Goal: Task Accomplishment & Management: Manage account settings

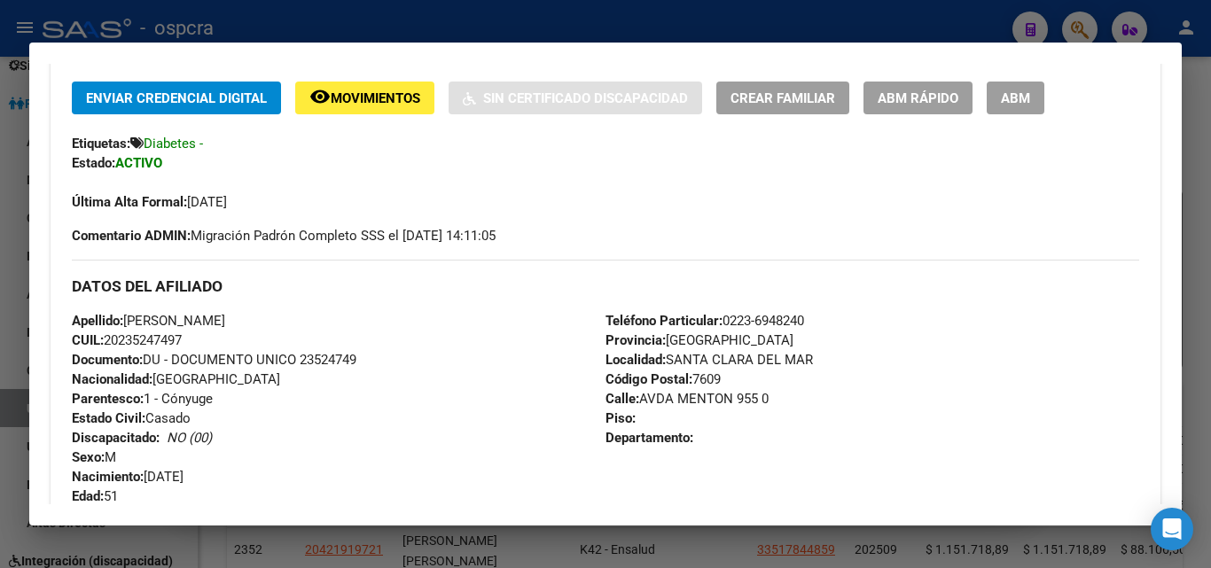
scroll to position [89, 0]
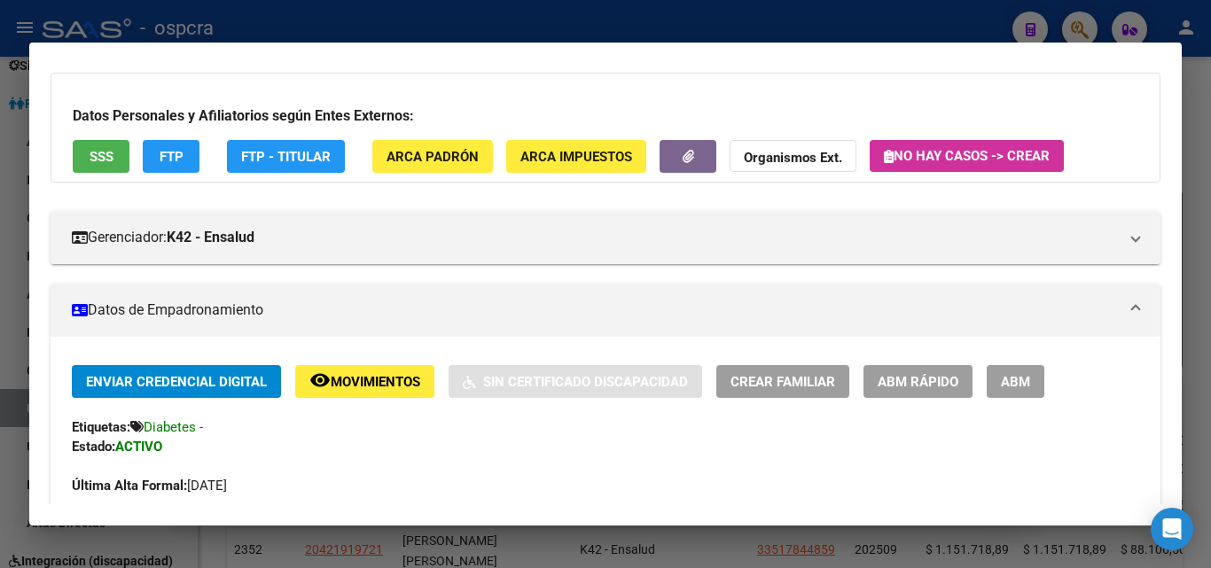
drag, startPoint x: 0, startPoint y: 354, endPoint x: 835, endPoint y: 26, distance: 897.3
click at [0, 351] on div at bounding box center [605, 284] width 1211 height 568
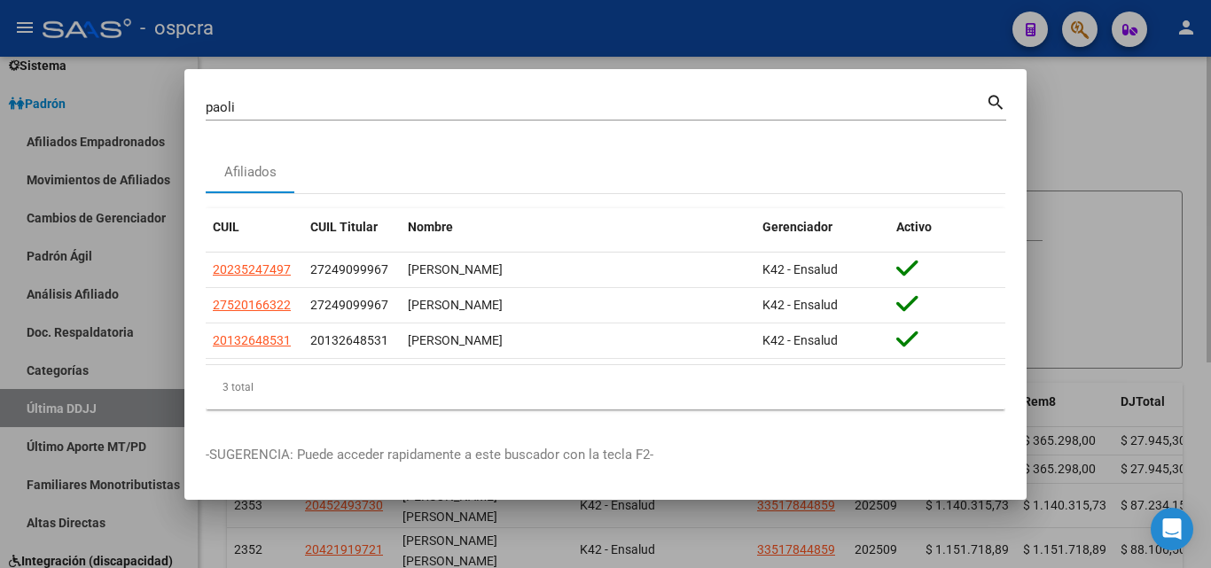
click at [1203, 149] on div at bounding box center [605, 284] width 1211 height 568
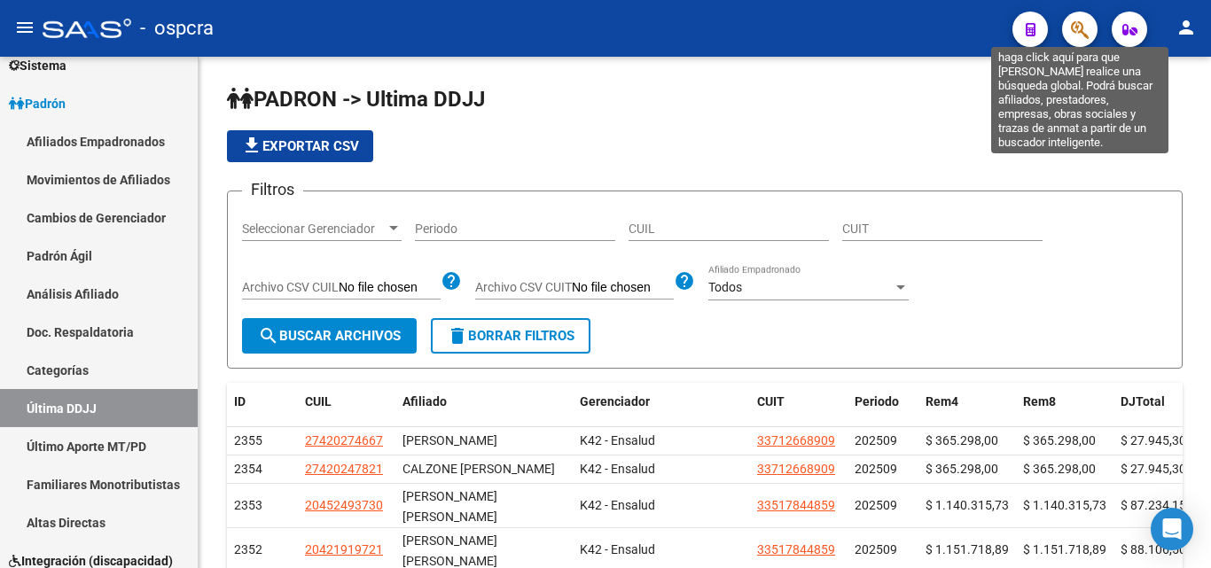
click at [1065, 27] on button "button" at bounding box center [1079, 29] width 35 height 35
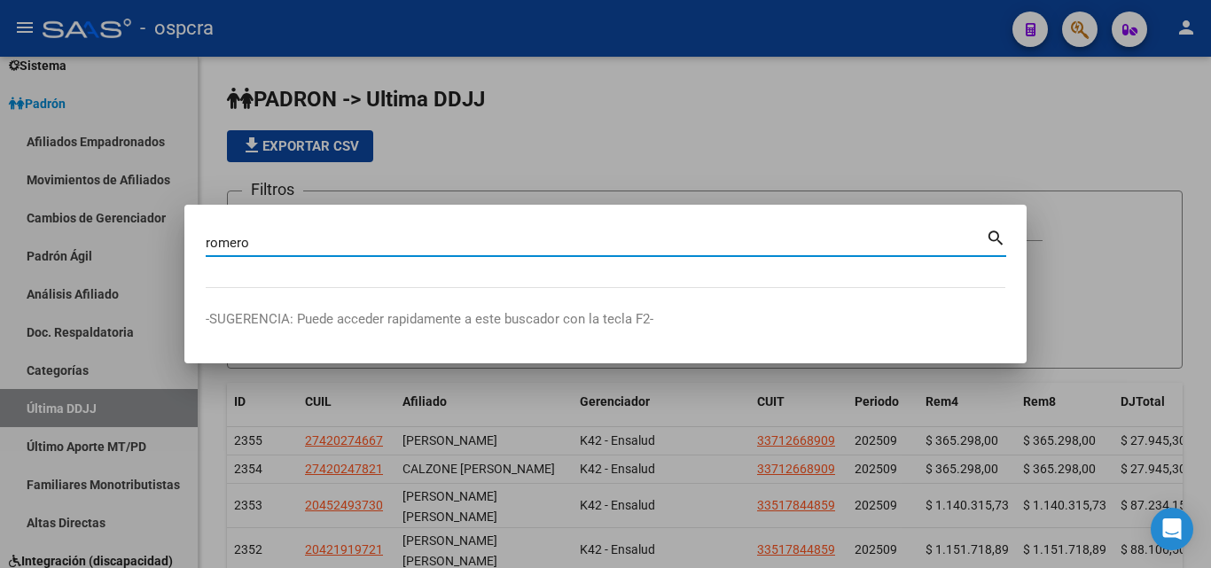
type input "romero"
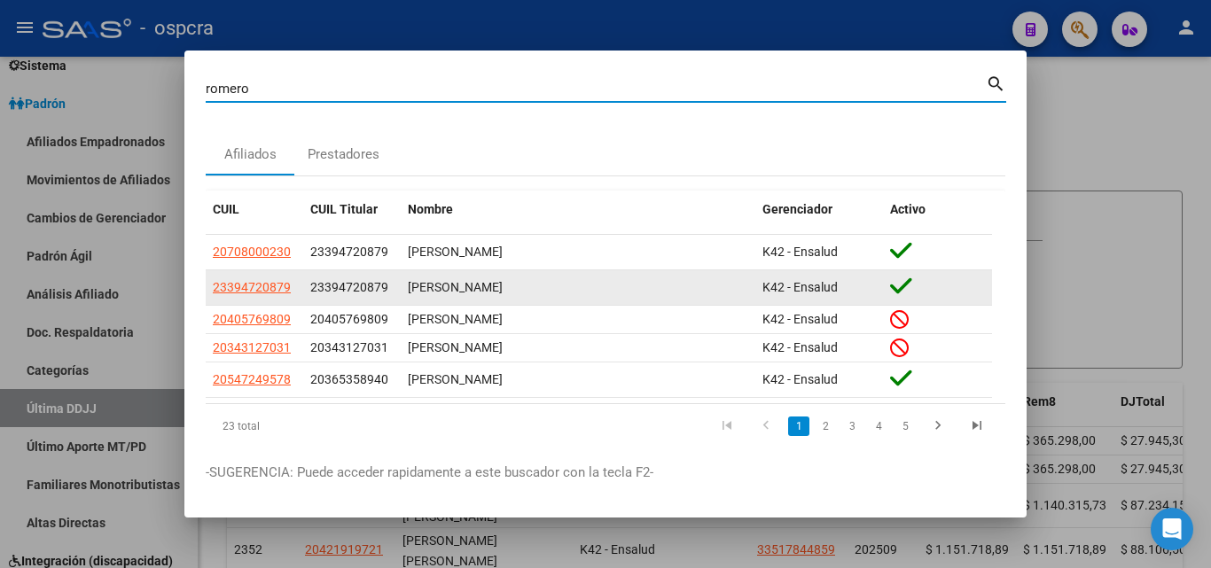
click at [221, 278] on app-link-go-to "23394720879" at bounding box center [252, 287] width 78 height 20
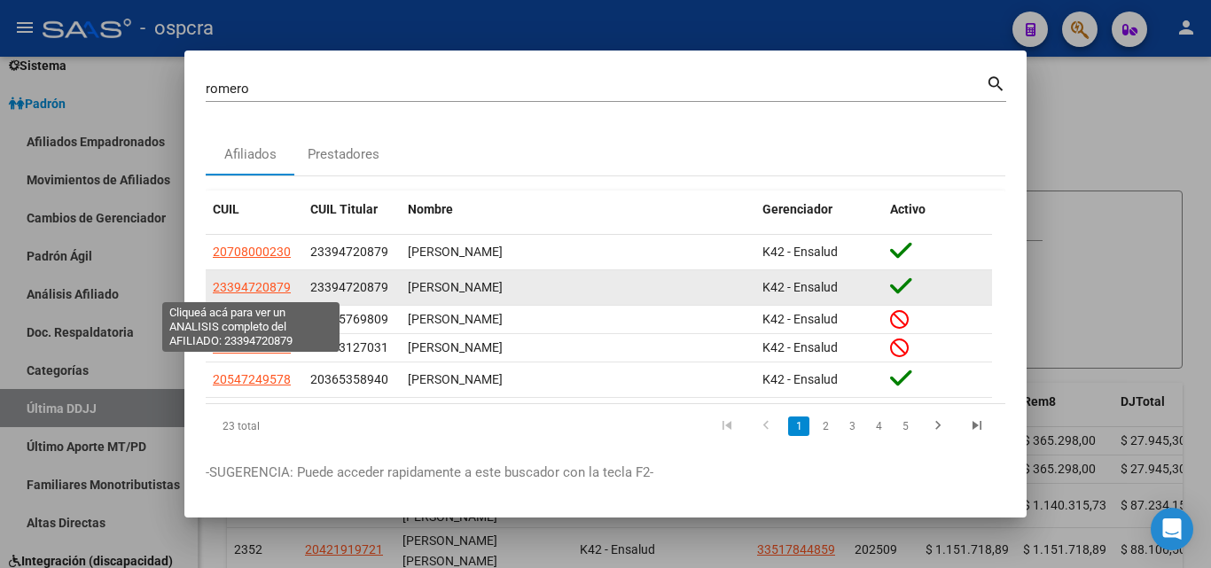
click at [226, 287] on span "23394720879" at bounding box center [252, 287] width 78 height 14
type textarea "23394720879"
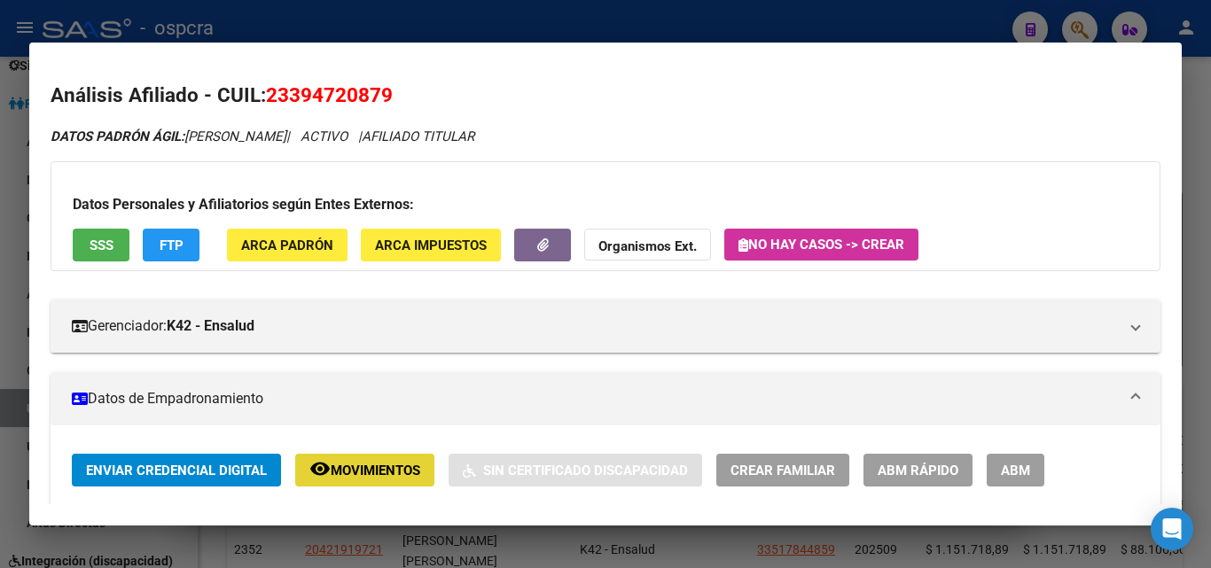
click at [402, 486] on button "remove_red_eye Movimientos" at bounding box center [364, 470] width 139 height 33
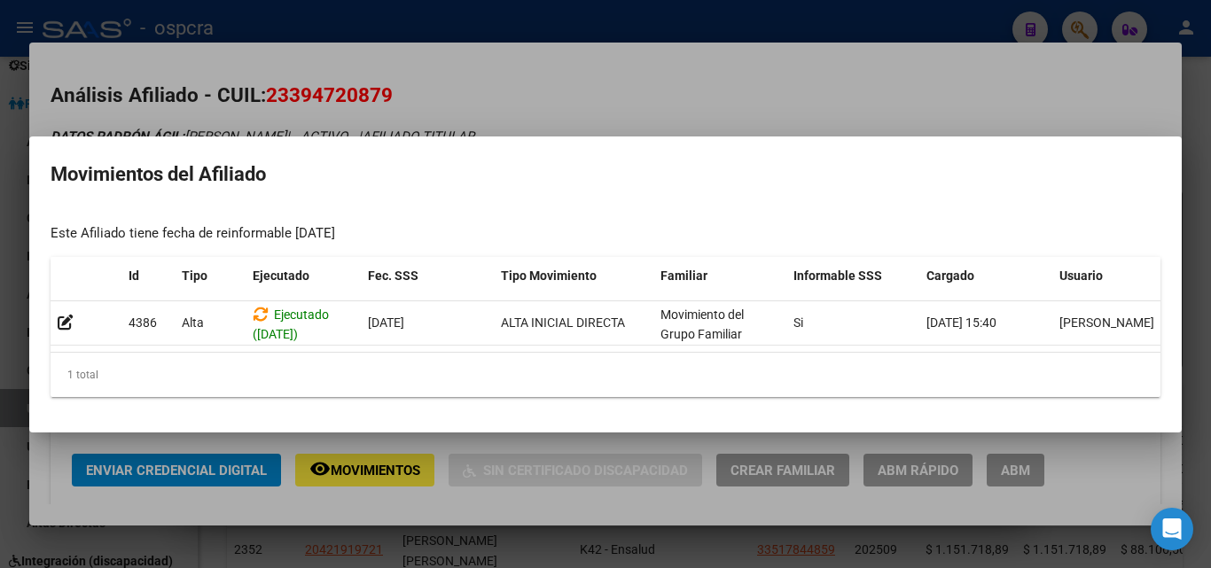
click at [532, 99] on div at bounding box center [605, 284] width 1211 height 568
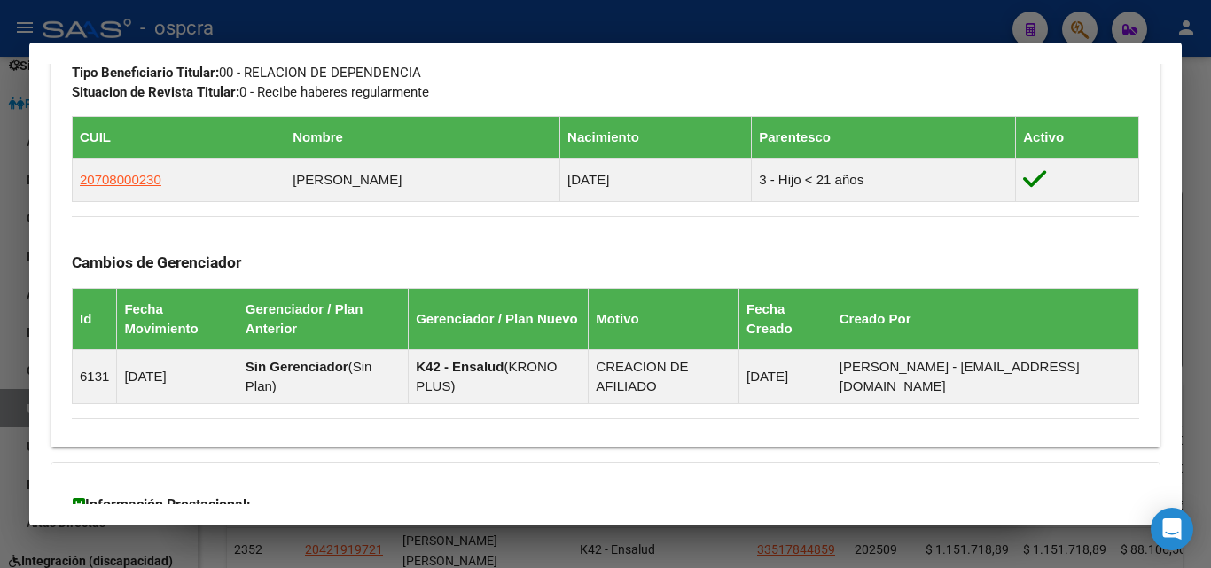
scroll to position [1109, 0]
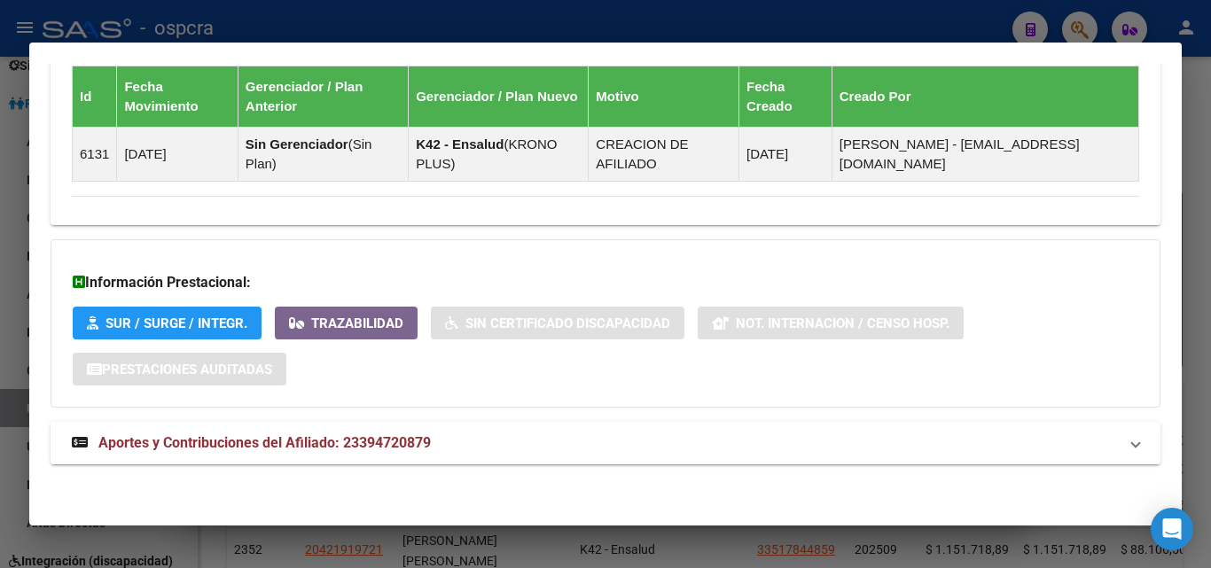
drag, startPoint x: 293, startPoint y: 441, endPoint x: 319, endPoint y: 434, distance: 26.7
click at [294, 441] on span "Aportes y Contribuciones del Afiliado: 23394720879" at bounding box center [264, 442] width 332 height 17
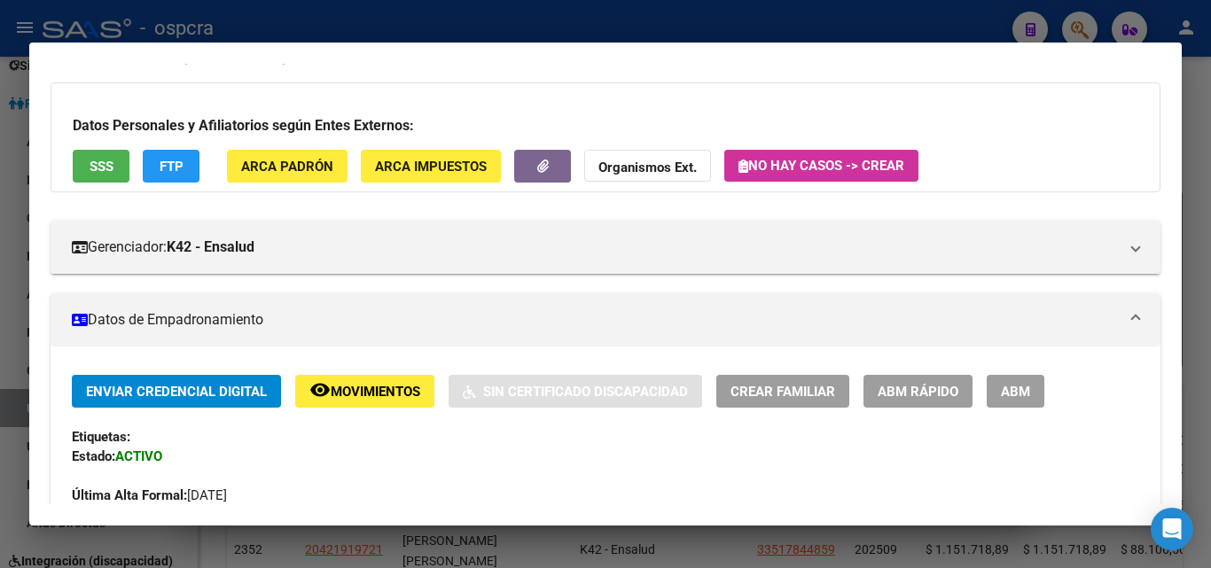
scroll to position [45, 0]
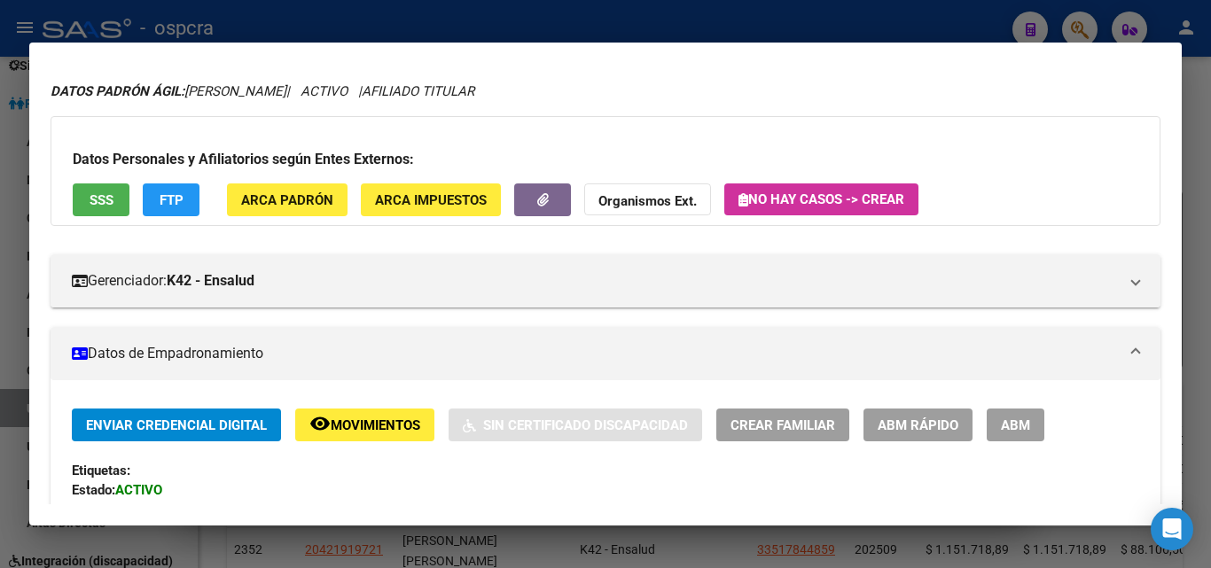
click at [87, 204] on button "SSS" at bounding box center [101, 200] width 57 height 33
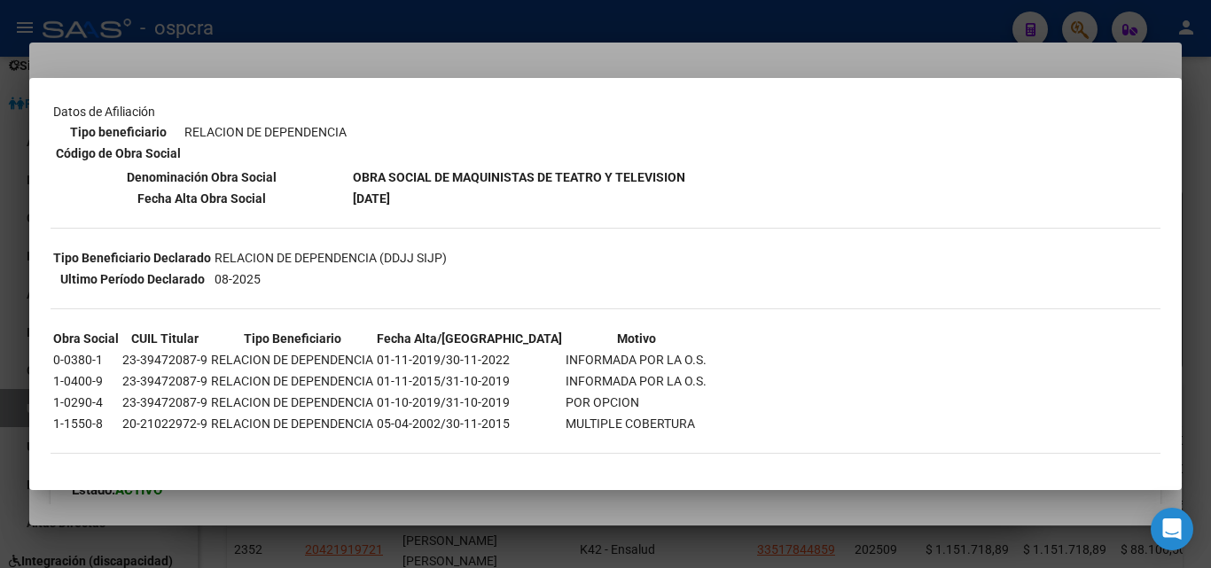
scroll to position [267, 0]
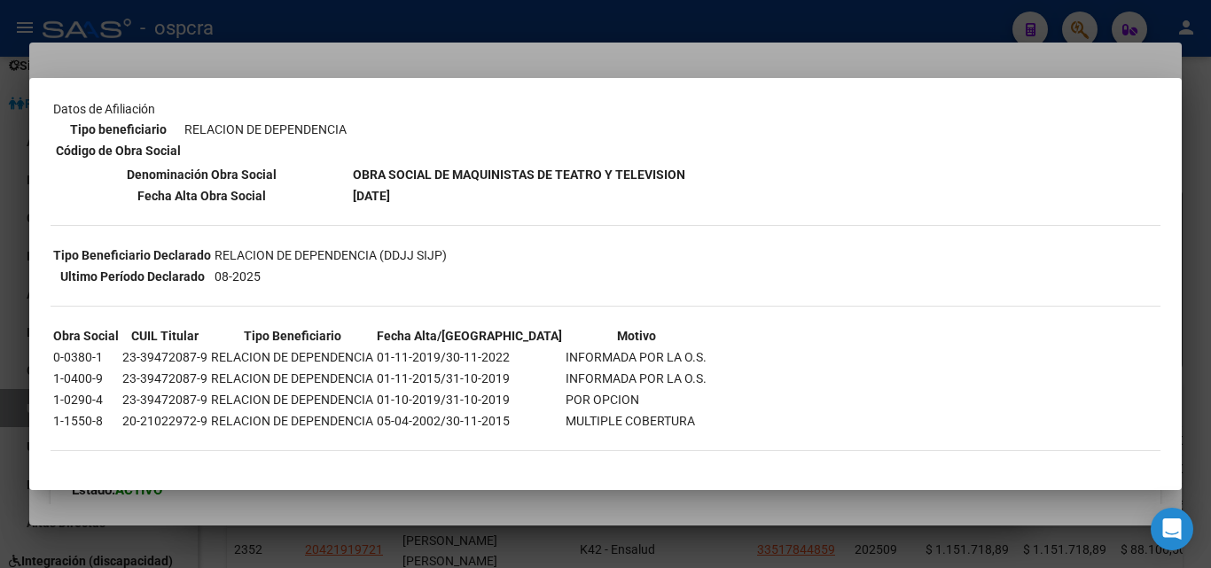
click at [299, 536] on div at bounding box center [605, 284] width 1211 height 568
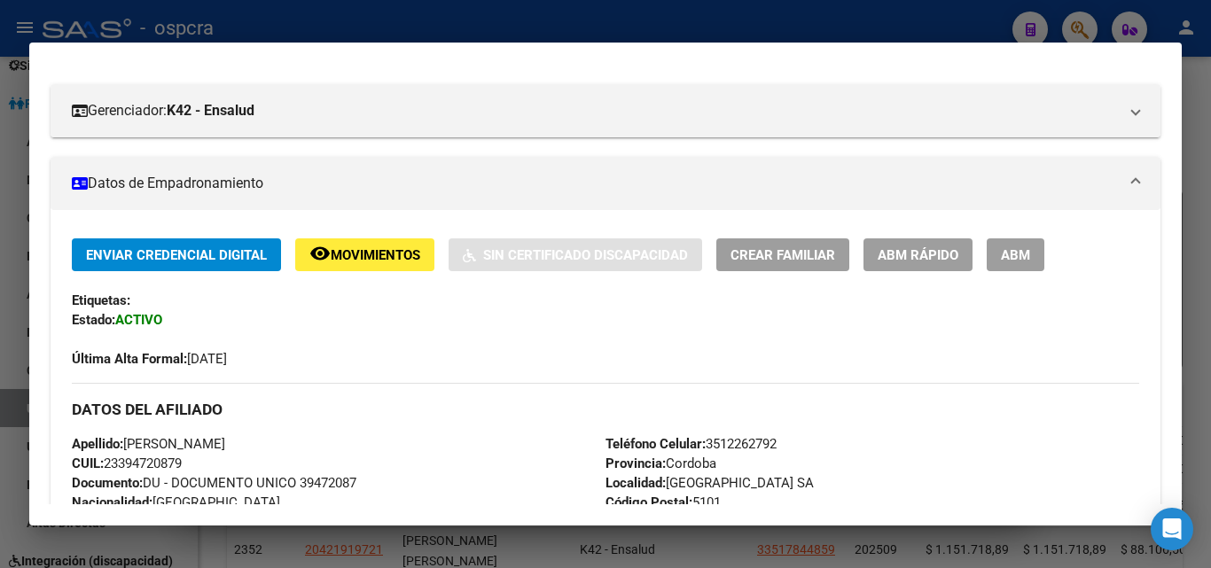
scroll to position [55, 0]
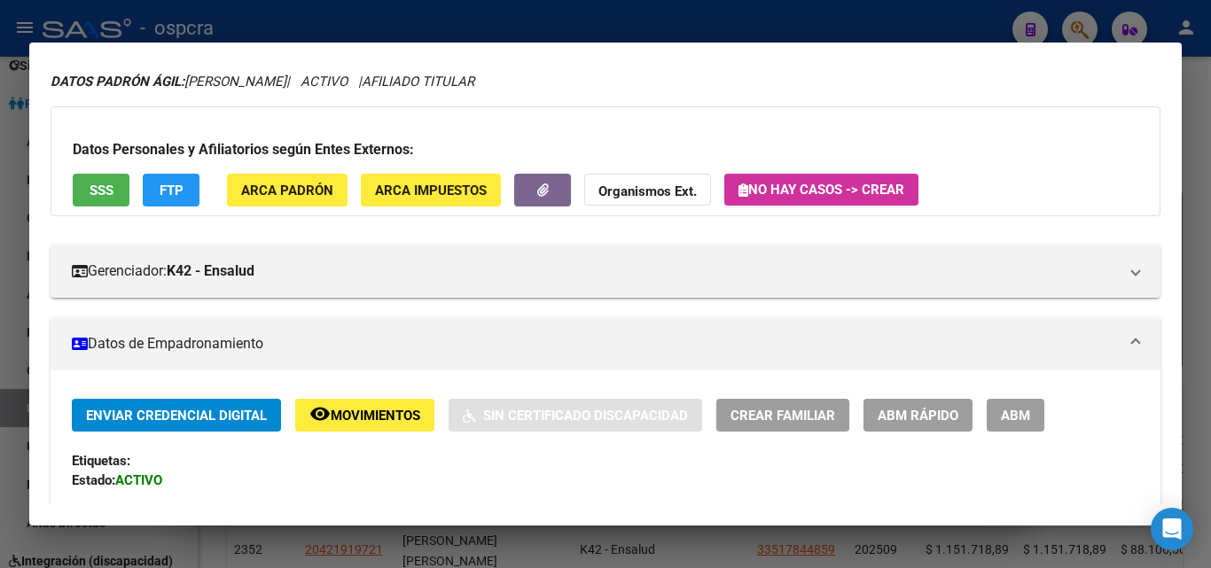
click at [99, 187] on span "SSS" at bounding box center [102, 191] width 24 height 16
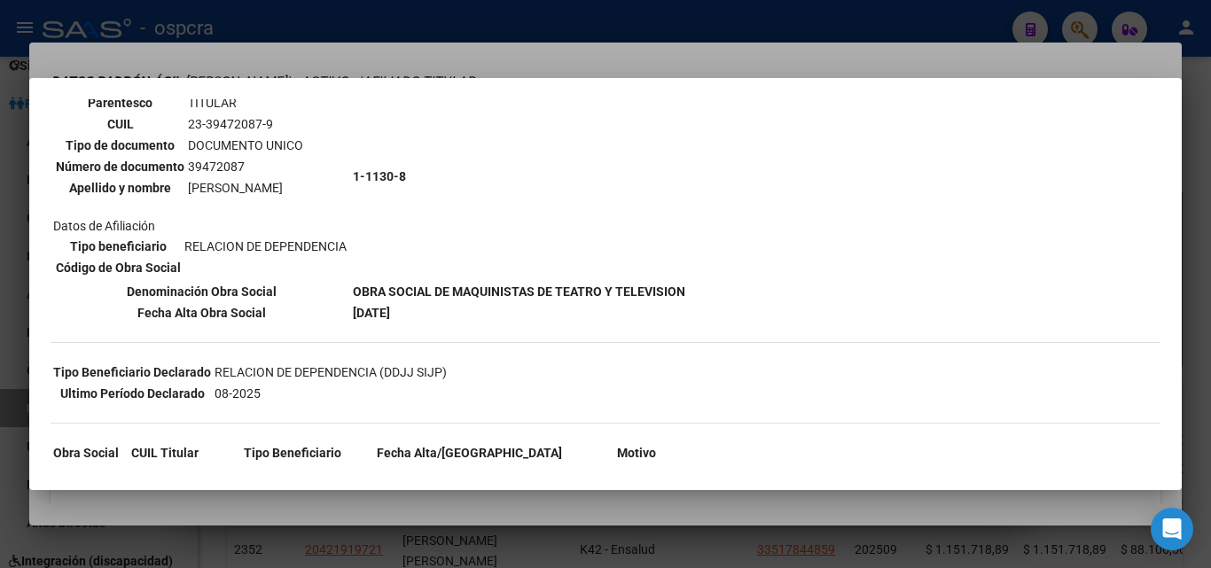
scroll to position [0, 0]
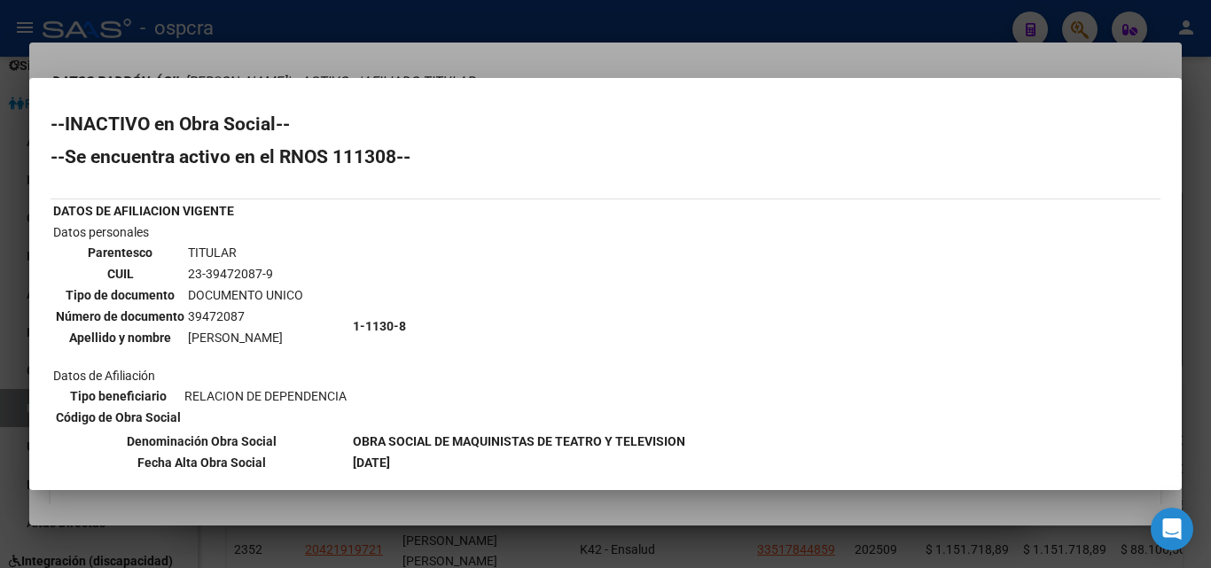
click at [471, 512] on div at bounding box center [605, 284] width 1211 height 568
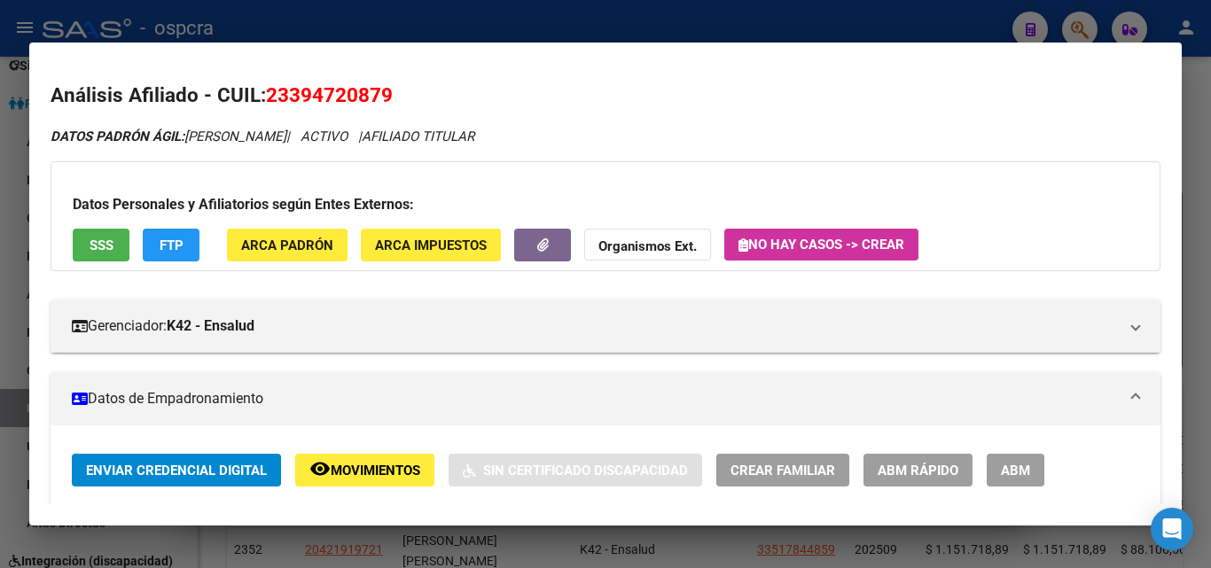
click at [387, 478] on span "Movimientos" at bounding box center [376, 471] width 90 height 16
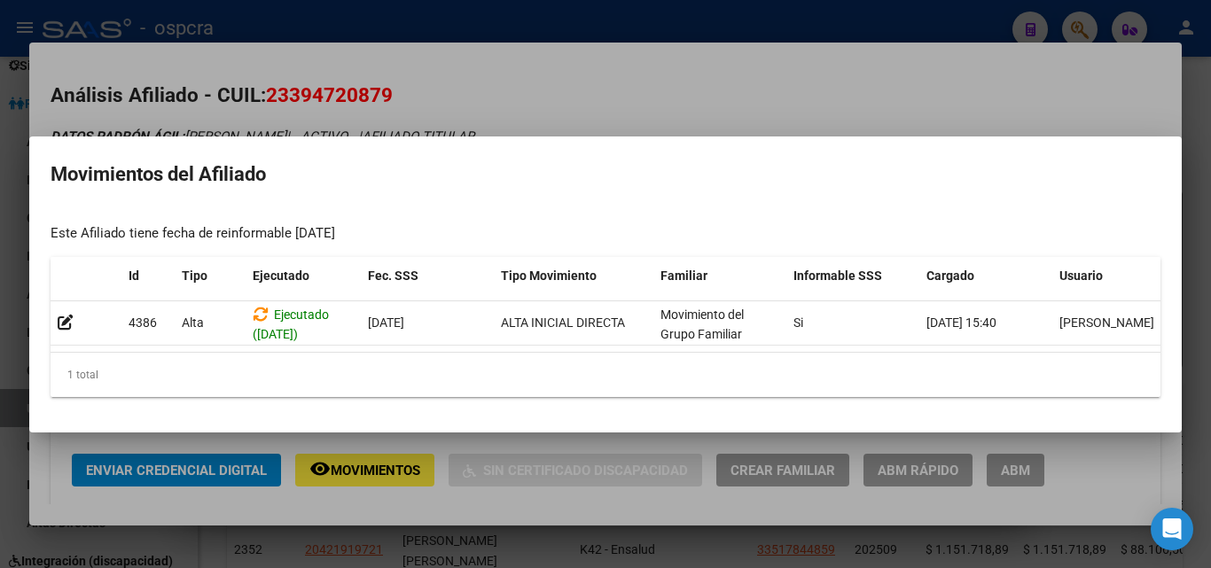
drag, startPoint x: 295, startPoint y: 223, endPoint x: 434, endPoint y: 219, distance: 139.3
click at [434, 223] on div "Este Afiliado tiene fecha de reinformable 09/09/2025" at bounding box center [606, 233] width 1110 height 20
click at [627, 90] on div at bounding box center [605, 284] width 1211 height 568
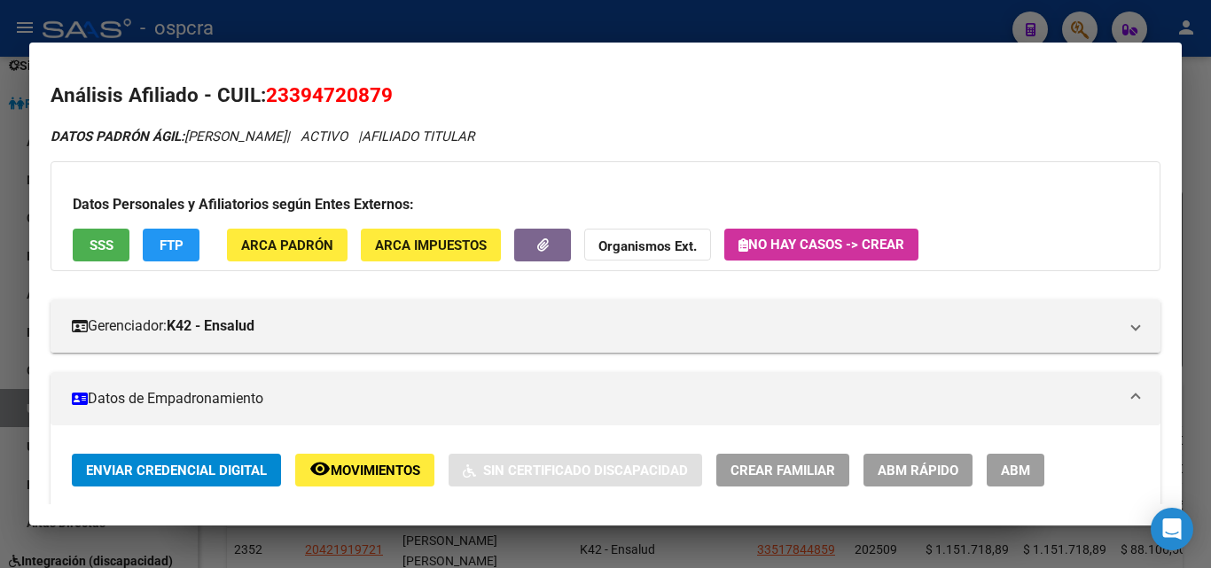
click at [14, 269] on div at bounding box center [605, 284] width 1211 height 568
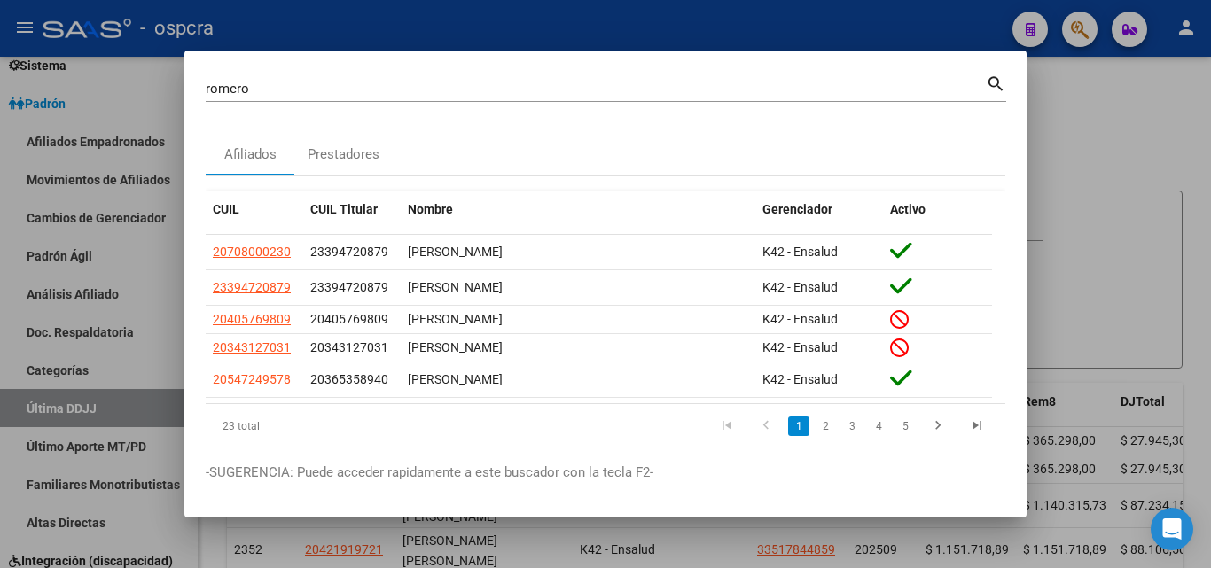
click at [0, 276] on div at bounding box center [605, 284] width 1211 height 568
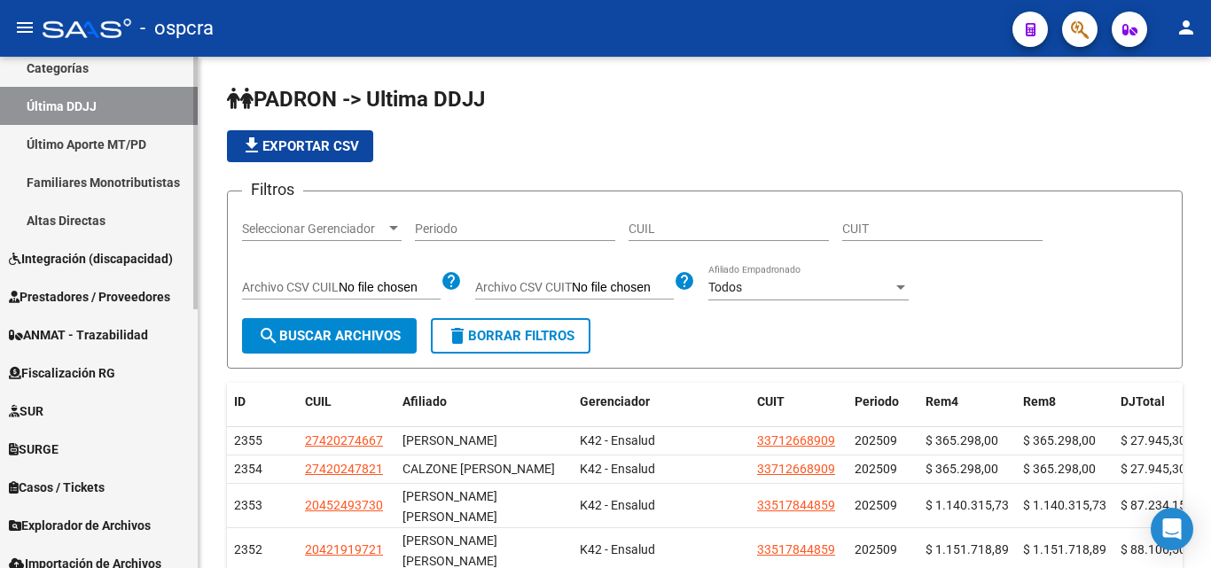
scroll to position [525, 0]
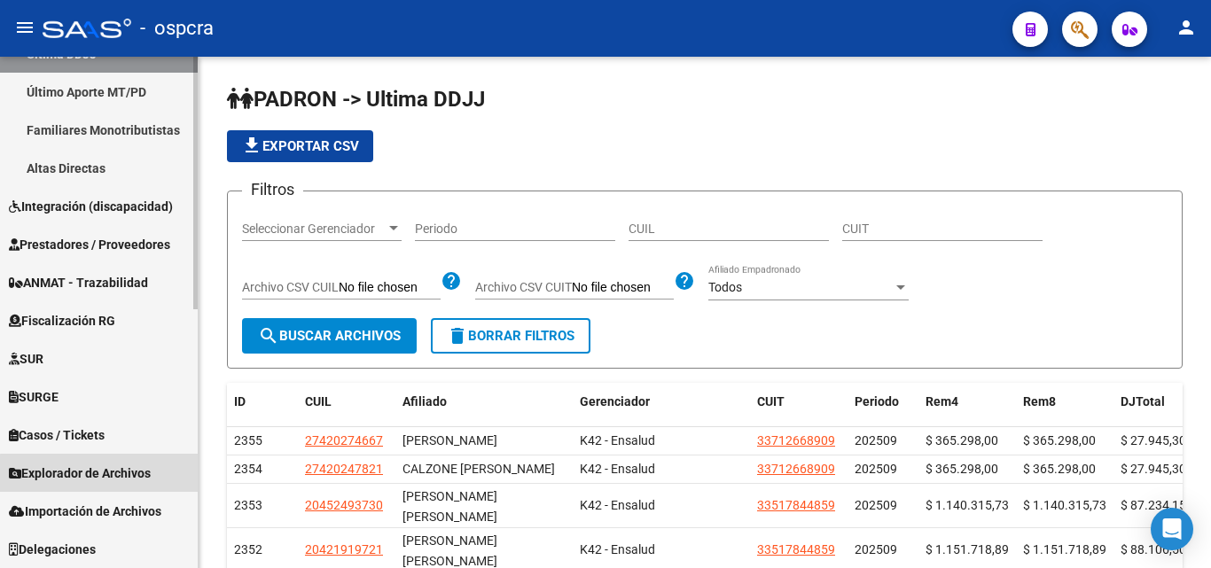
click at [111, 482] on span "Explorador de Archivos" at bounding box center [80, 474] width 142 height 20
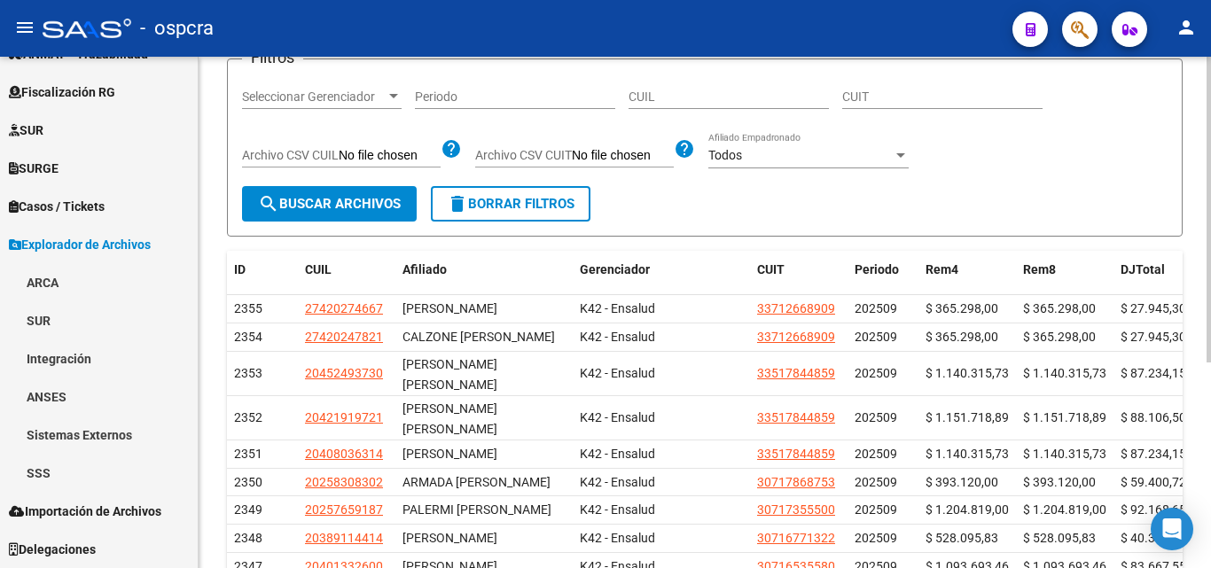
scroll to position [266, 0]
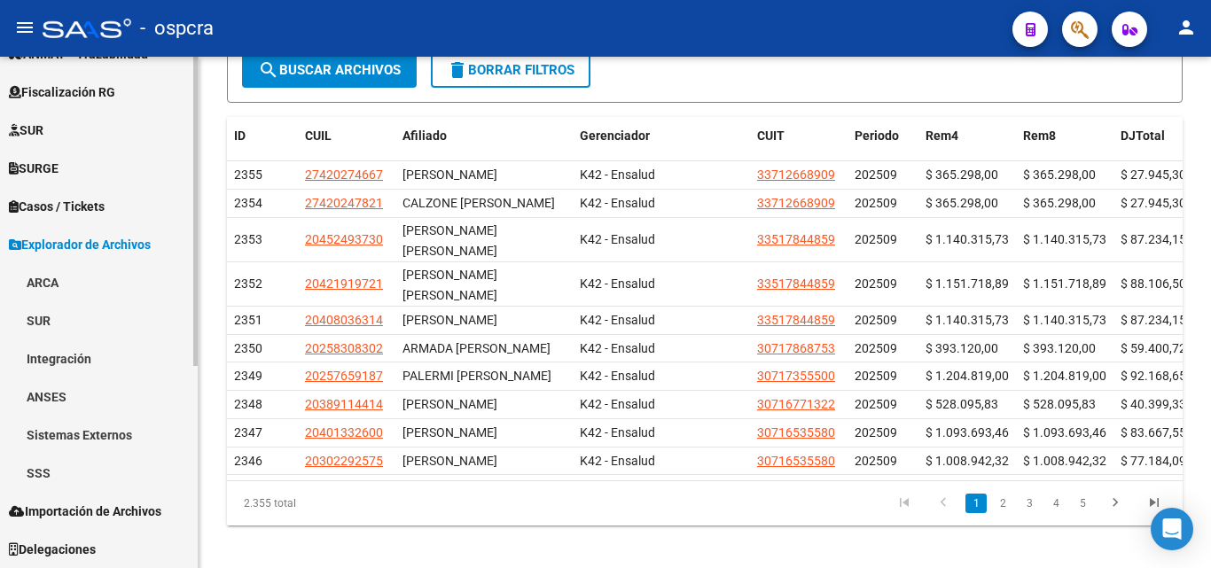
click at [38, 470] on link "SSS" at bounding box center [99, 473] width 198 height 38
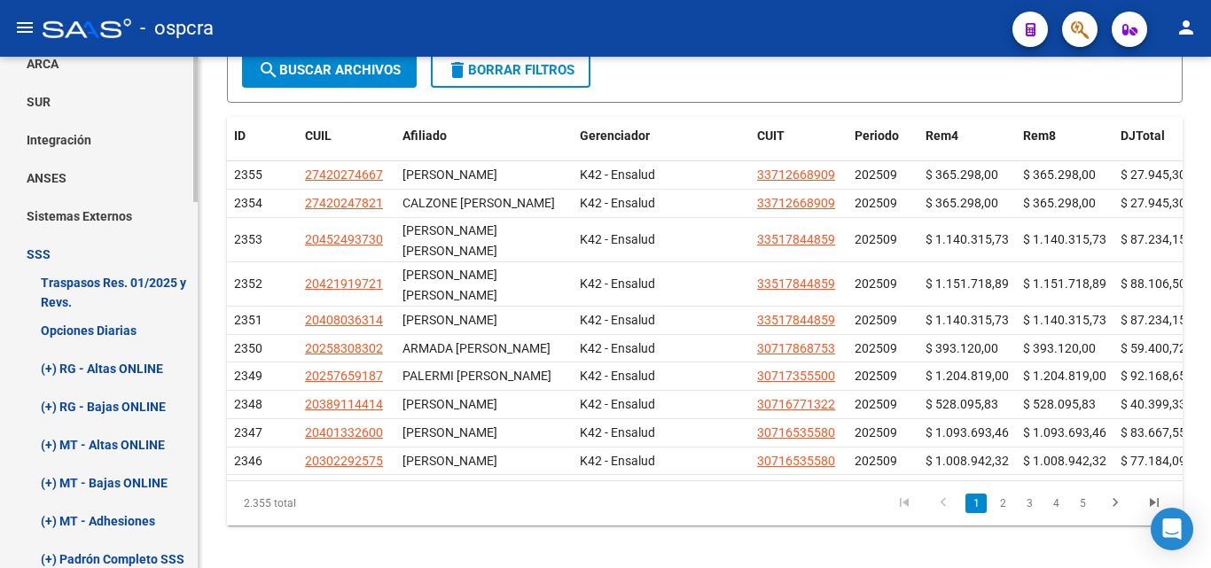
scroll to position [866, 0]
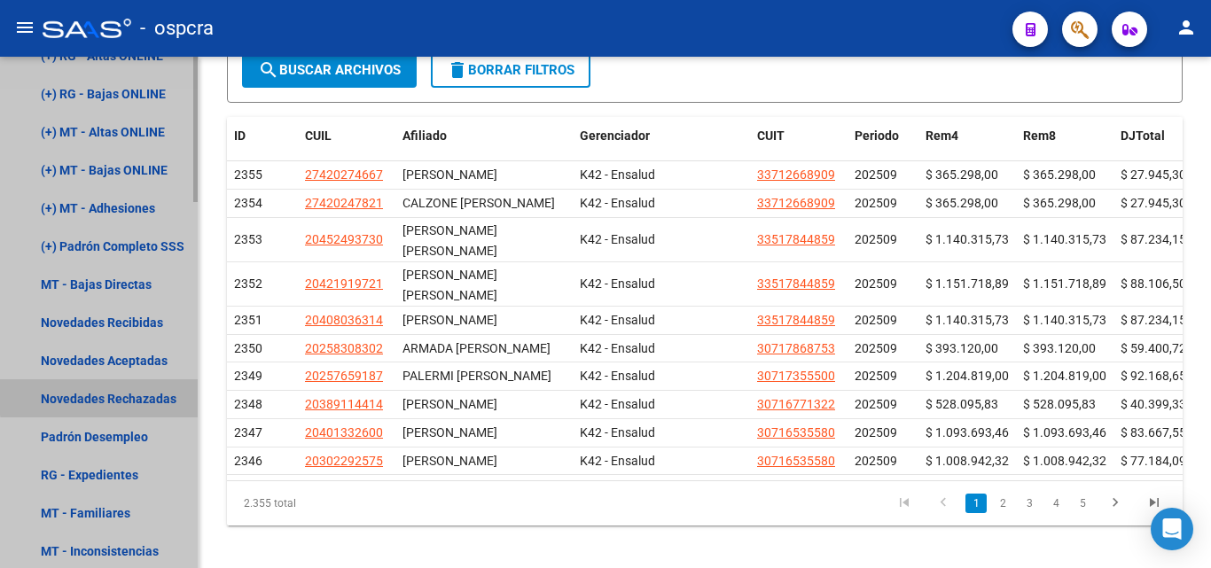
click at [121, 395] on link "Novedades Rechazadas" at bounding box center [99, 398] width 198 height 38
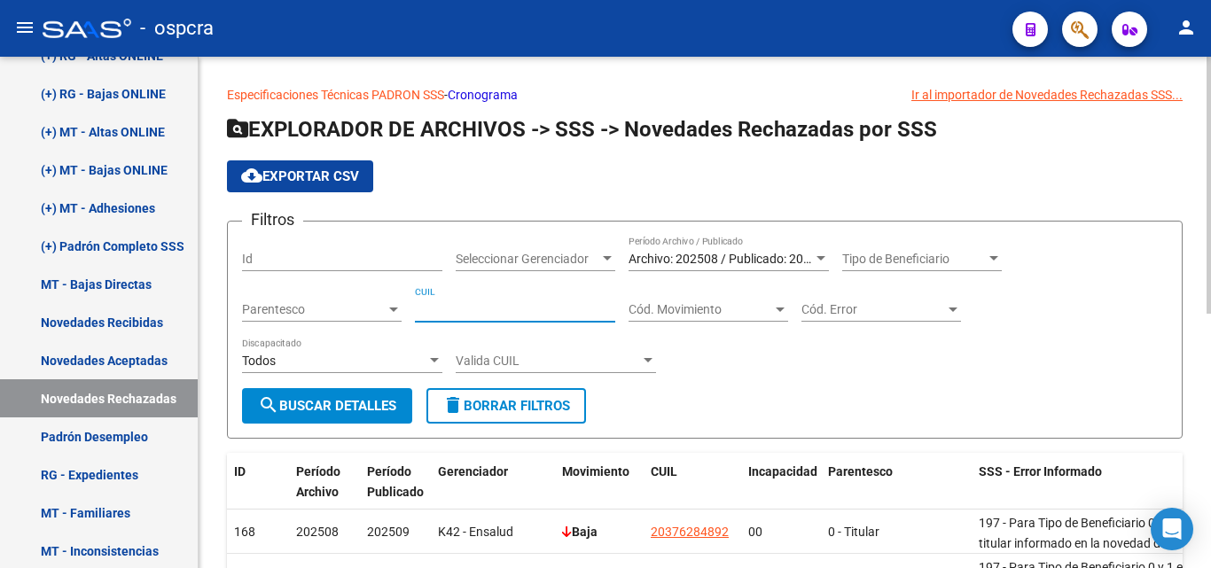
paste input "27-34983136-3"
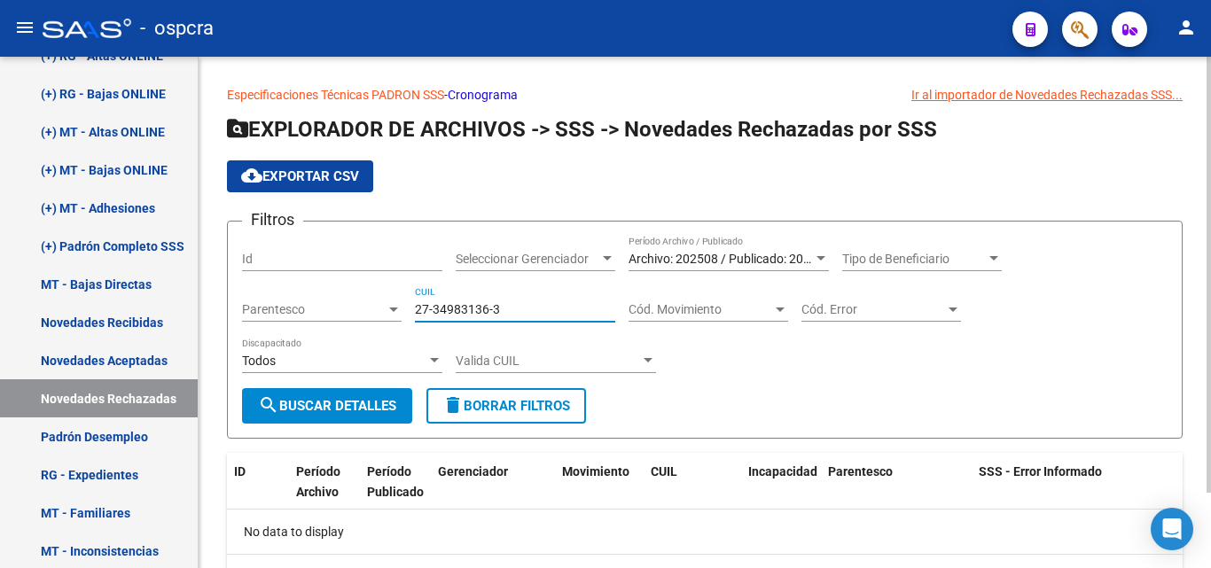
scroll to position [88, 0]
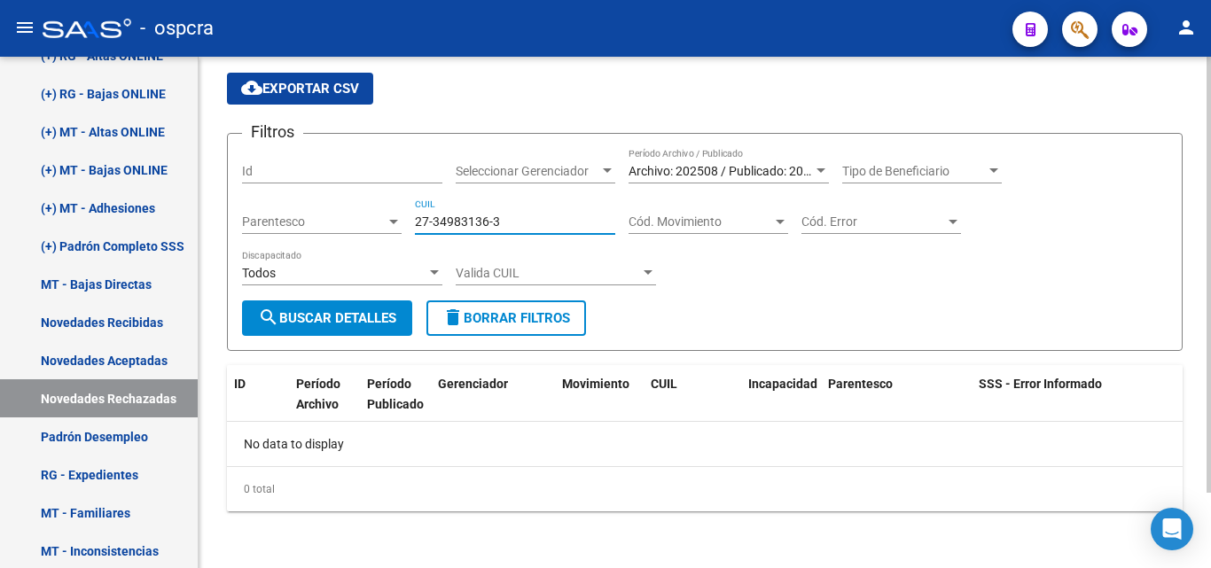
click at [435, 221] on input "27-34983136-3" at bounding box center [515, 222] width 200 height 15
click at [438, 222] on input "27-34983136-3" at bounding box center [515, 222] width 200 height 15
drag, startPoint x: 528, startPoint y: 221, endPoint x: 409, endPoint y: 224, distance: 119.7
click at [409, 224] on div "Filtros Id Seleccionar Gerenciador Seleccionar Gerenciador Archivo: 202508 / Pu…" at bounding box center [705, 224] width 926 height 152
click at [556, 226] on input "27-34983136-3" at bounding box center [515, 222] width 200 height 15
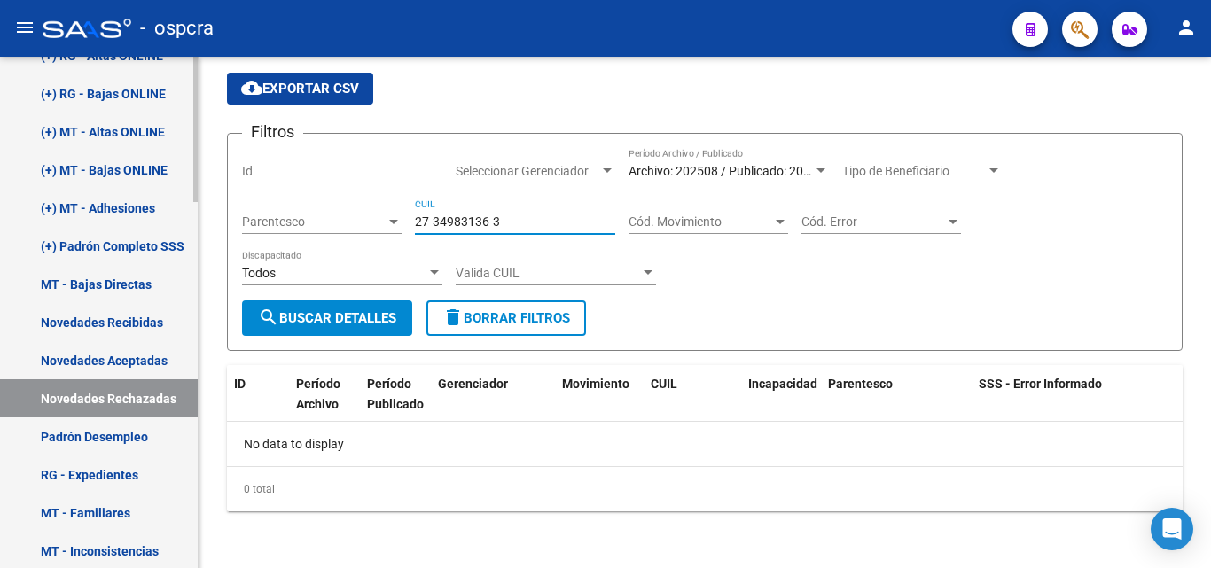
type input "27-34983136-3"
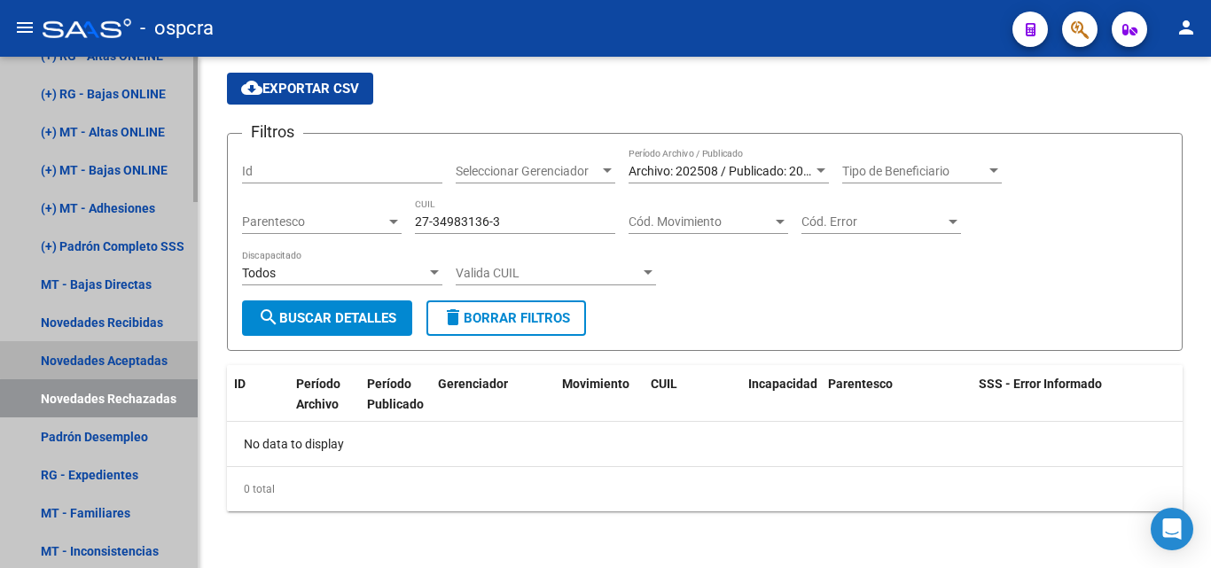
click at [137, 357] on link "Novedades Aceptadas" at bounding box center [99, 360] width 198 height 38
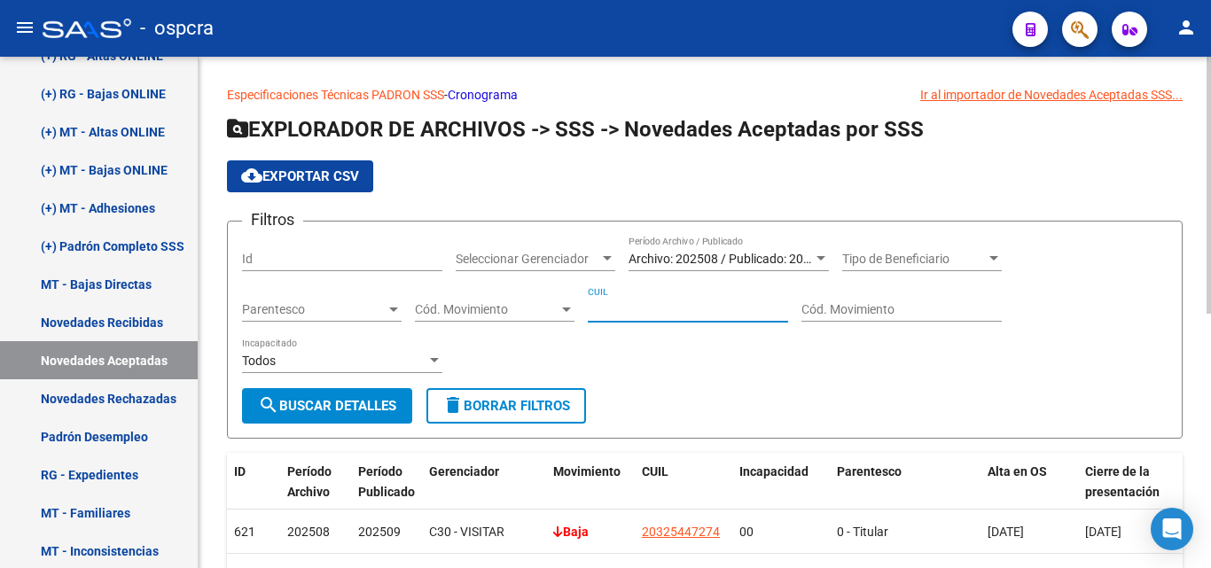
paste input "27-34983136-3"
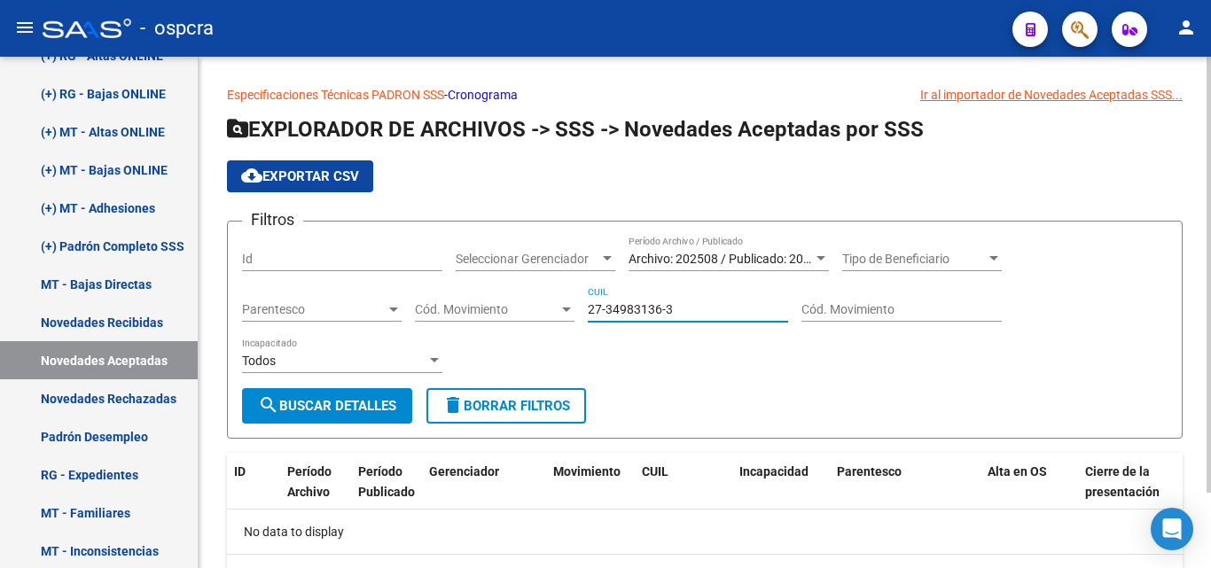
scroll to position [88, 0]
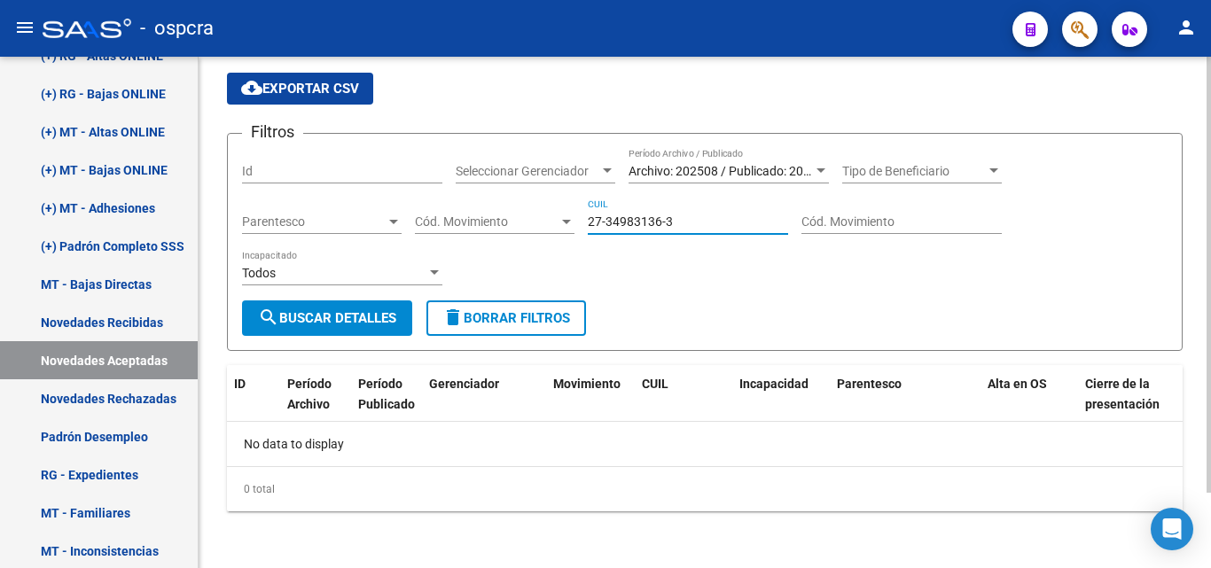
drag, startPoint x: 686, startPoint y: 222, endPoint x: 587, endPoint y: 232, distance: 99.9
click at [578, 238] on div "Filtros Id Seleccionar Gerenciador Seleccionar Gerenciador Archivo: 202508 / Pu…" at bounding box center [705, 224] width 926 height 152
type input "27-34983136-3"
drag, startPoint x: 610, startPoint y: 213, endPoint x: 596, endPoint y: 221, distance: 16.3
click at [599, 221] on input "27-34983136-3" at bounding box center [688, 222] width 200 height 15
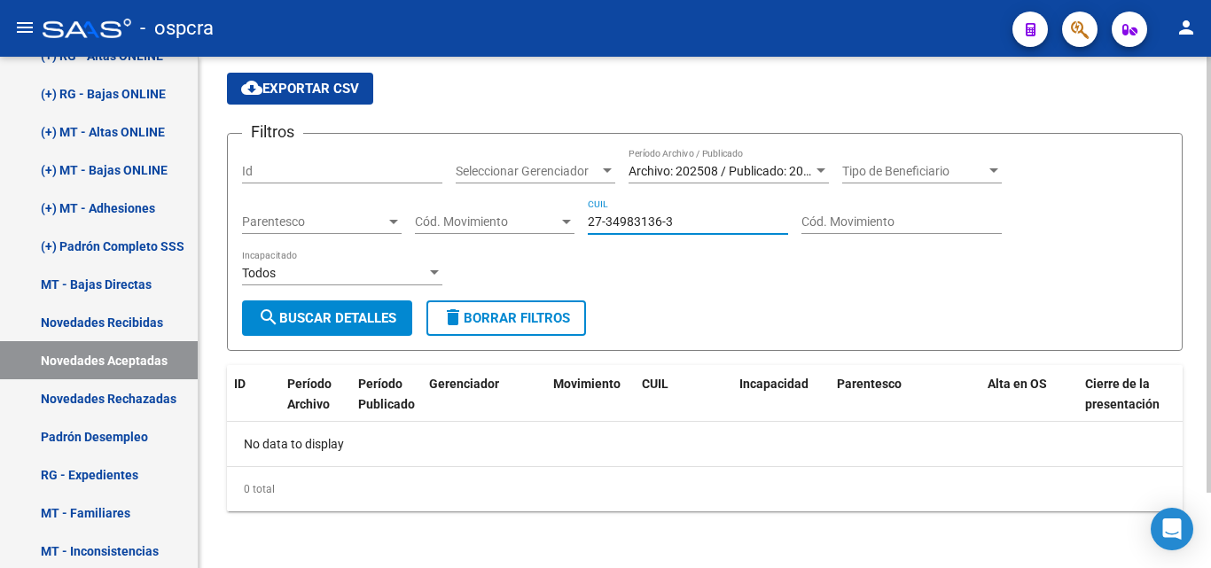
drag, startPoint x: 683, startPoint y: 216, endPoint x: 595, endPoint y: 213, distance: 87.8
click at [578, 220] on div "Filtros Id Seleccionar Gerenciador Seleccionar Gerenciador Archivo: 202508 / Pu…" at bounding box center [705, 224] width 926 height 152
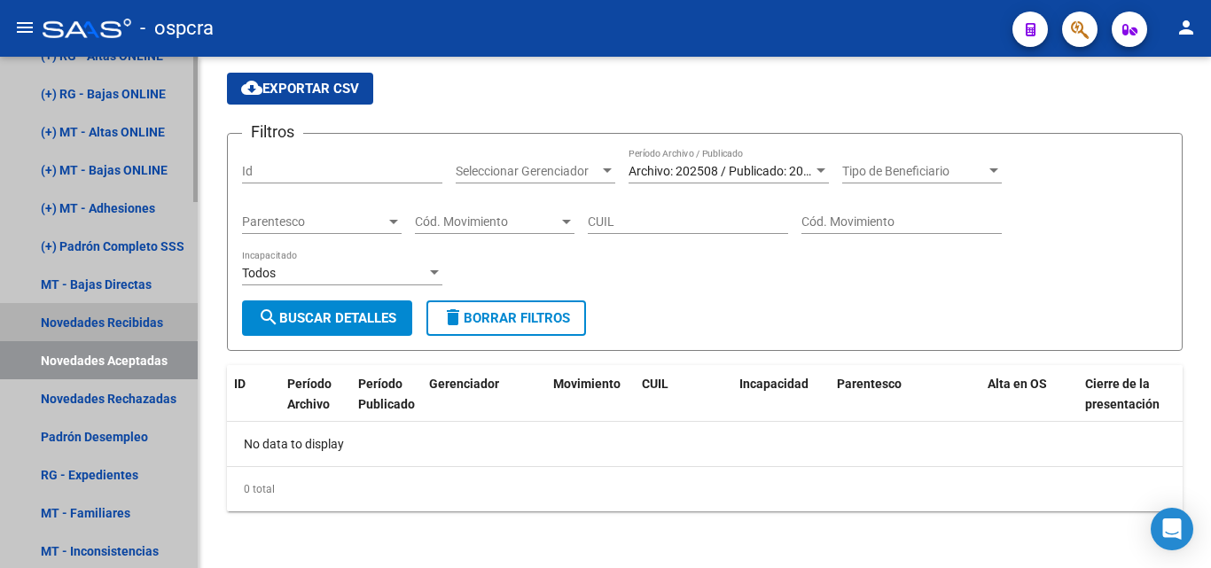
click at [83, 311] on link "Novedades Recibidas" at bounding box center [99, 322] width 198 height 38
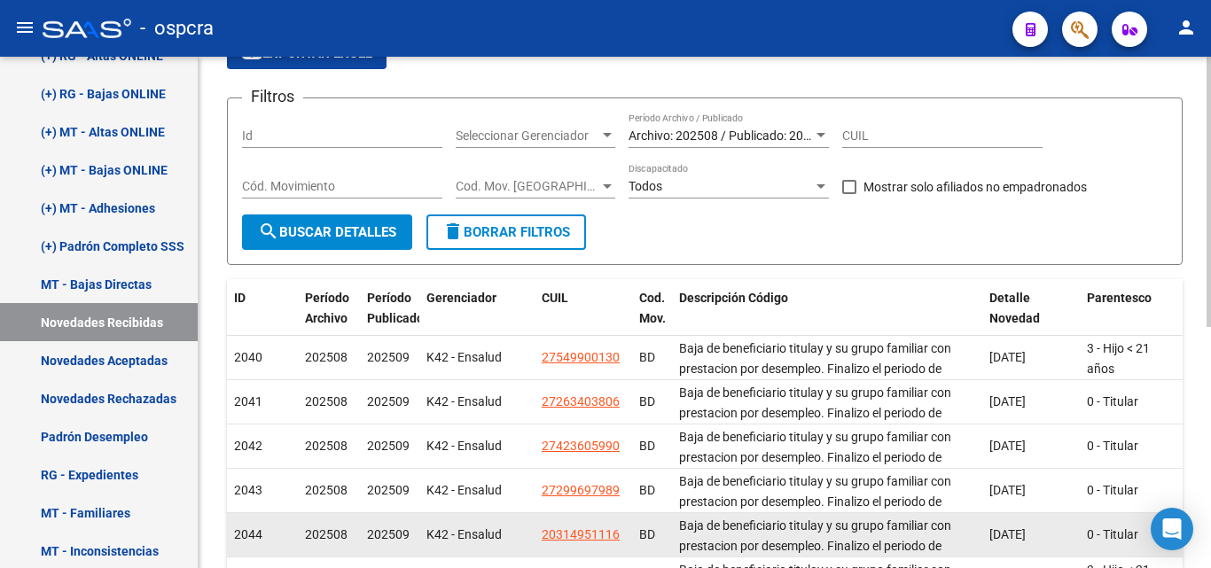
scroll to position [266, 0]
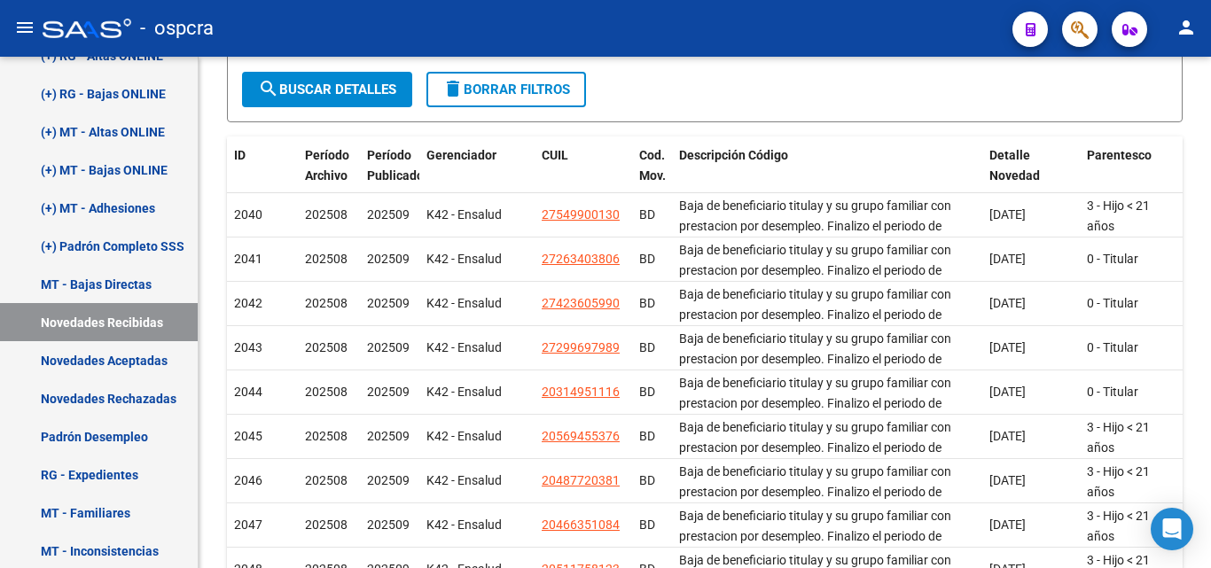
click at [1059, 31] on div at bounding box center [1073, 29] width 50 height 36
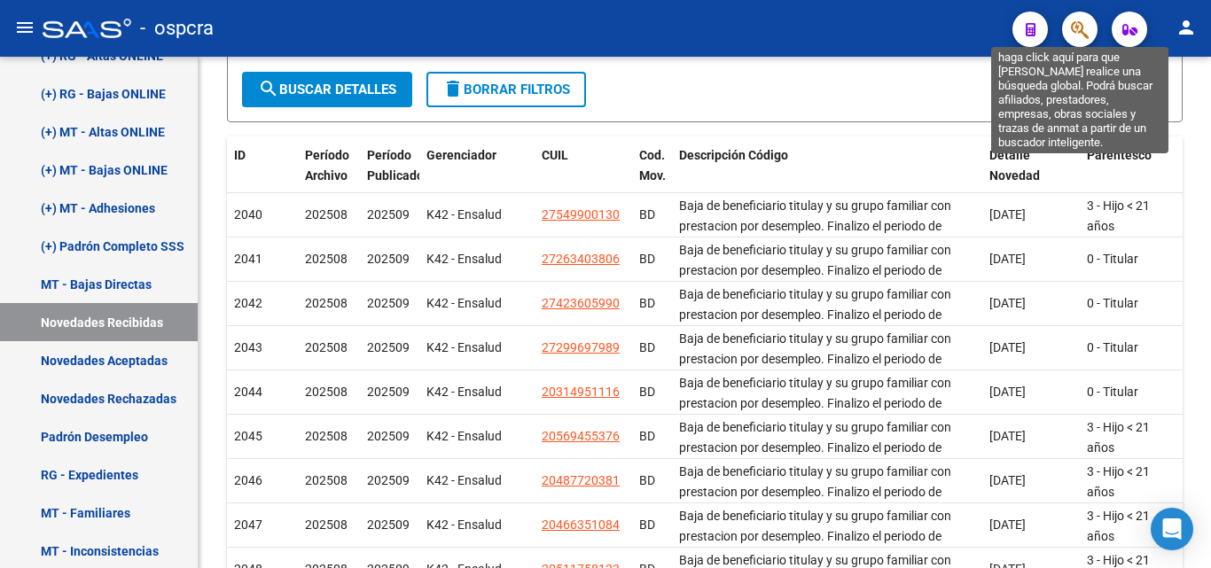
click at [1088, 39] on icon "button" at bounding box center [1080, 30] width 18 height 20
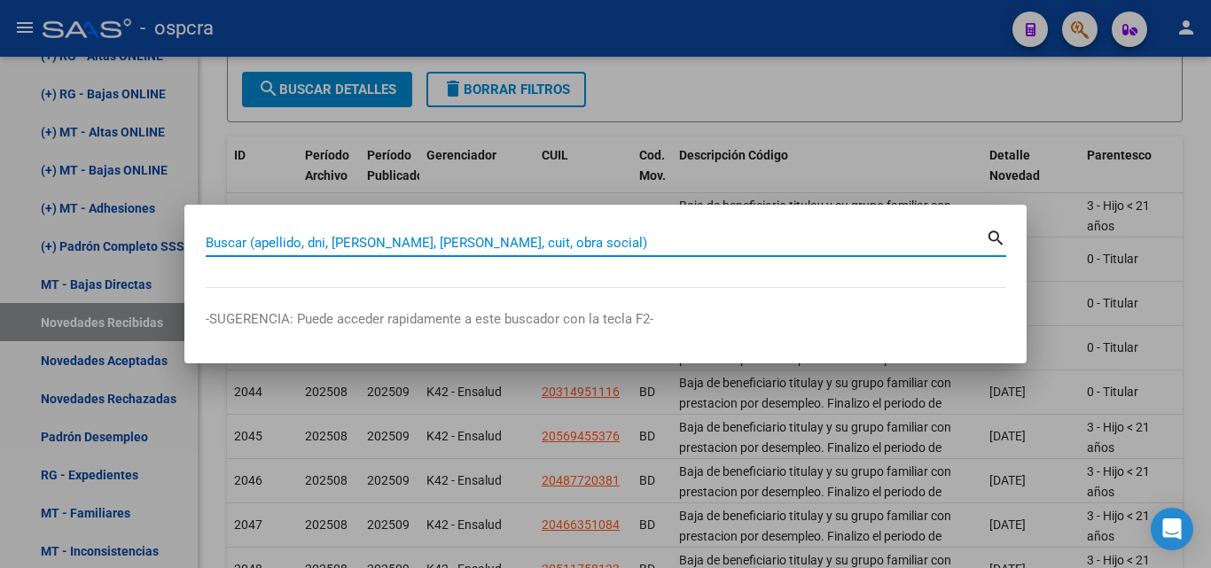
paste input "27-34983136-3"
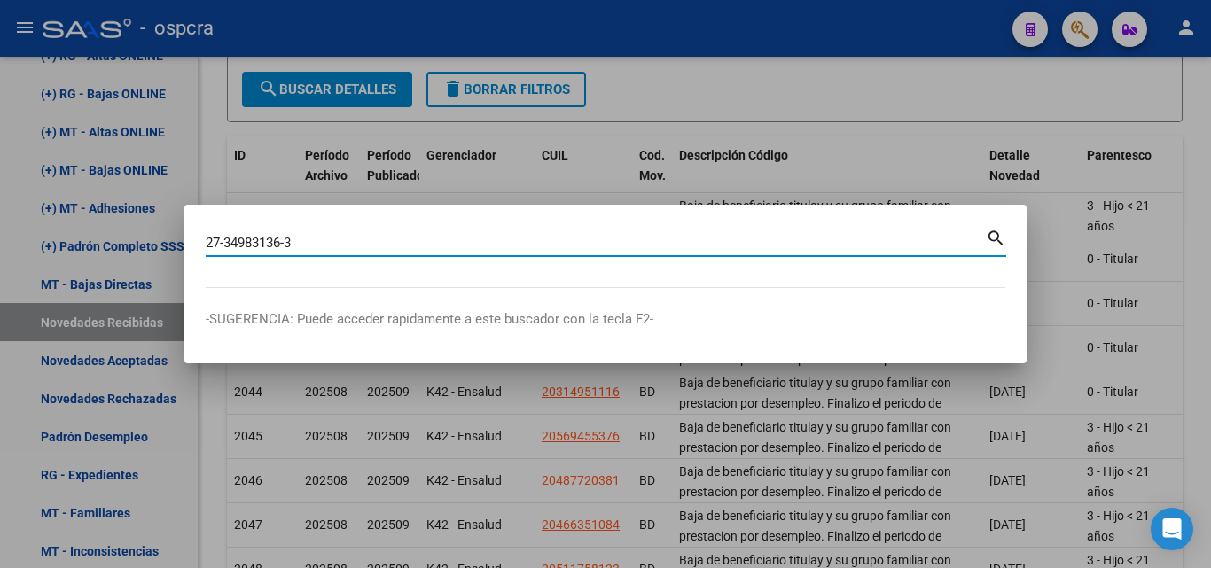
click at [226, 246] on input "27-34983136-3" at bounding box center [596, 243] width 780 height 16
click at [285, 245] on input "2734983136-3" at bounding box center [596, 243] width 780 height 16
type input "27349831363"
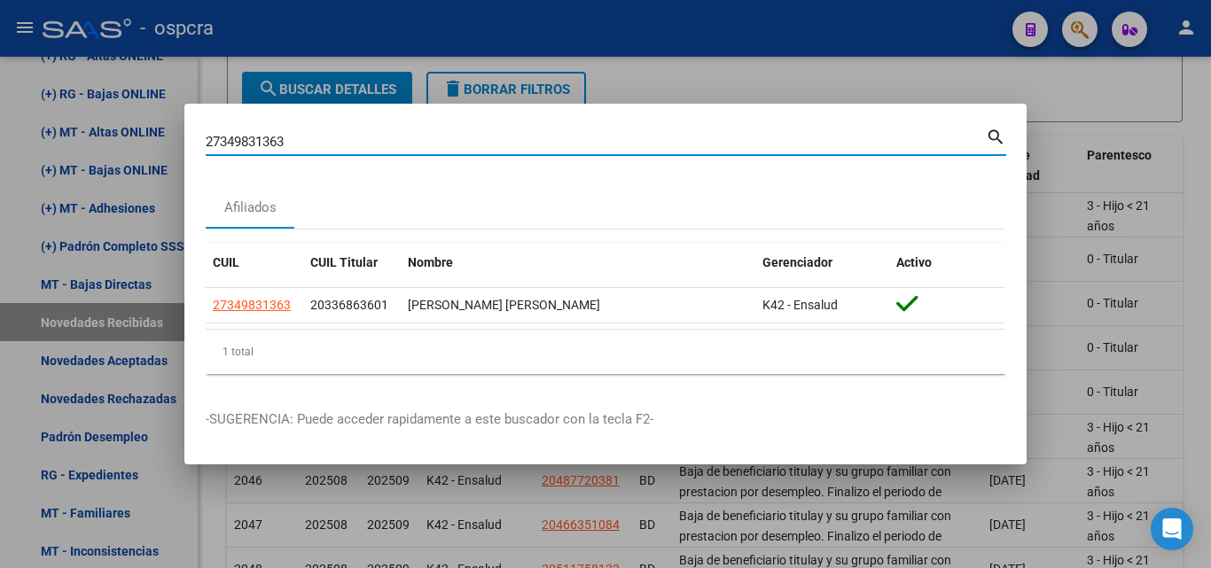
click at [1185, 237] on div at bounding box center [605, 284] width 1211 height 568
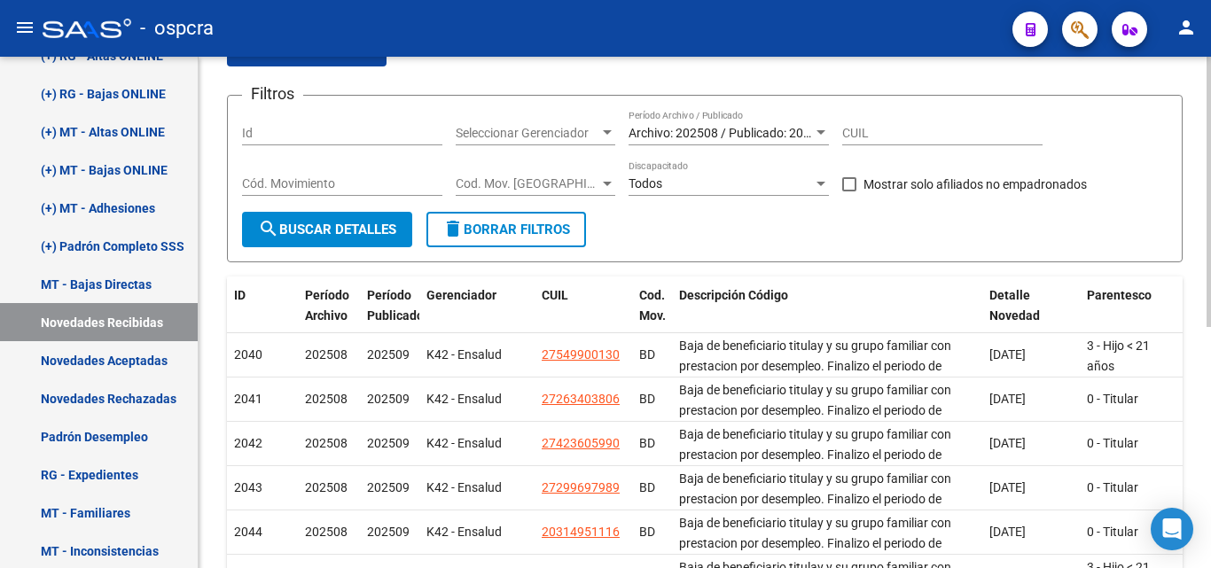
scroll to position [0, 0]
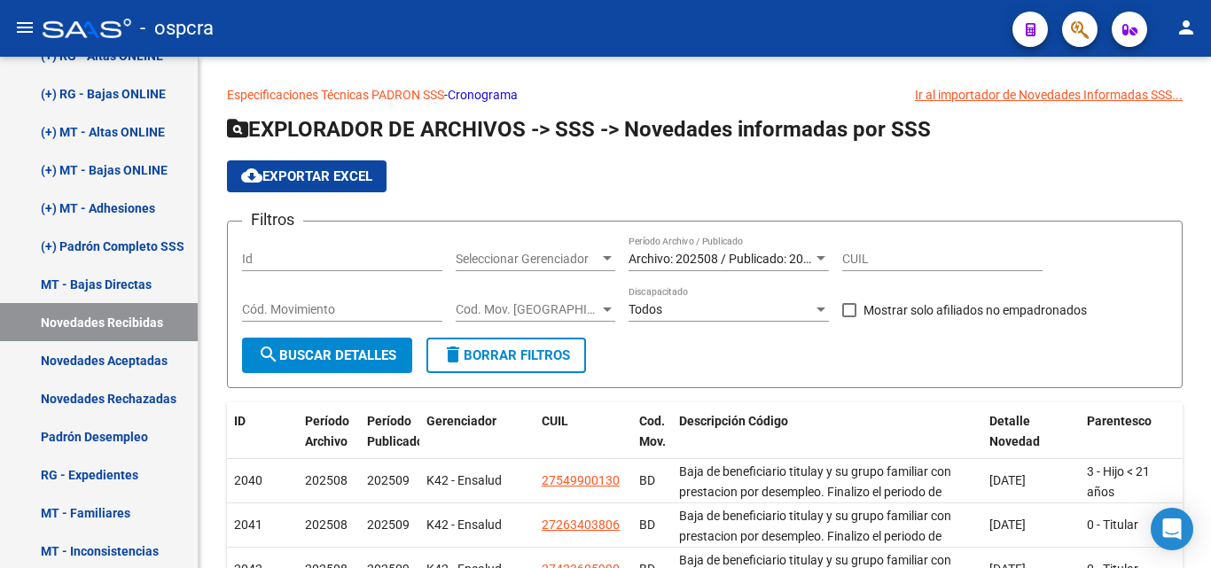
click at [1083, 23] on icon "button" at bounding box center [1080, 30] width 18 height 20
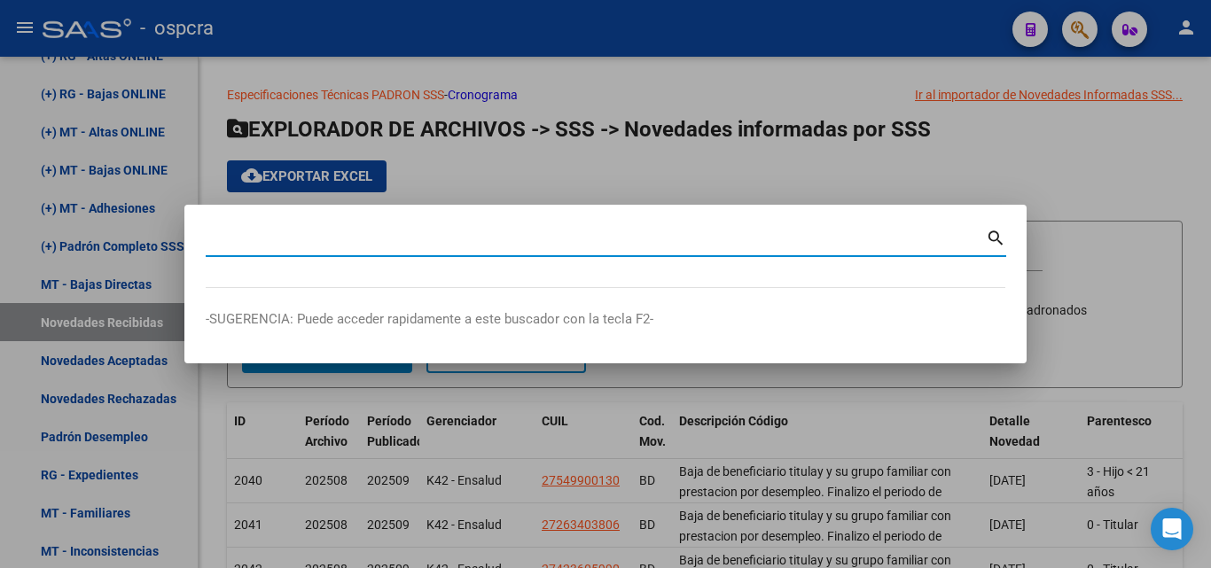
type input "e"
type input "romero"
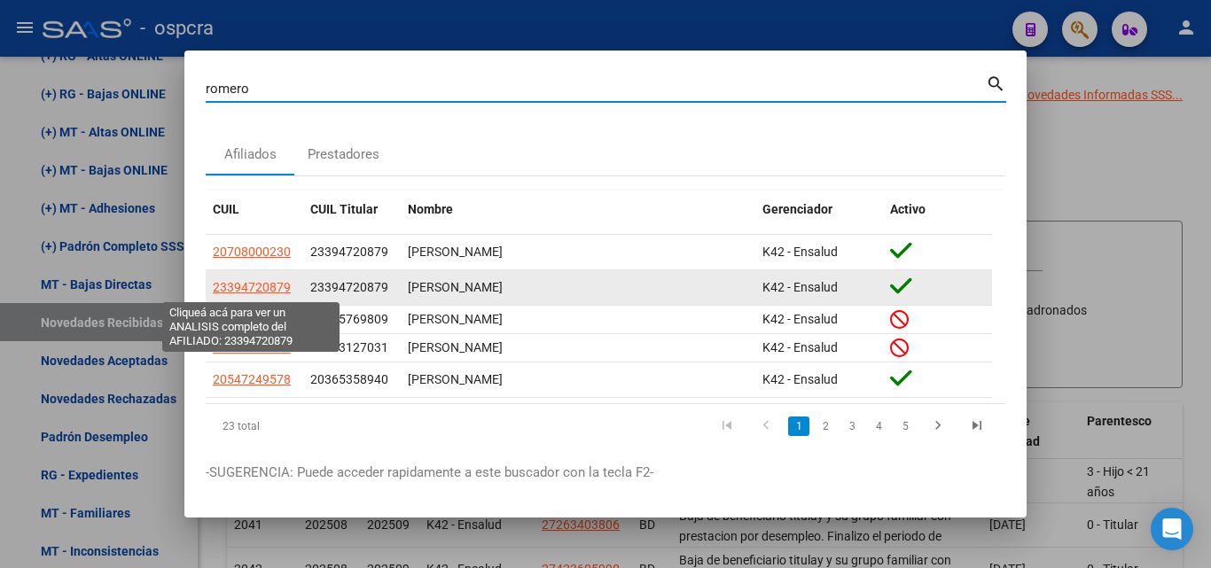
click at [262, 288] on span "23394720879" at bounding box center [252, 287] width 78 height 14
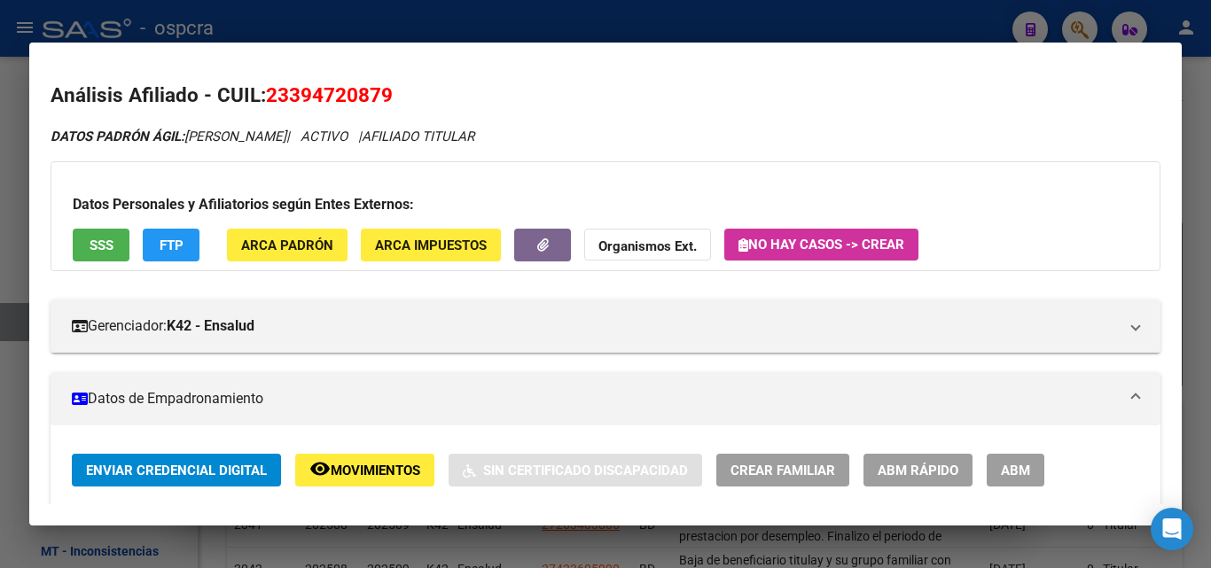
click at [1004, 463] on span "ABM" at bounding box center [1015, 471] width 29 height 16
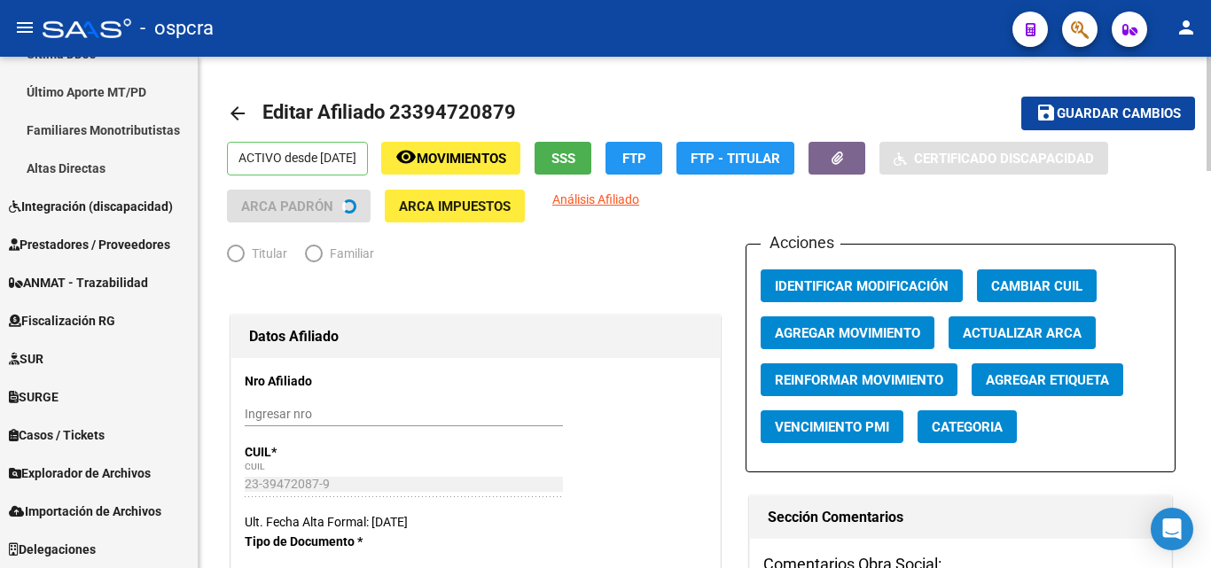
scroll to position [525, 0]
radio input "true"
type input "30-63392131-4"
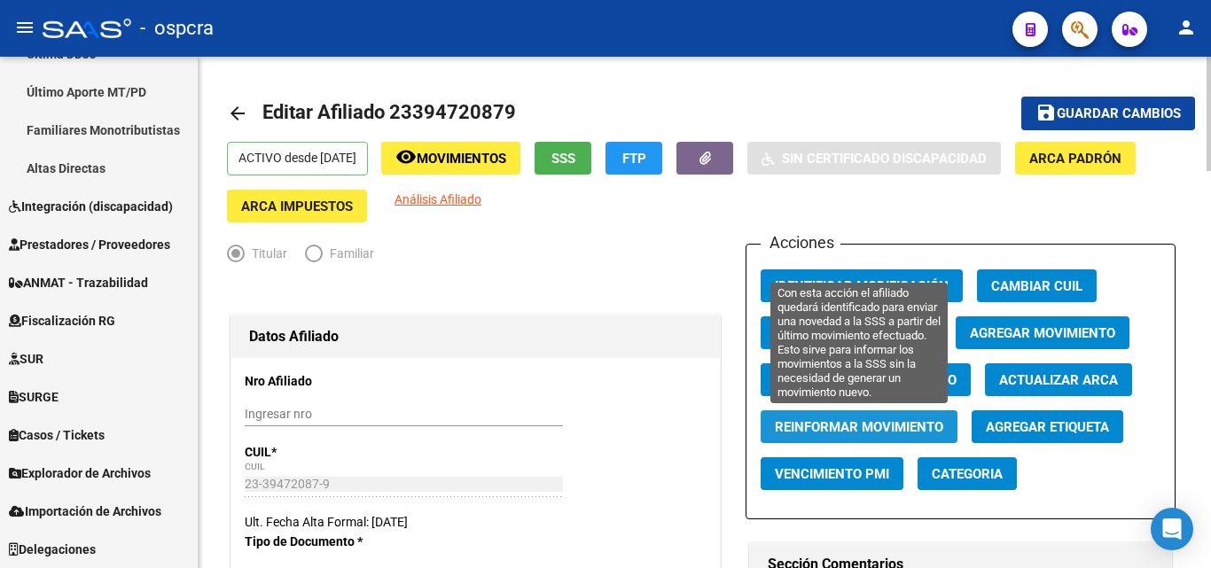
click at [887, 423] on span "Reinformar Movimiento" at bounding box center [859, 427] width 168 height 16
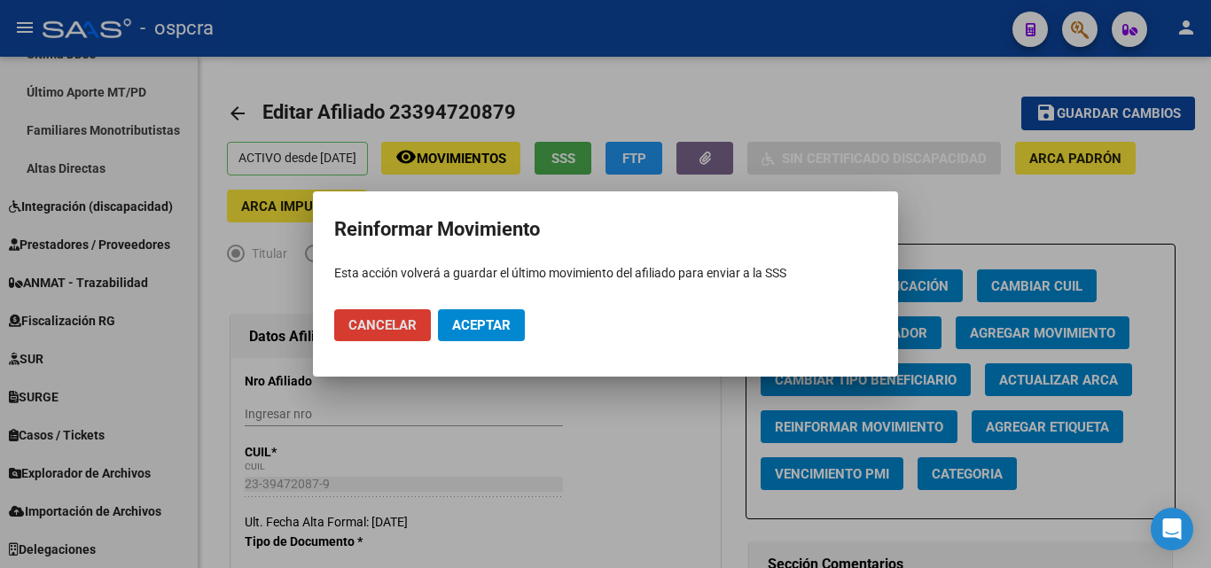
click at [489, 335] on button "Aceptar" at bounding box center [481, 325] width 87 height 32
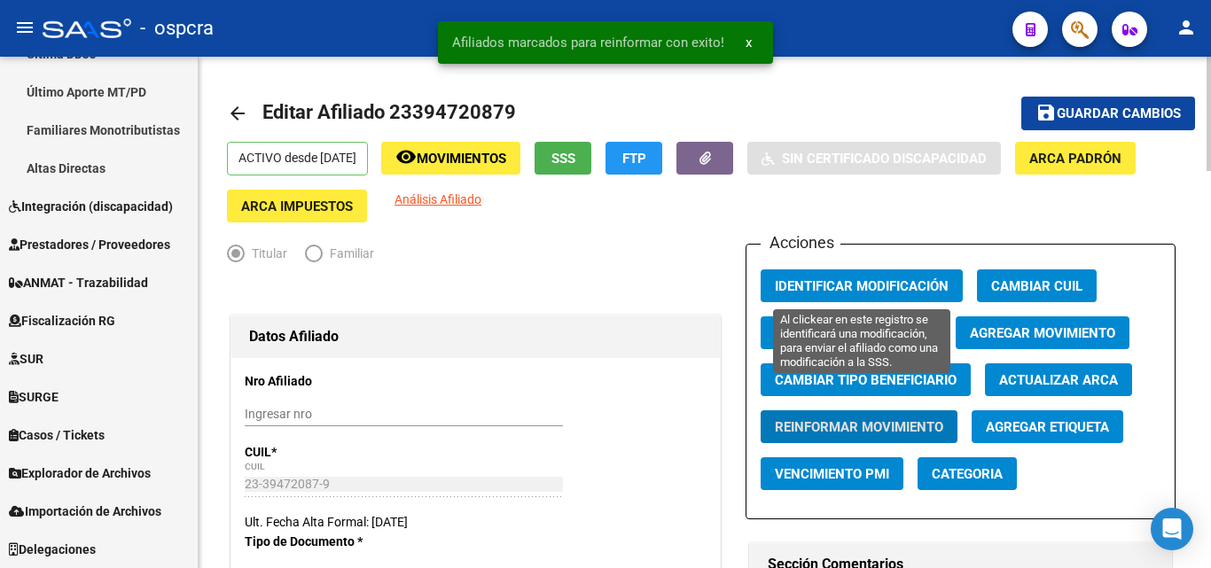
click at [887, 286] on span "Identificar Modificación" at bounding box center [862, 286] width 174 height 16
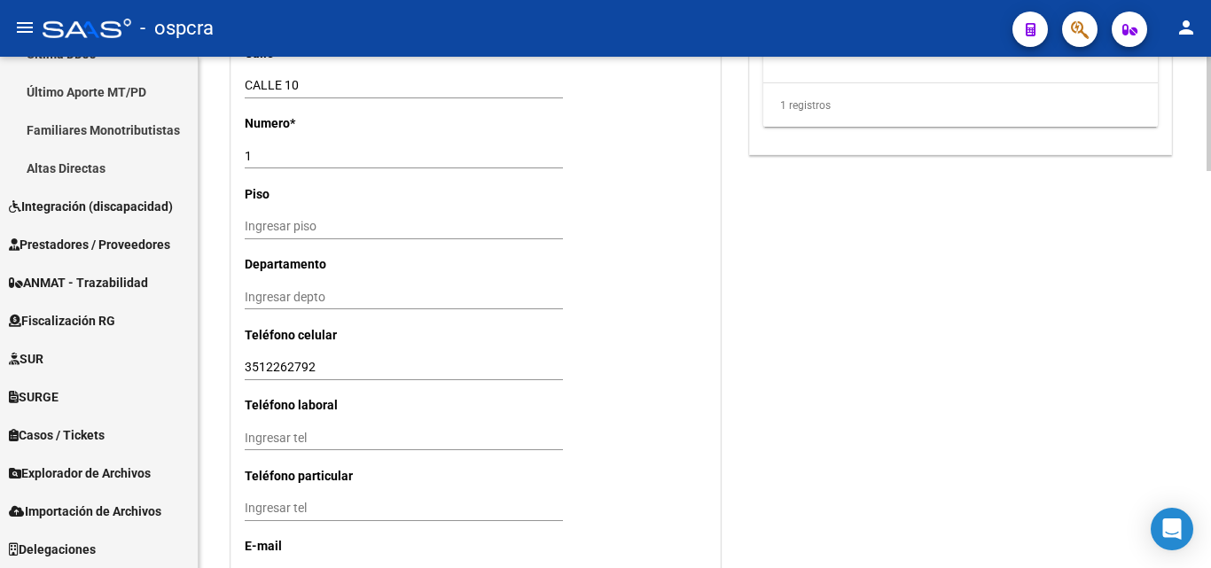
scroll to position [1770, 0]
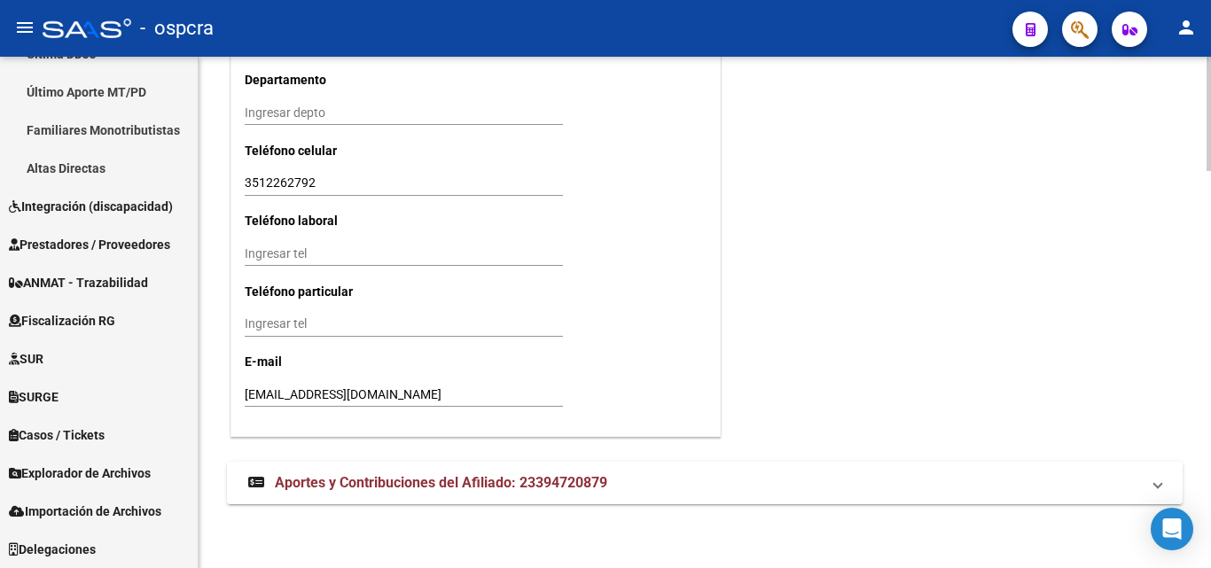
click at [481, 484] on span "Aportes y Contribuciones del Afiliado: 23394720879" at bounding box center [441, 482] width 332 height 17
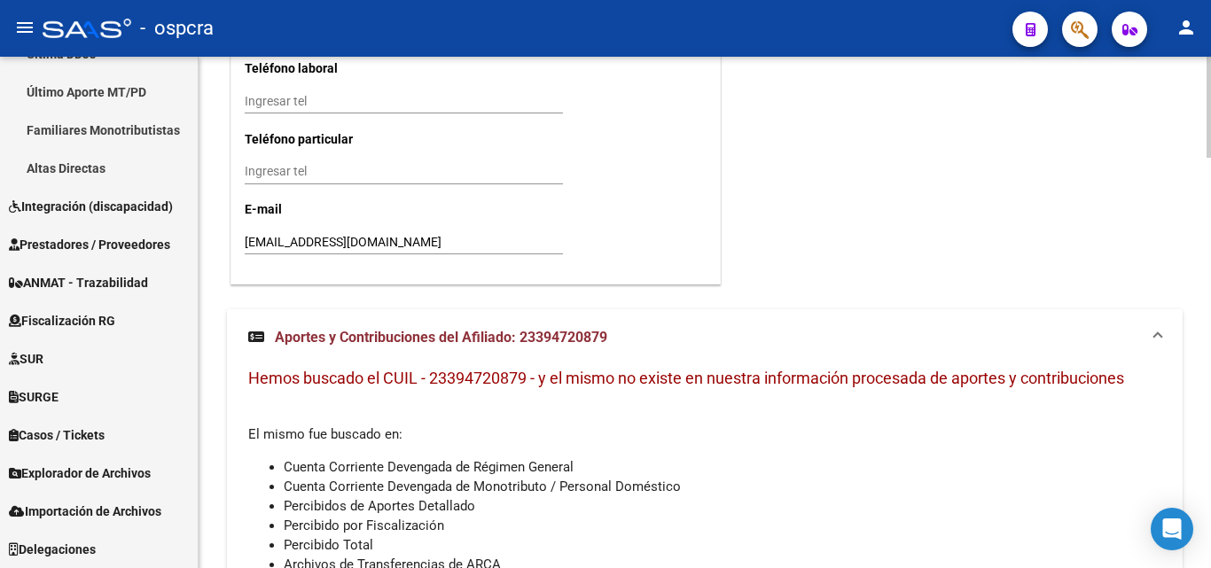
scroll to position [2081, 0]
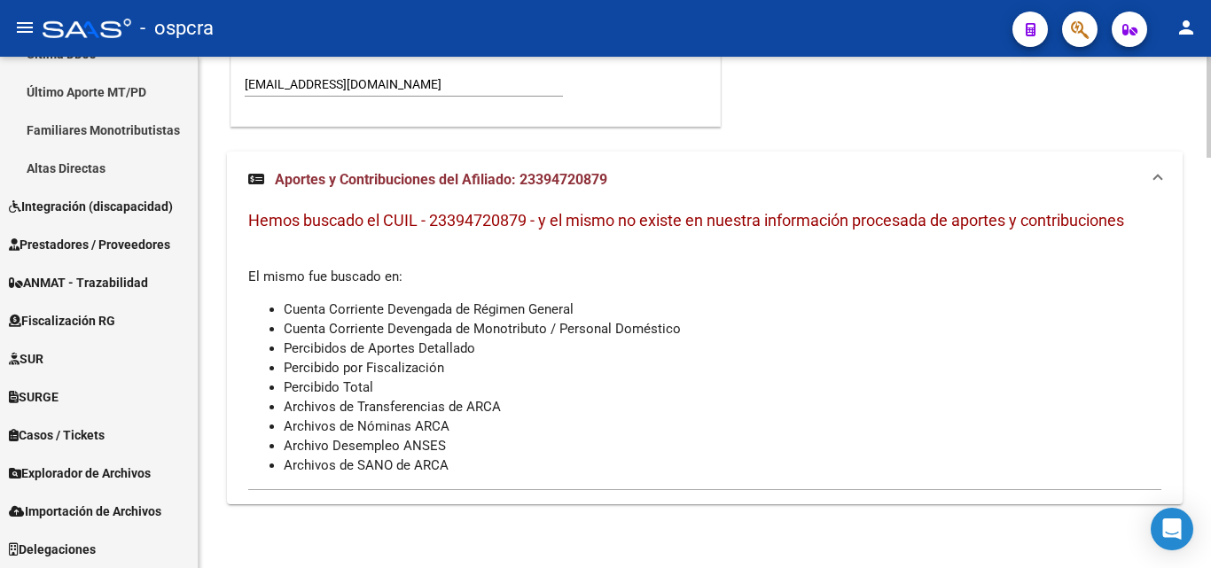
drag, startPoint x: 520, startPoint y: 176, endPoint x: 558, endPoint y: 231, distance: 66.9
click at [601, 168] on mat-expansion-panel-header "Aportes y Contribuciones del Afiliado: 23394720879" at bounding box center [705, 180] width 956 height 57
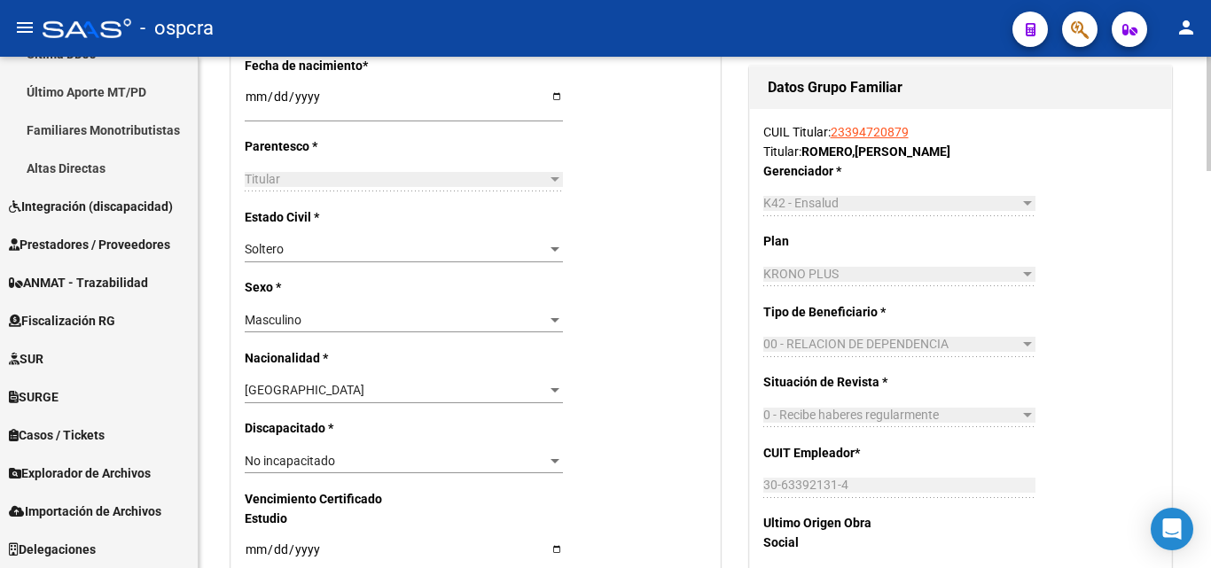
scroll to position [707, 0]
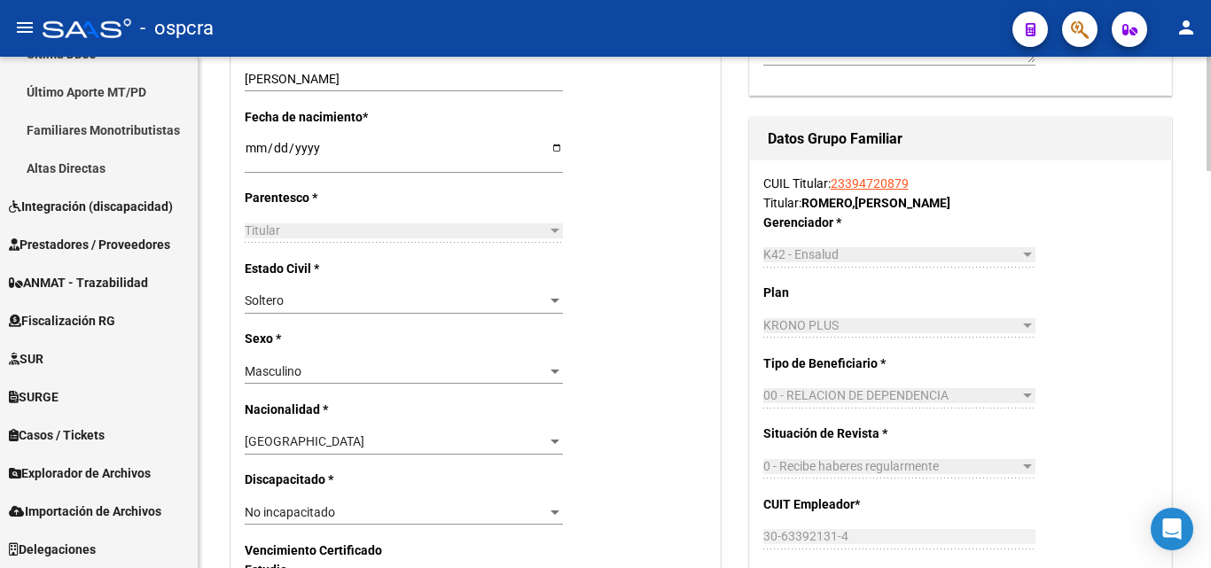
click at [868, 185] on link "23394720879" at bounding box center [870, 183] width 78 height 14
click at [870, 184] on link "23394720879" at bounding box center [870, 183] width 78 height 14
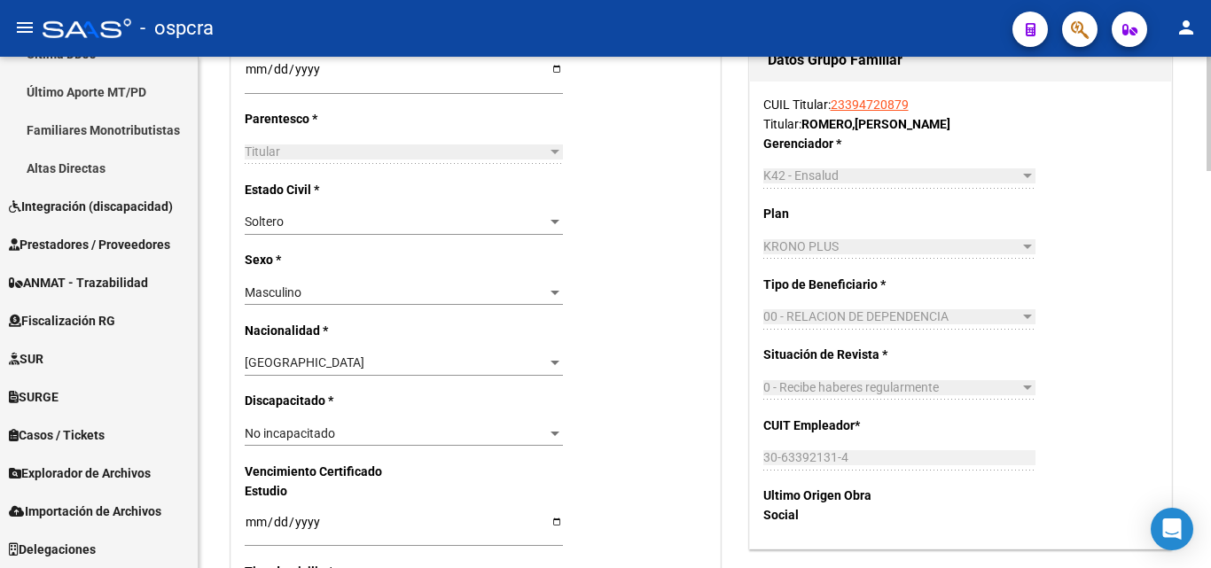
scroll to position [973, 0]
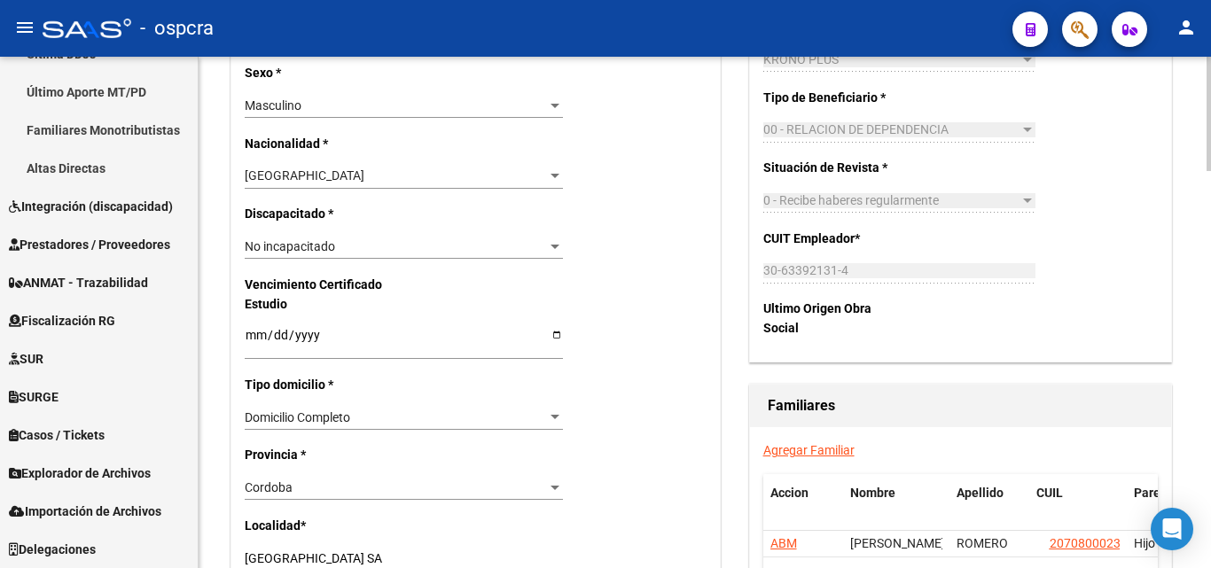
click at [838, 263] on div "CUIL Titular: 23394720879 Titular: ROMERO , ENZO EZEQUIEL Gerenciador * K42 - E…" at bounding box center [960, 127] width 421 height 467
drag, startPoint x: 761, startPoint y: 270, endPoint x: 770, endPoint y: 272, distance: 9.3
click at [750, 279] on div "CUIL Titular: 23394720879 Titular: ROMERO , ENZO EZEQUIEL Gerenciador * K42 - E…" at bounding box center [960, 127] width 421 height 467
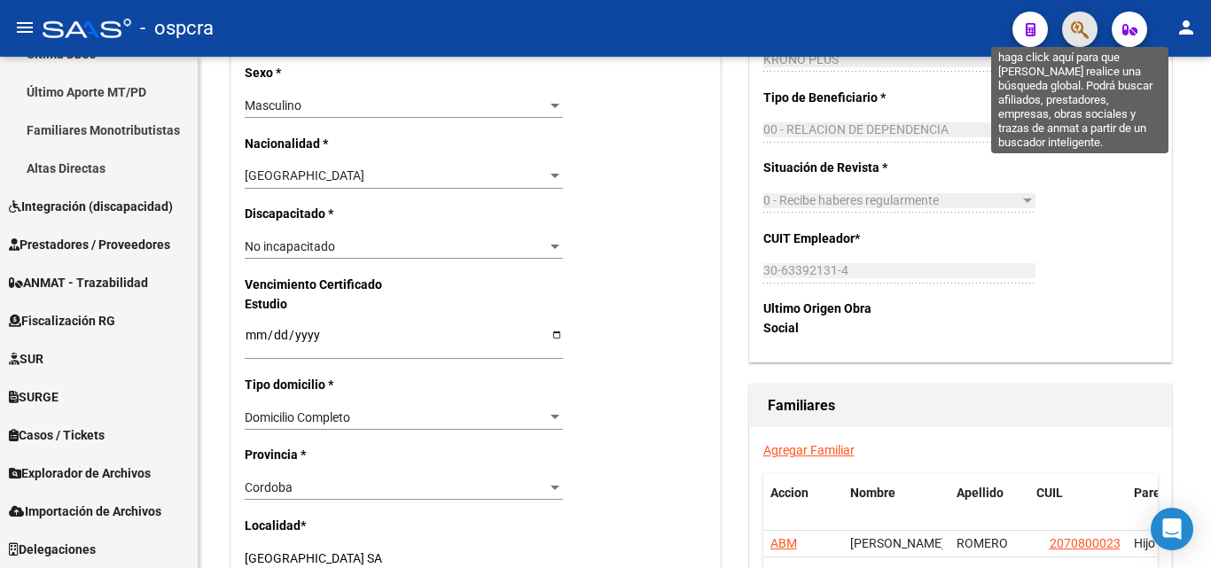
click at [1073, 38] on icon "button" at bounding box center [1080, 30] width 18 height 20
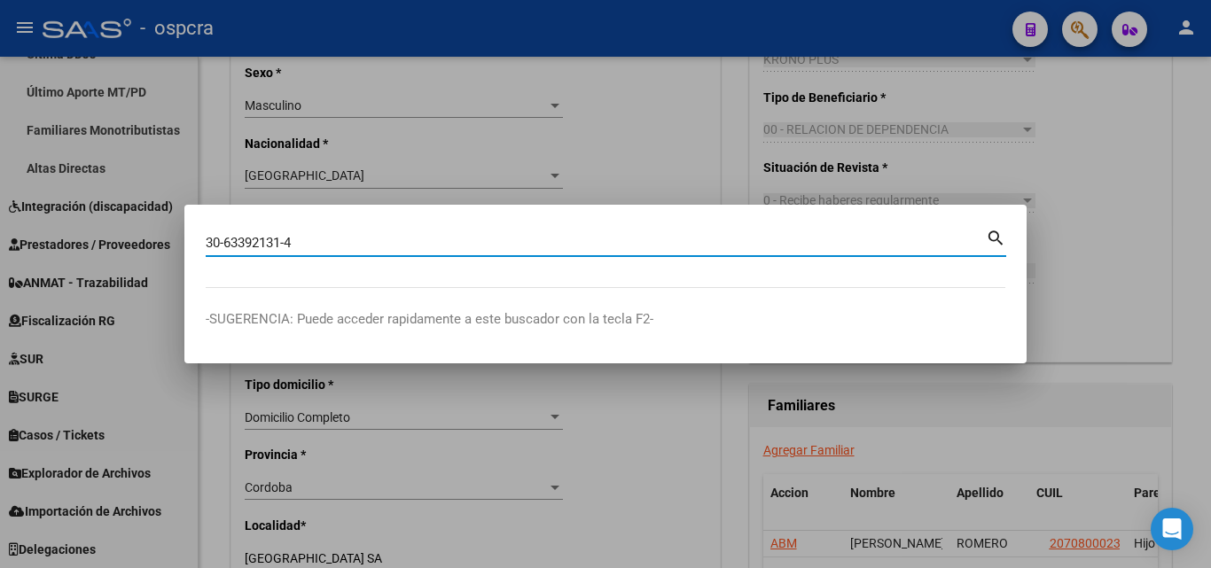
click at [223, 239] on input "30-63392131-4" at bounding box center [596, 243] width 780 height 16
click at [282, 246] on input "3063392131-4" at bounding box center [596, 243] width 780 height 16
type input "30633921314"
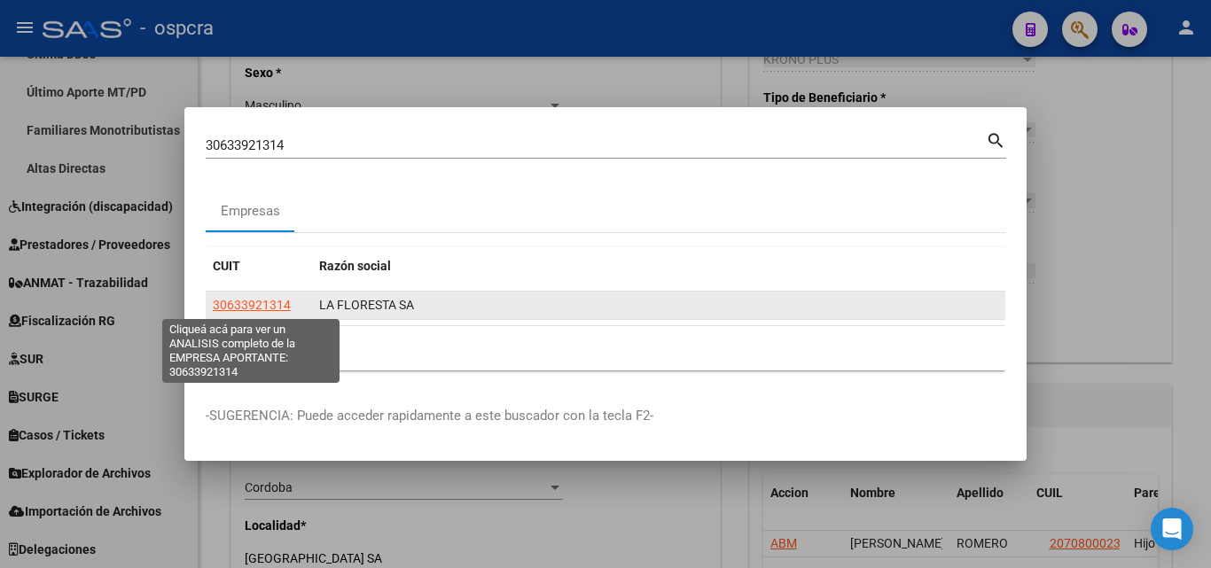
click at [252, 302] on span "30633921314" at bounding box center [252, 305] width 78 height 14
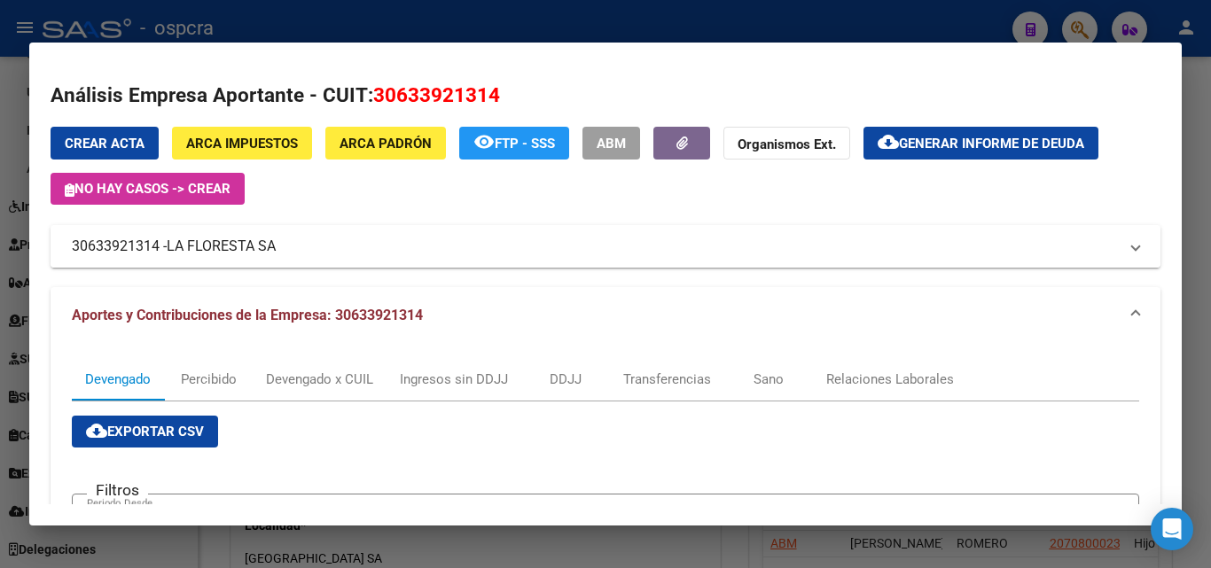
click at [229, 244] on span "LA FLORESTA SA" at bounding box center [221, 246] width 109 height 21
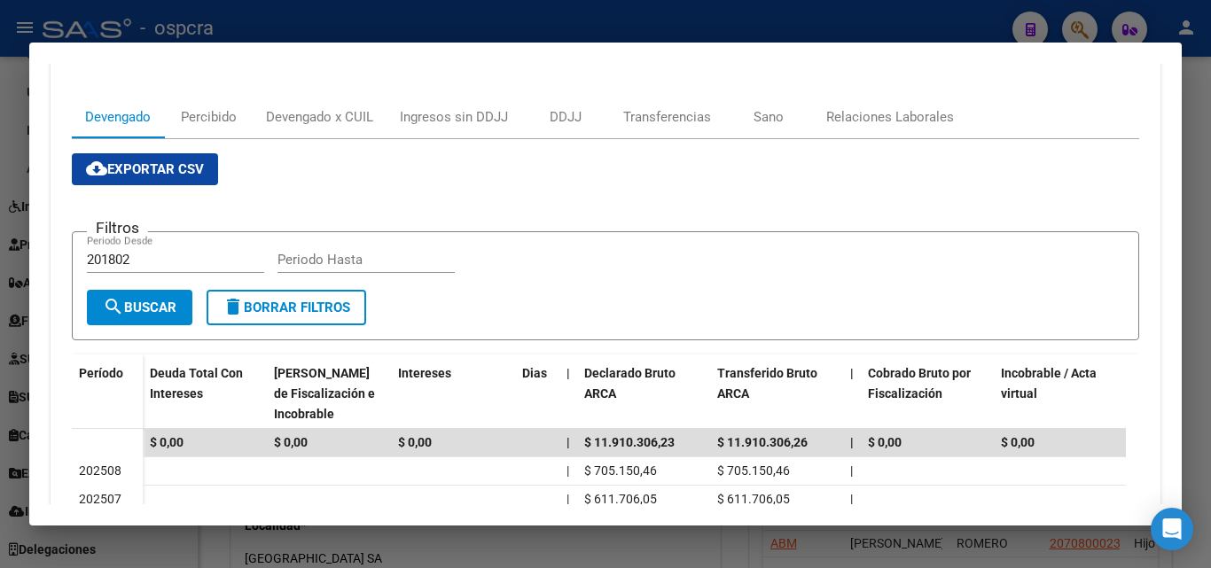
scroll to position [355, 0]
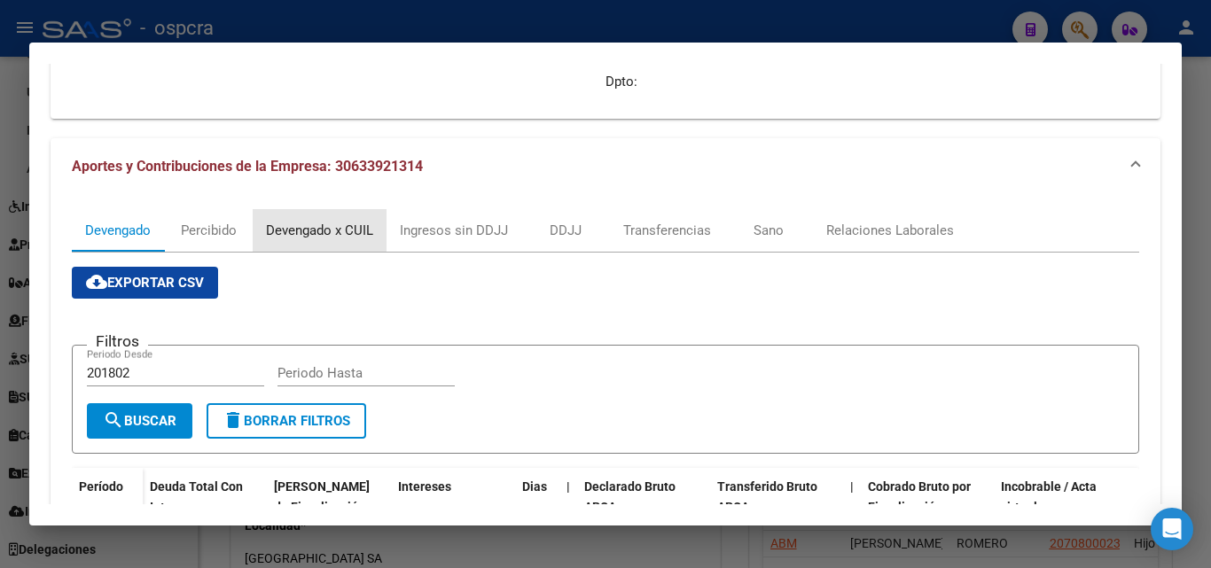
click at [340, 228] on div "Devengado x CUIL" at bounding box center [319, 231] width 107 height 20
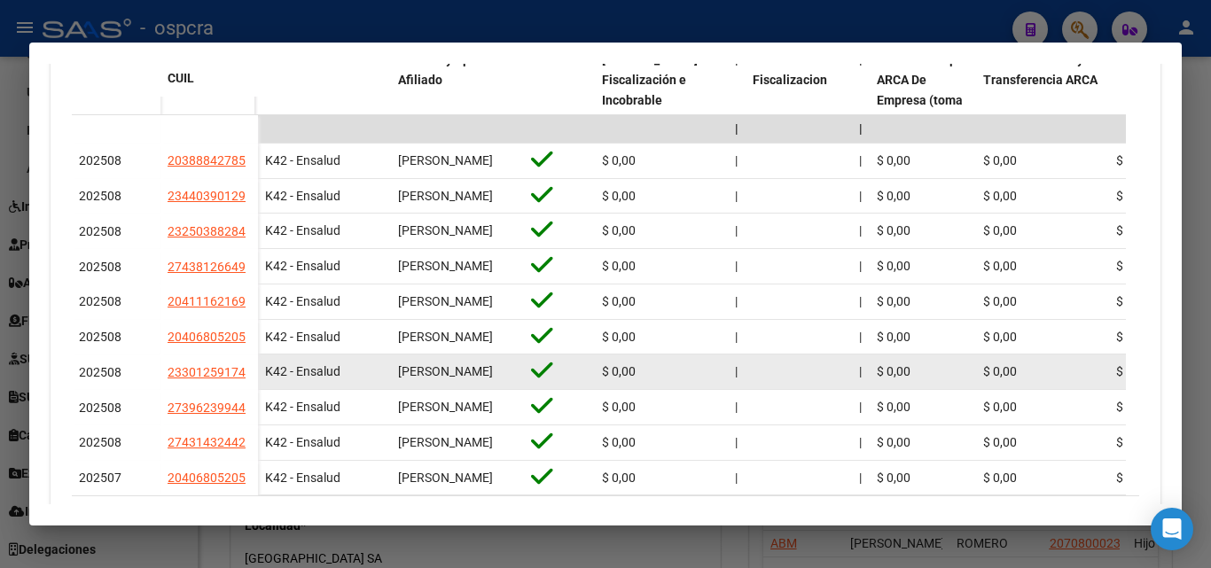
scroll to position [443, 0]
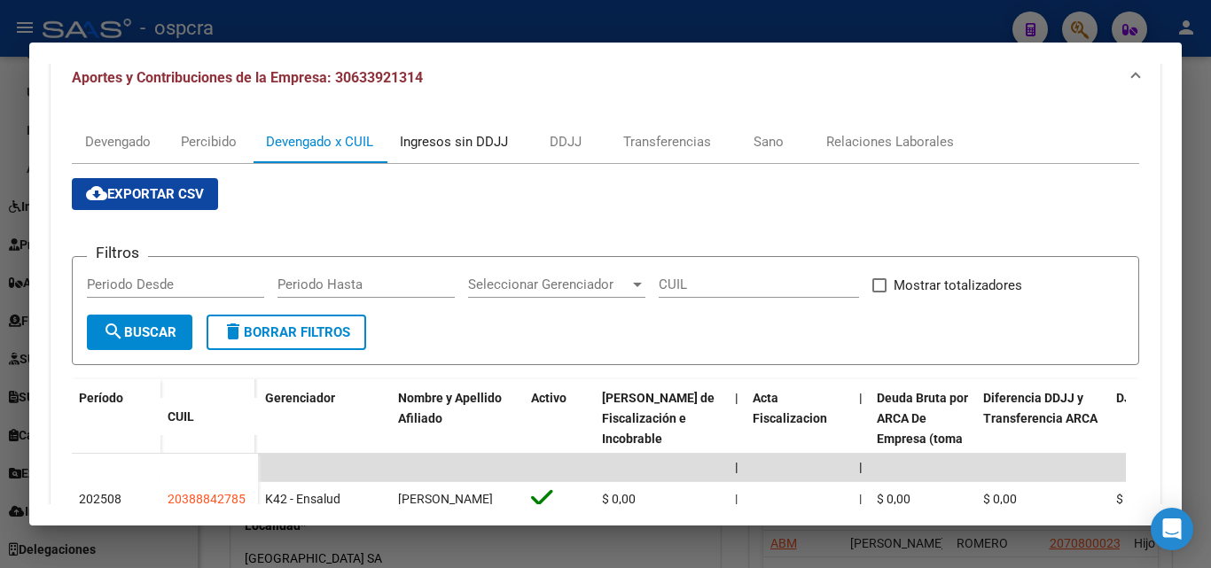
click at [460, 139] on div "Ingresos sin DDJJ" at bounding box center [454, 142] width 108 height 20
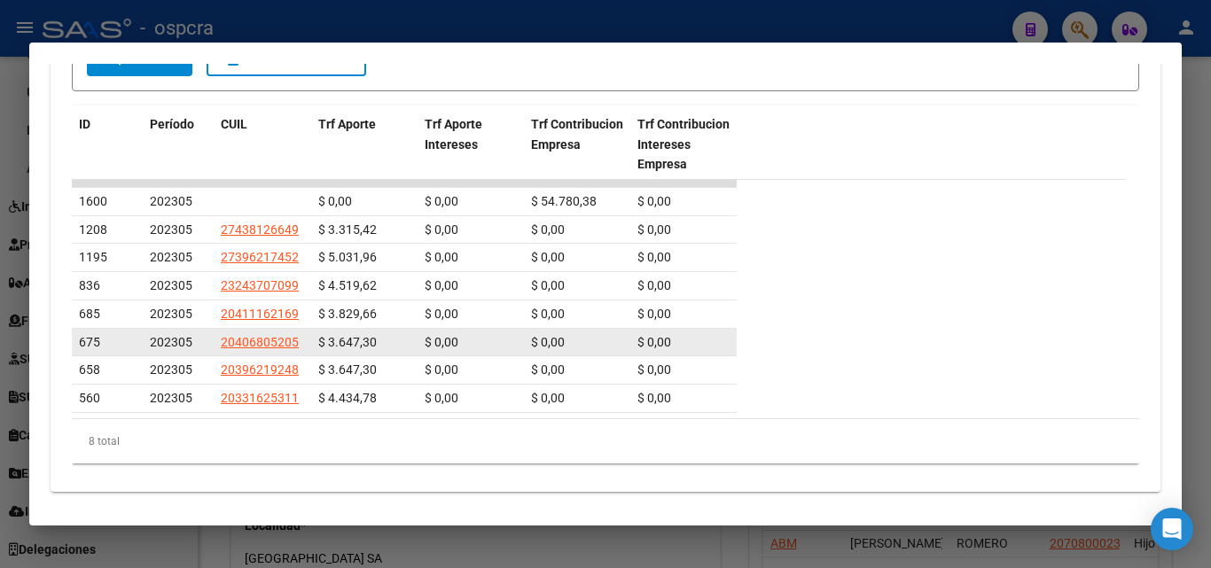
scroll to position [785, 0]
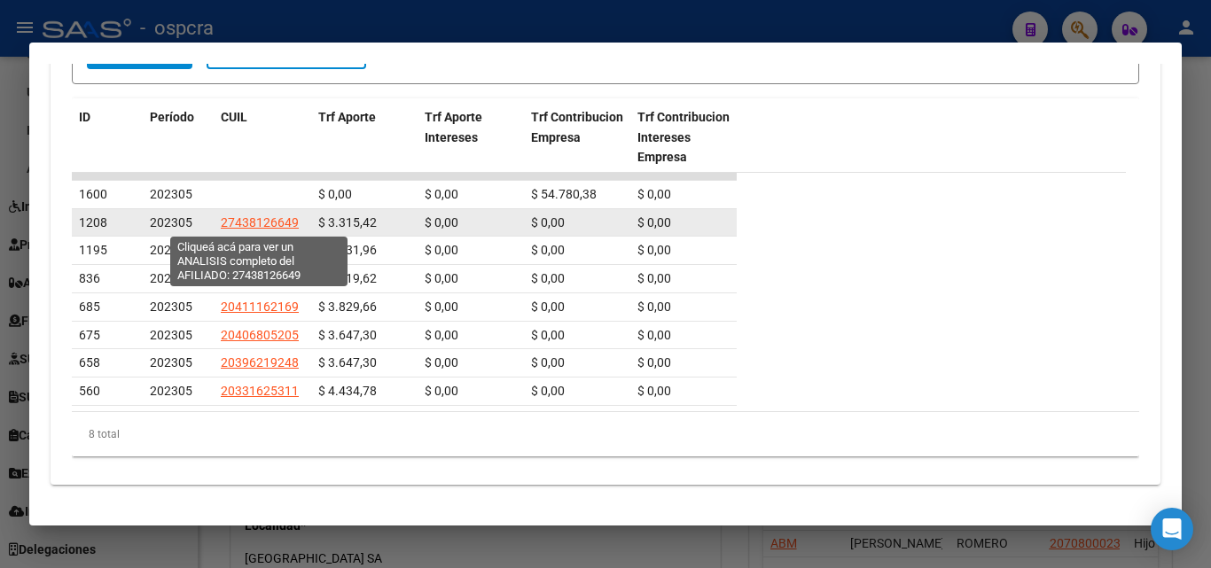
click at [258, 227] on span "27438126649" at bounding box center [260, 222] width 78 height 14
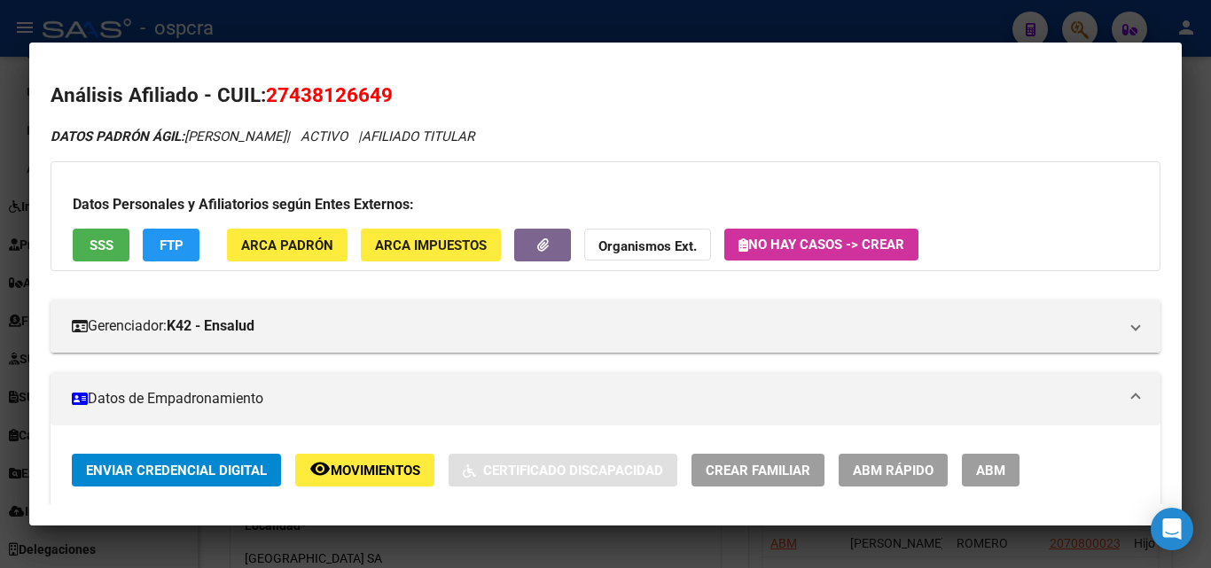
click at [0, 312] on div at bounding box center [605, 284] width 1211 height 568
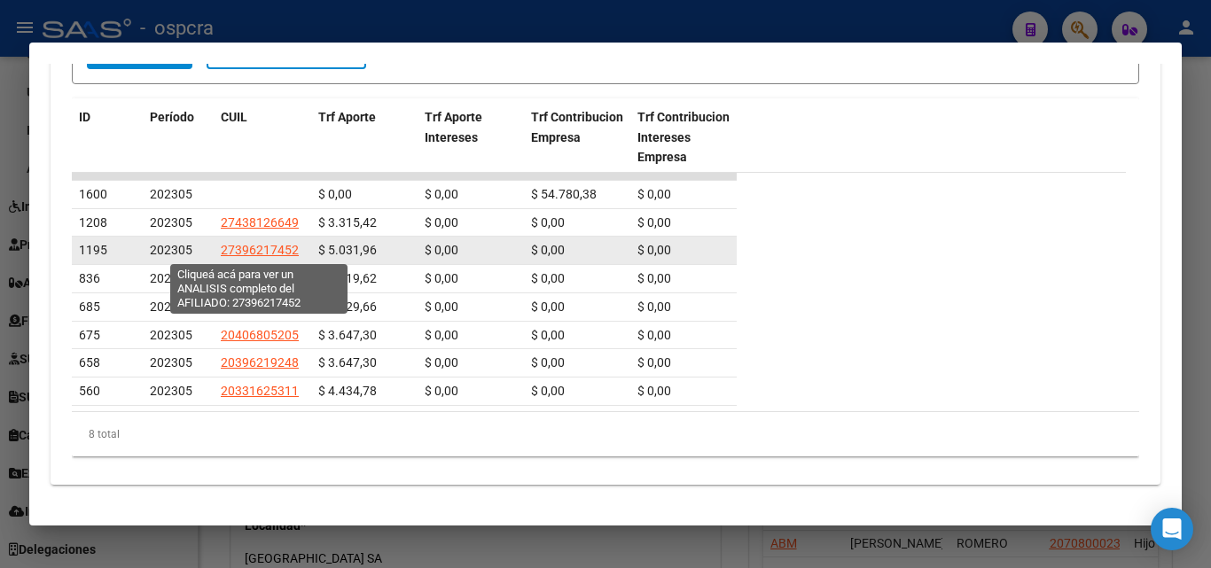
click at [280, 243] on span "27396217452" at bounding box center [260, 250] width 78 height 14
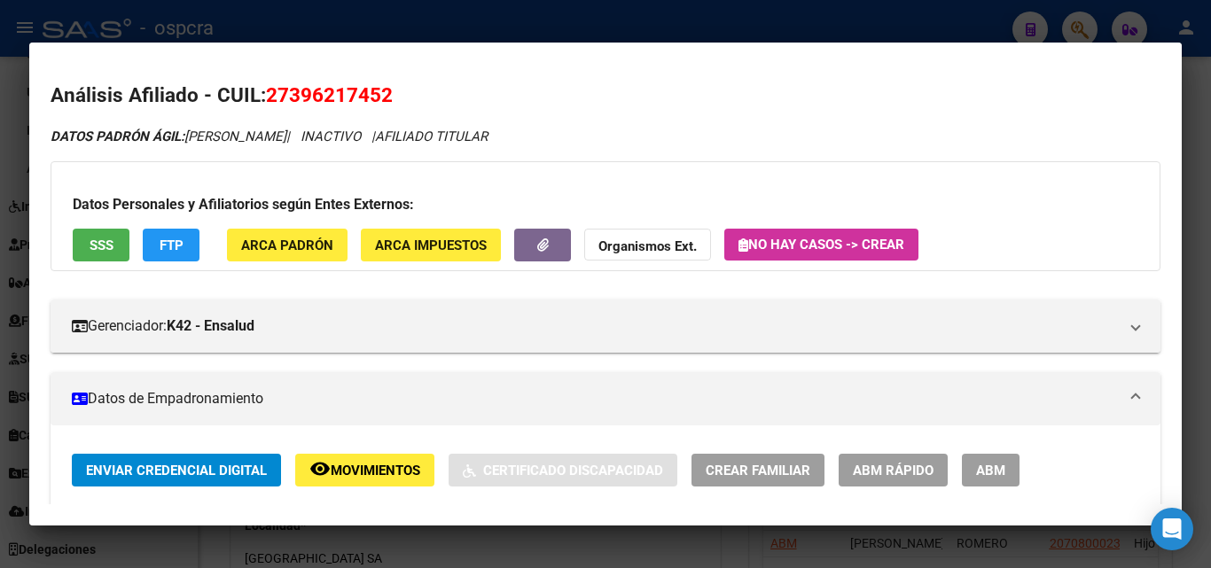
click at [11, 299] on div at bounding box center [605, 284] width 1211 height 568
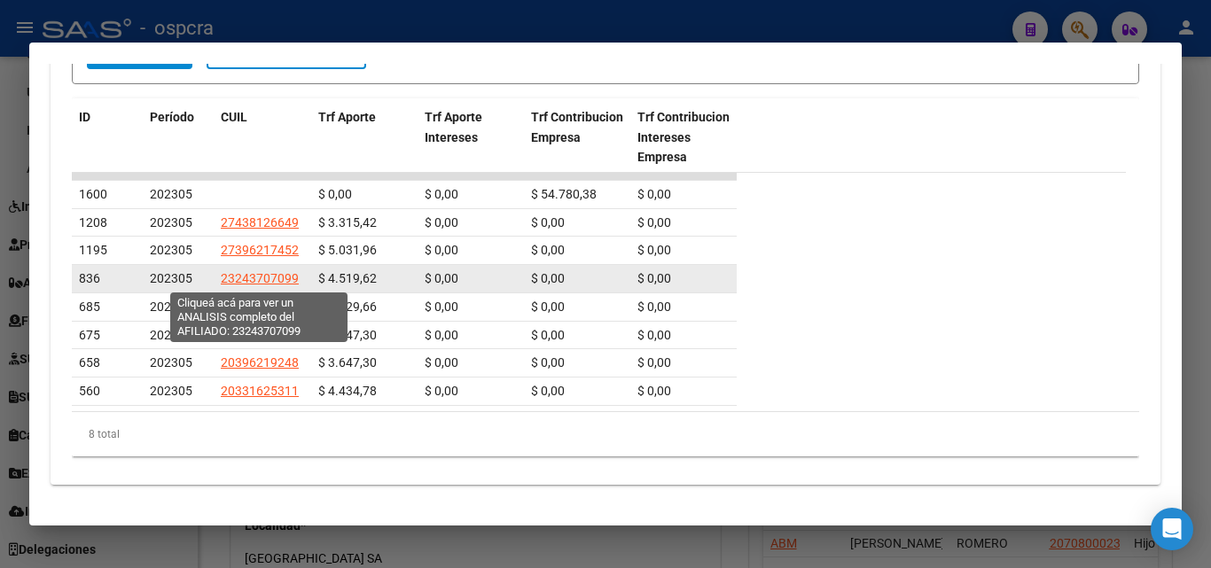
click at [285, 285] on span "23243707099" at bounding box center [260, 278] width 78 height 14
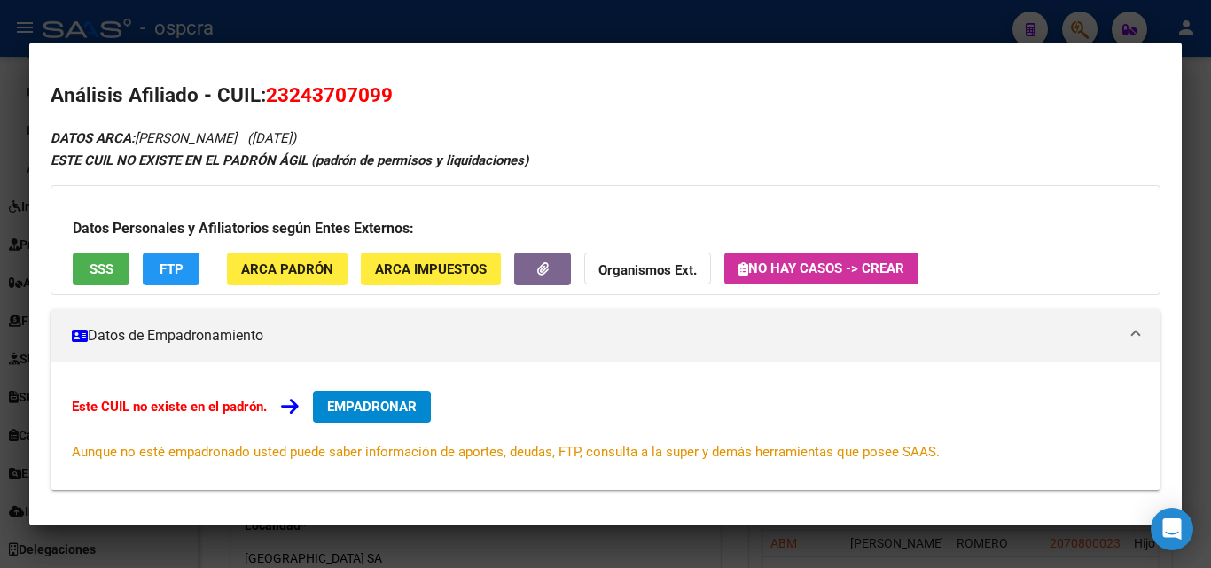
click at [0, 280] on div at bounding box center [605, 284] width 1211 height 568
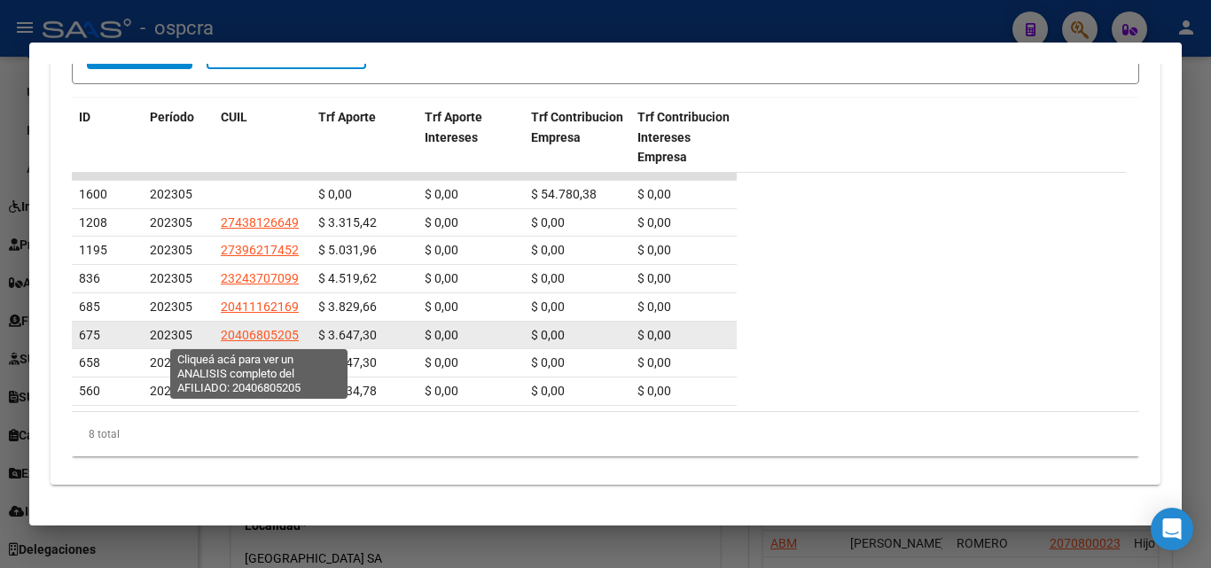
click at [271, 333] on span "20406805205" at bounding box center [260, 335] width 78 height 14
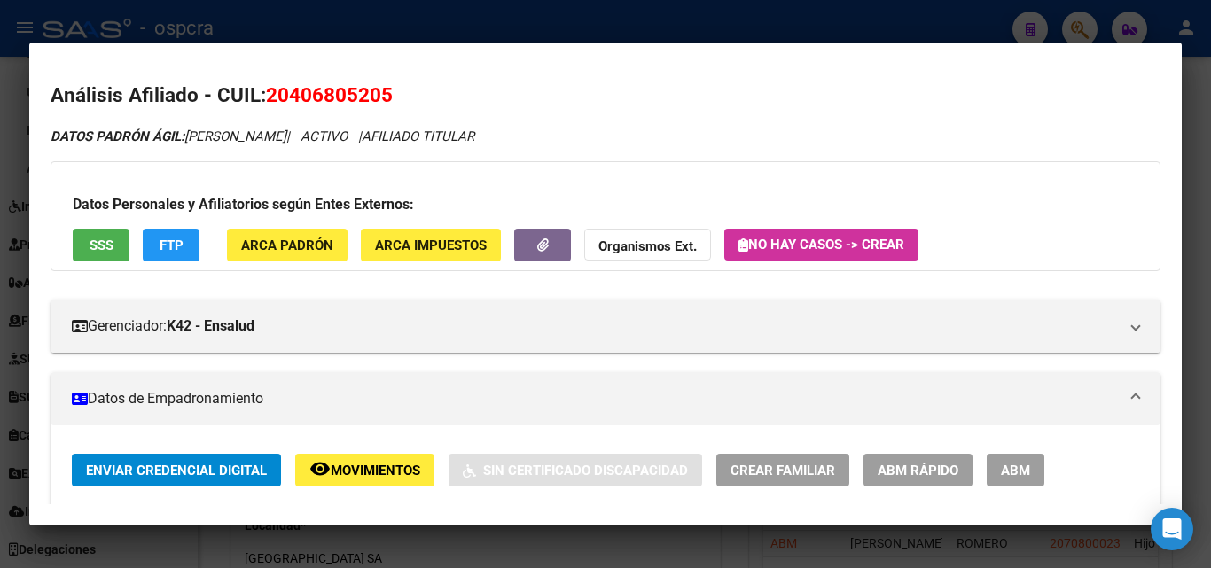
click at [0, 276] on div at bounding box center [605, 284] width 1211 height 568
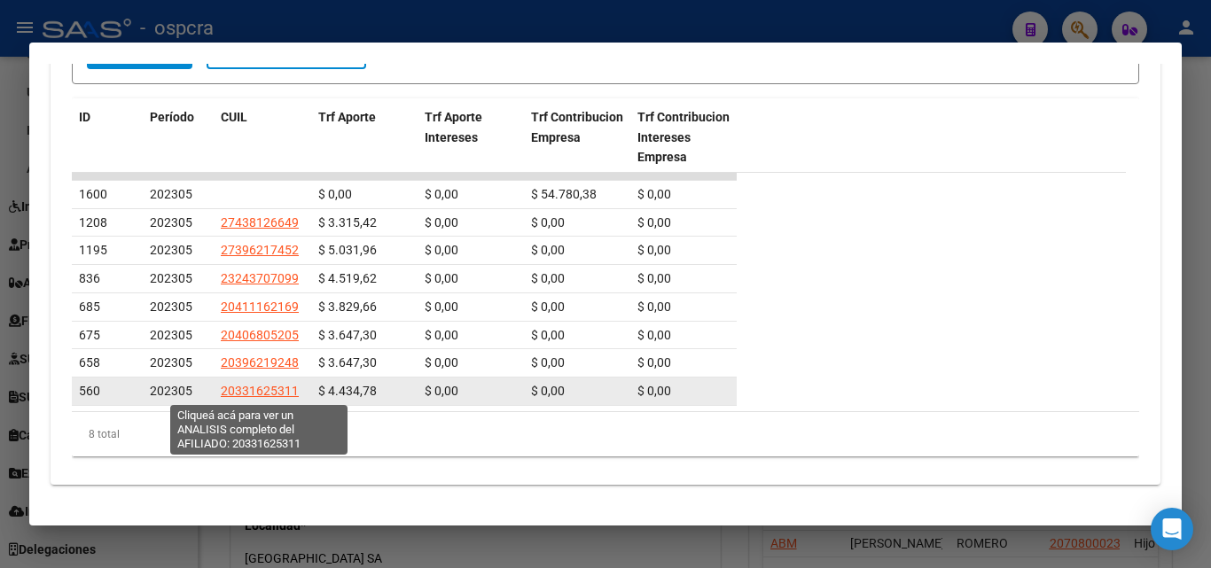
click at [260, 385] on span "20331625311" at bounding box center [260, 391] width 78 height 14
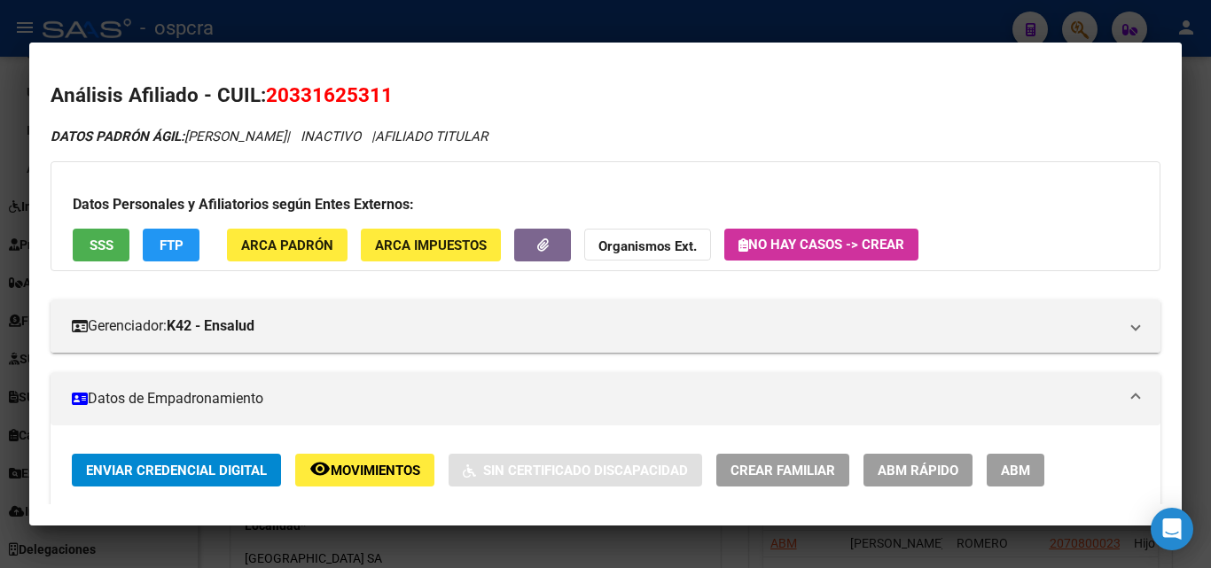
click at [0, 270] on div at bounding box center [605, 284] width 1211 height 568
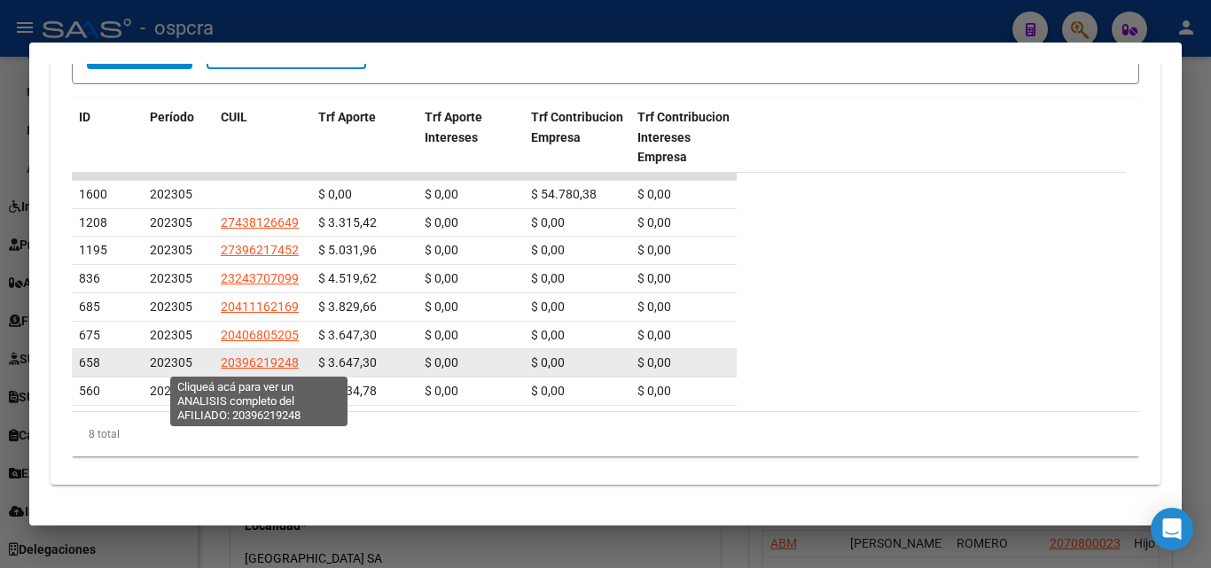
click at [258, 366] on span "20396219248" at bounding box center [260, 363] width 78 height 14
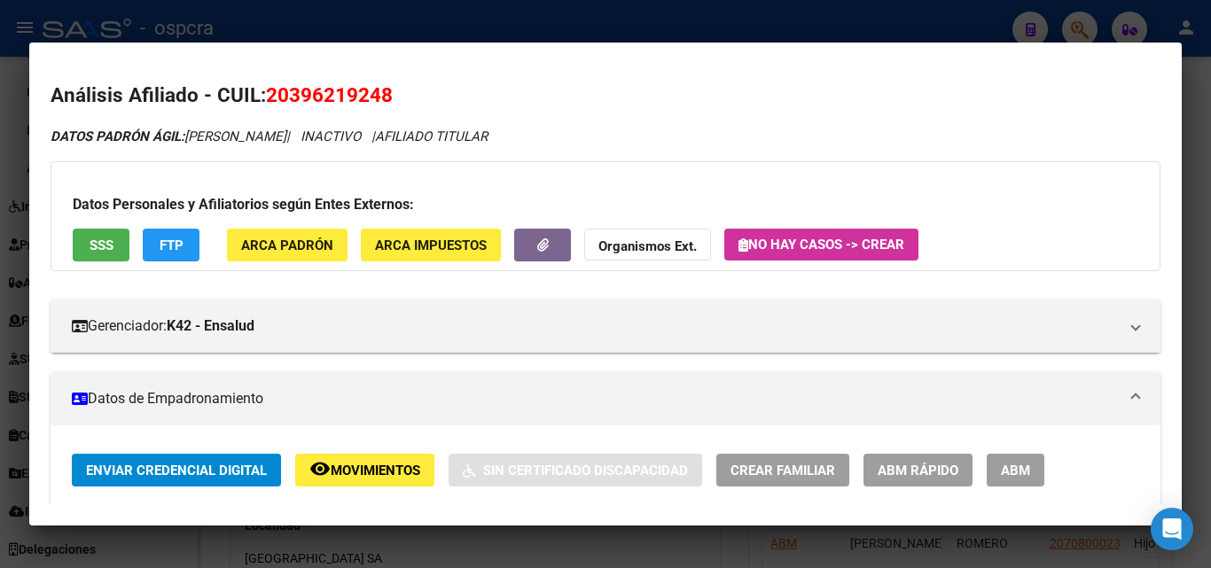
click at [0, 337] on div at bounding box center [605, 284] width 1211 height 568
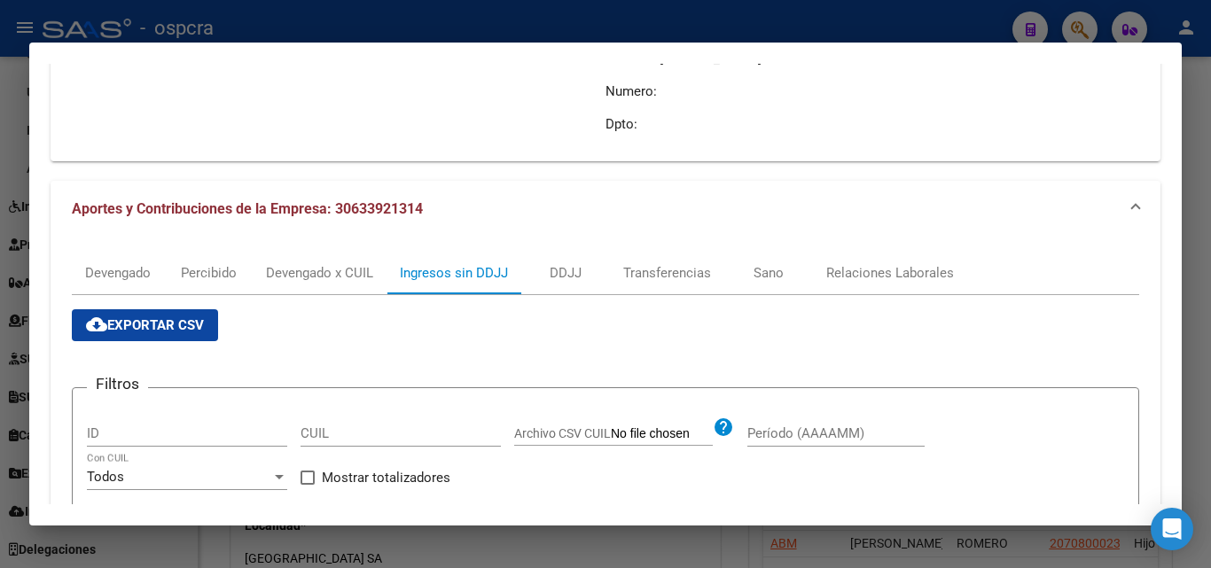
scroll to position [254, 0]
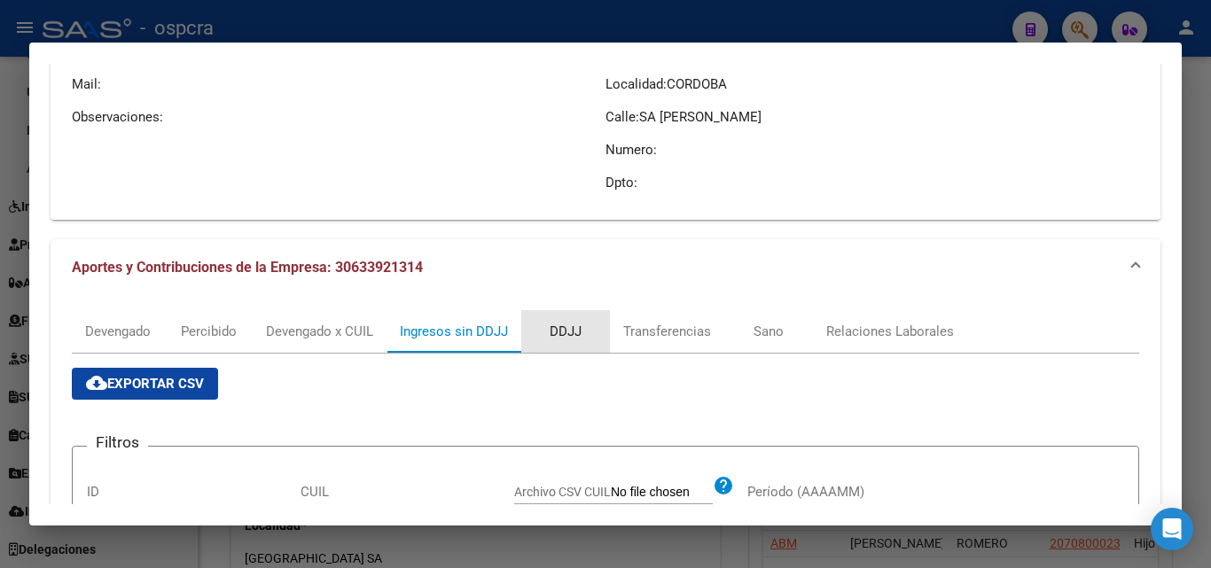
click at [567, 315] on div "DDJJ" at bounding box center [565, 331] width 89 height 43
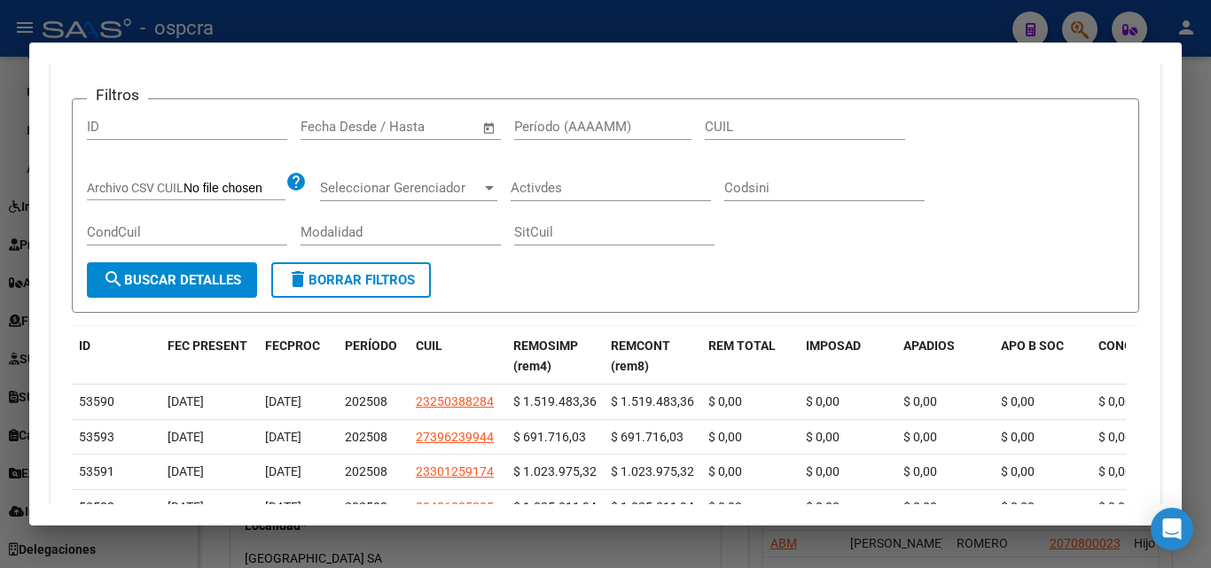
scroll to position [785, 0]
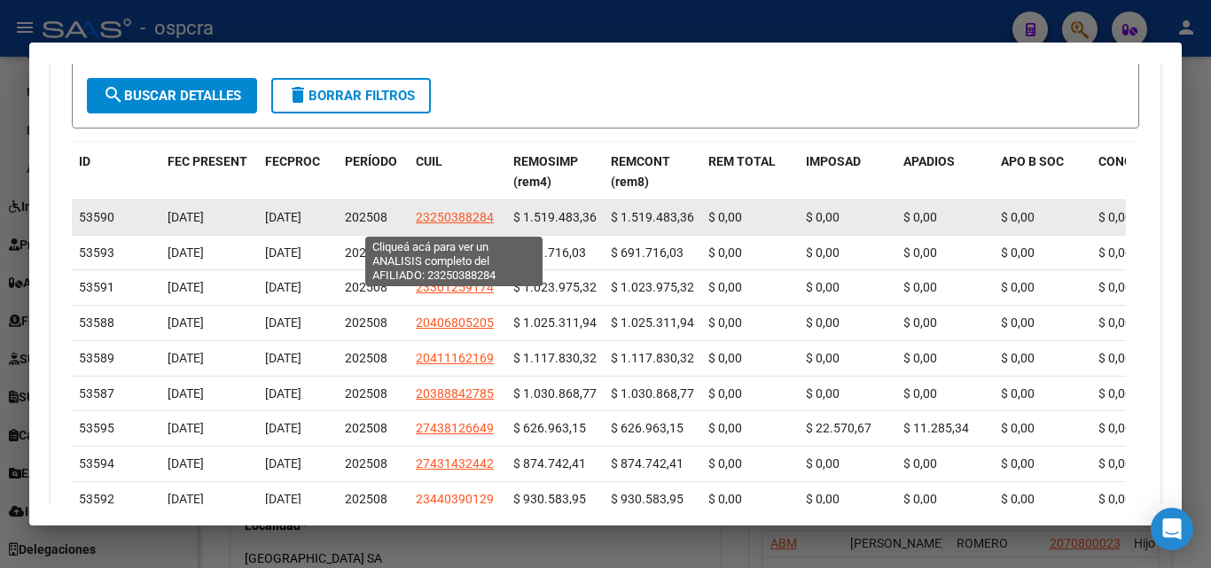
click at [461, 216] on span "23250388284" at bounding box center [455, 217] width 78 height 14
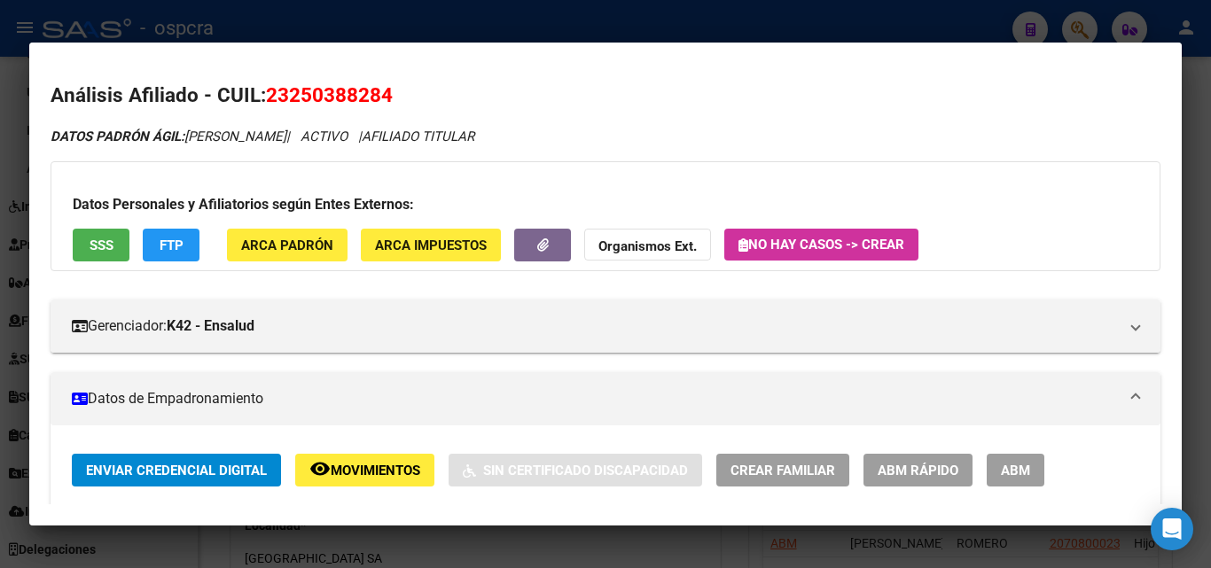
click at [0, 359] on div at bounding box center [605, 284] width 1211 height 568
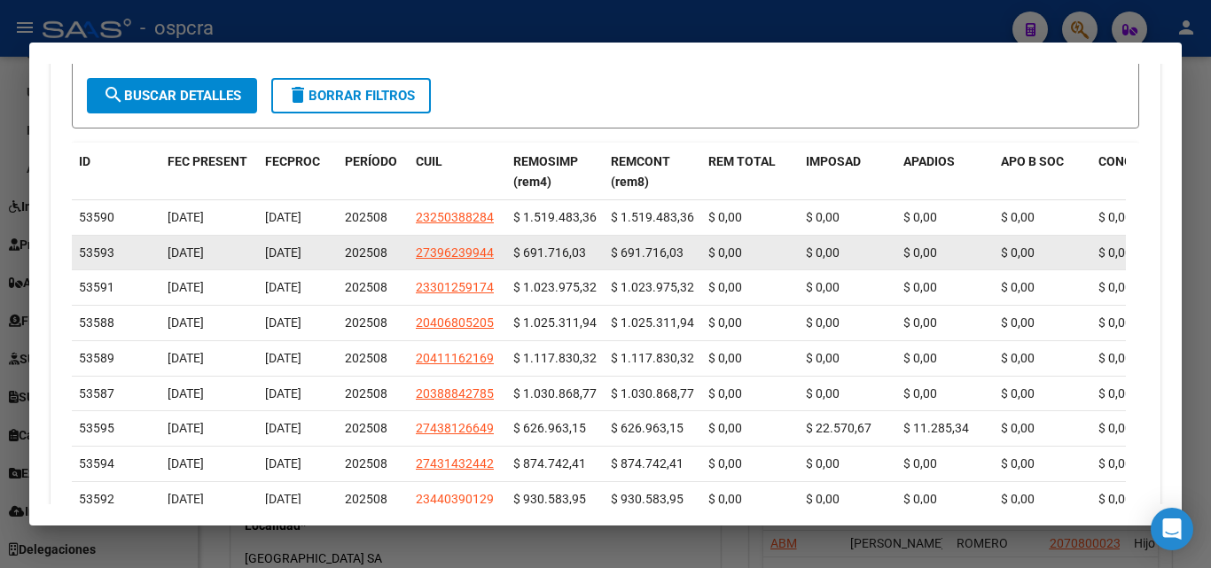
click at [496, 263] on div "27396239944" at bounding box center [457, 253] width 83 height 20
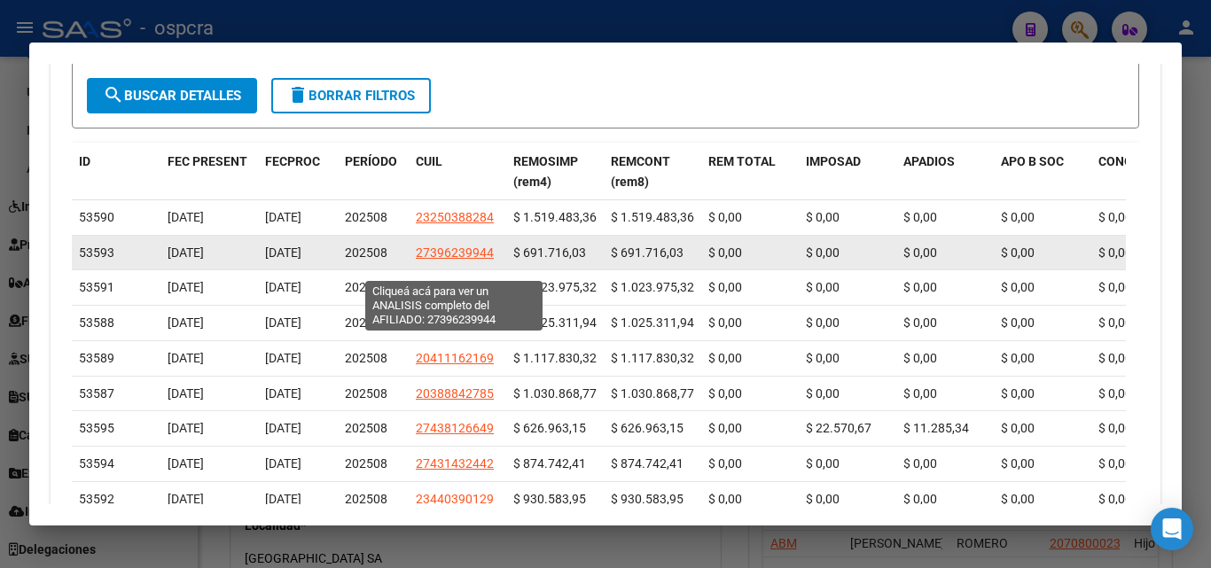
click at [470, 260] on span "27396239944" at bounding box center [455, 253] width 78 height 14
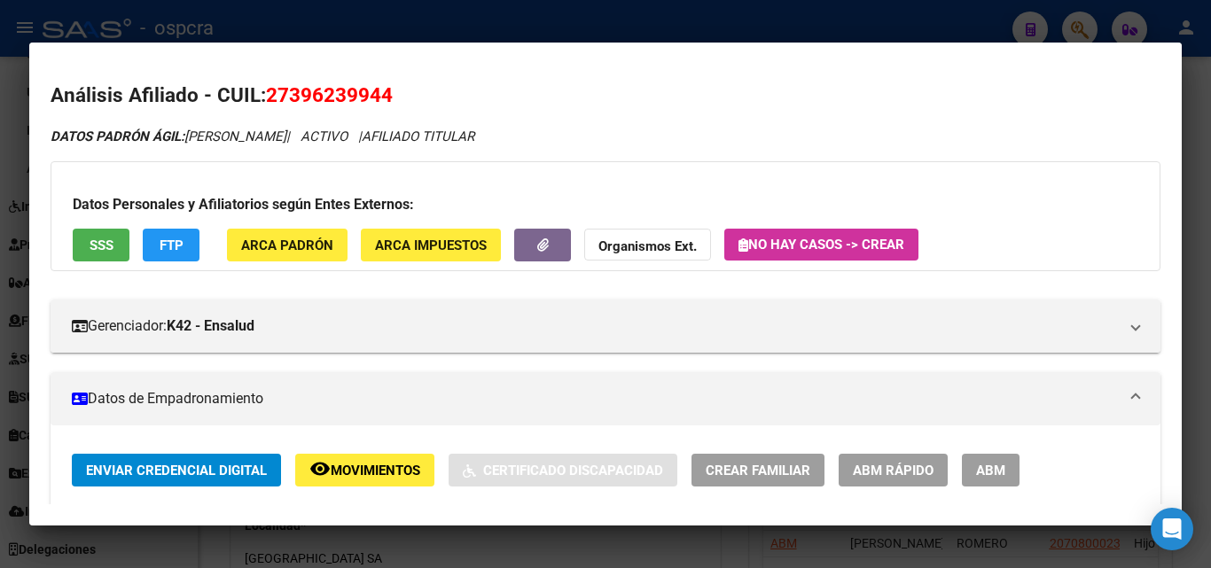
click at [2, 254] on div at bounding box center [605, 284] width 1211 height 568
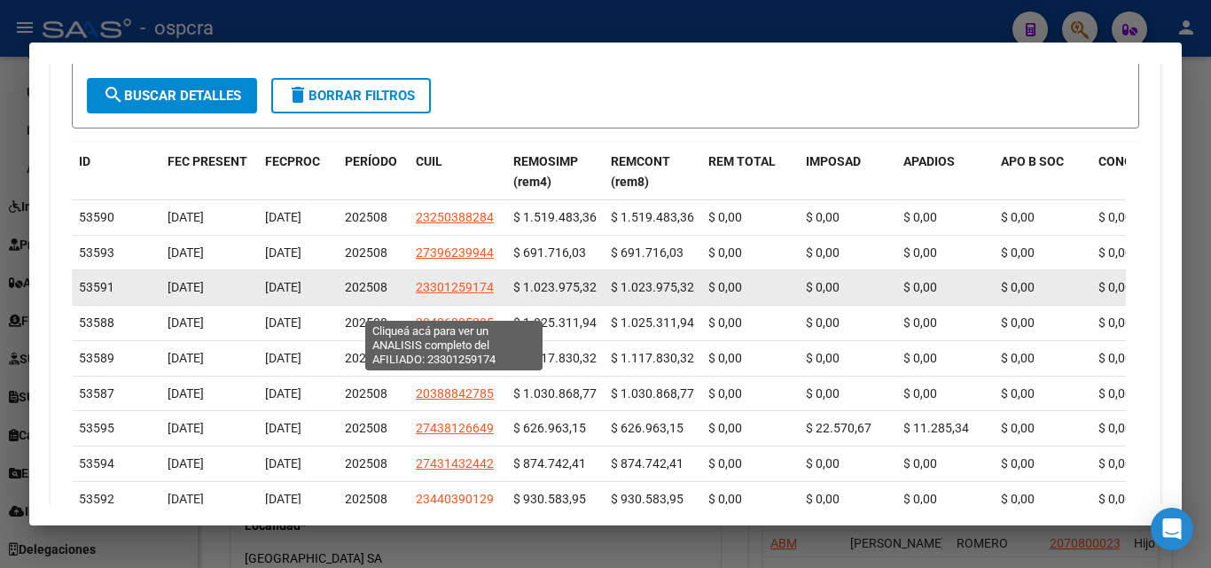
click at [459, 294] on span "23301259174" at bounding box center [455, 287] width 78 height 14
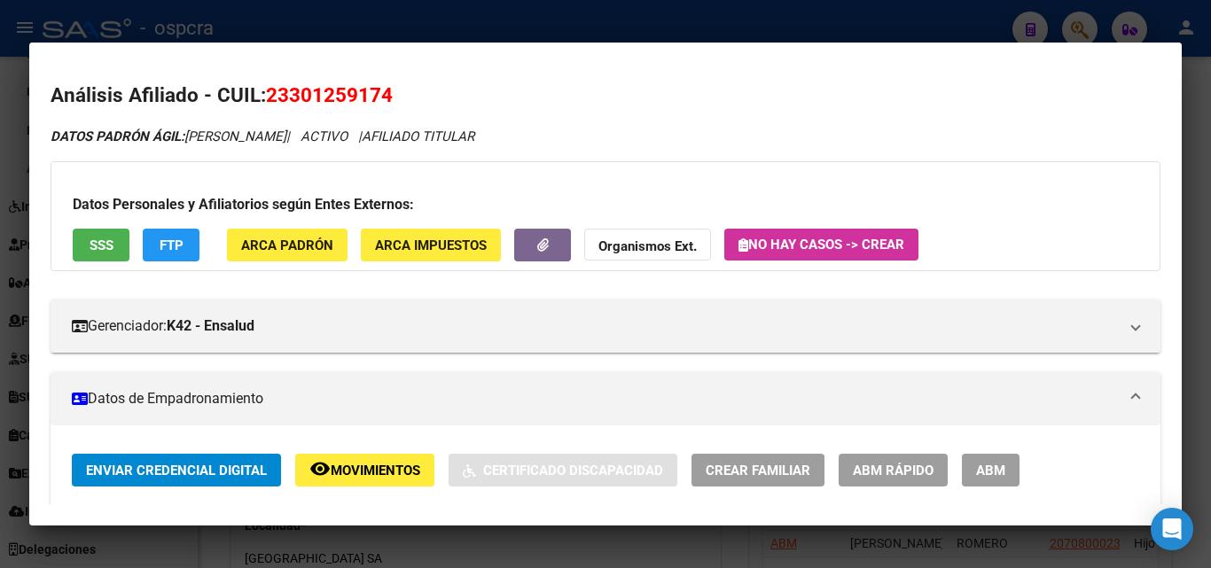
drag, startPoint x: 0, startPoint y: 312, endPoint x: 35, endPoint y: 306, distance: 36.0
click at [2, 312] on div at bounding box center [605, 284] width 1211 height 568
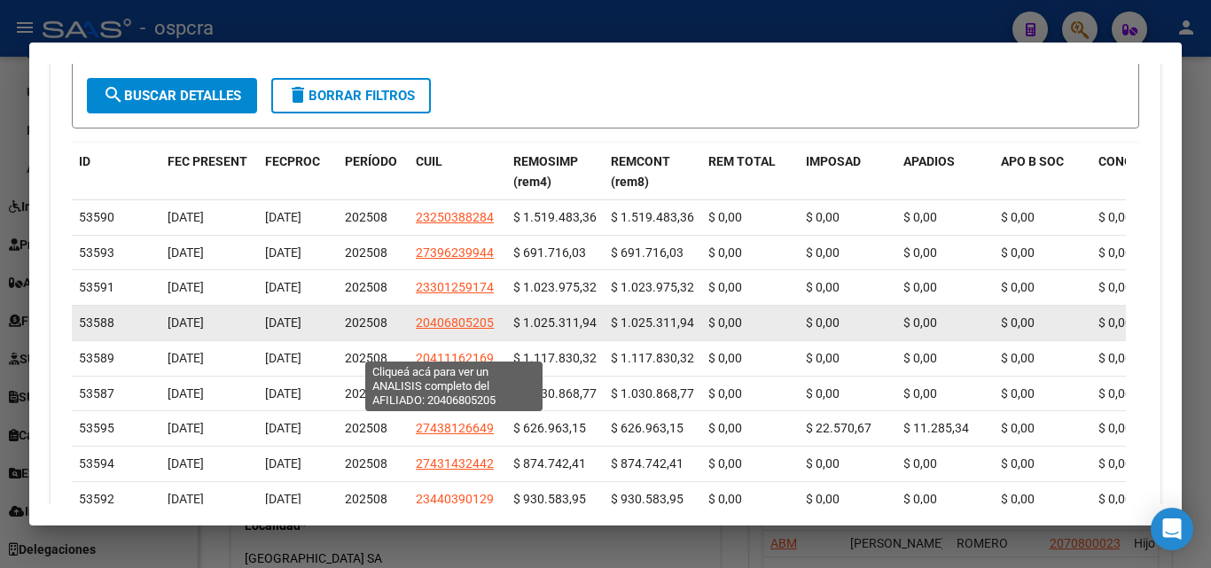
click at [464, 330] on span "20406805205" at bounding box center [455, 323] width 78 height 14
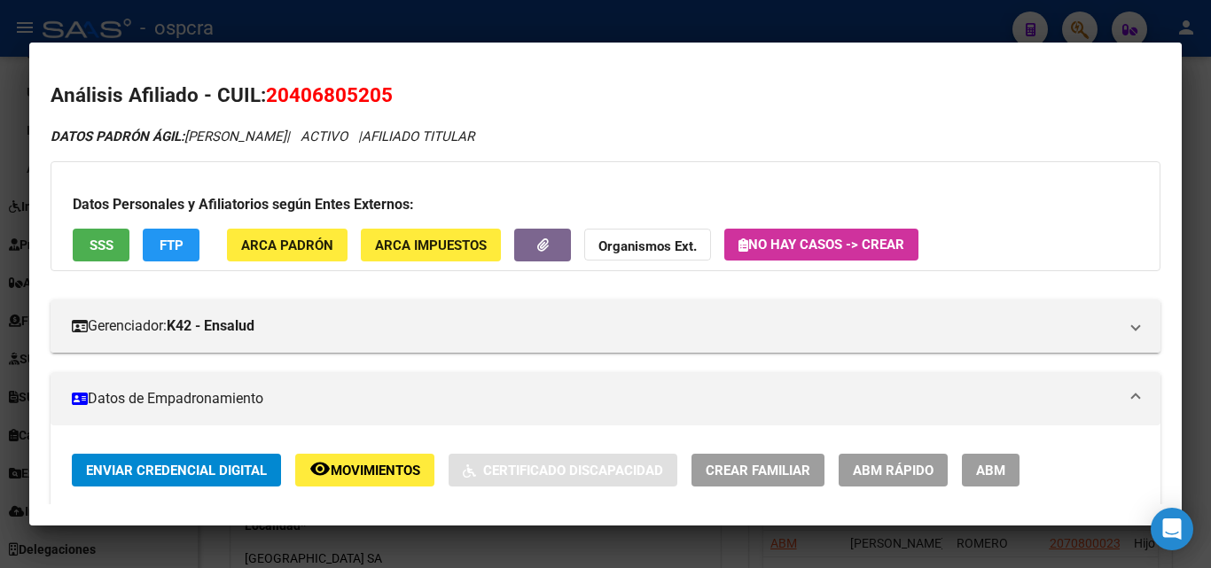
click at [0, 348] on div at bounding box center [605, 284] width 1211 height 568
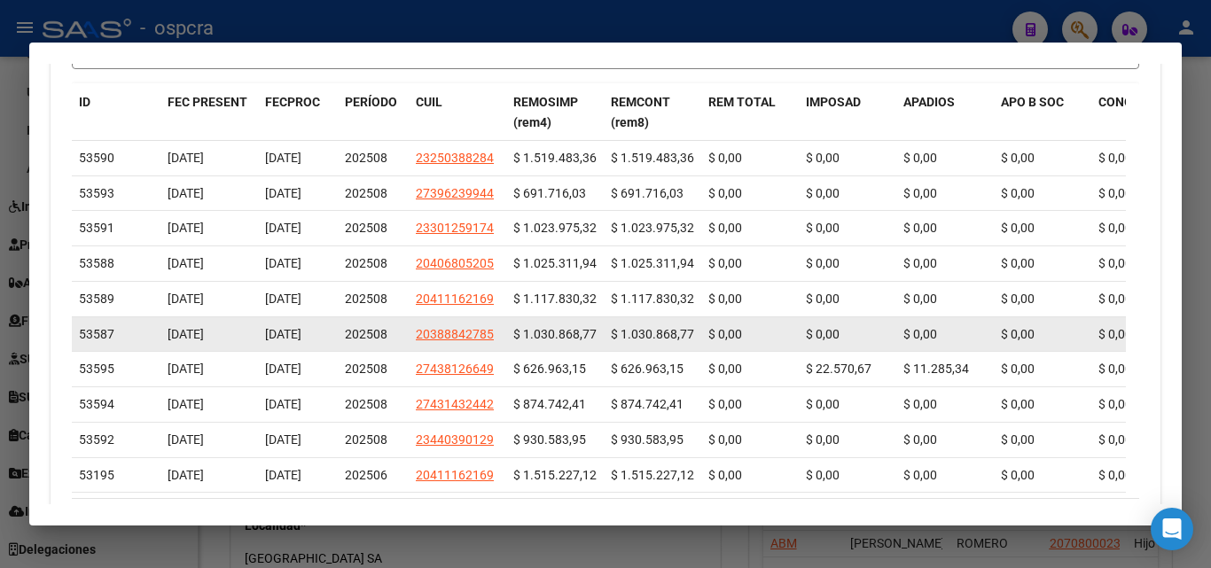
scroll to position [874, 0]
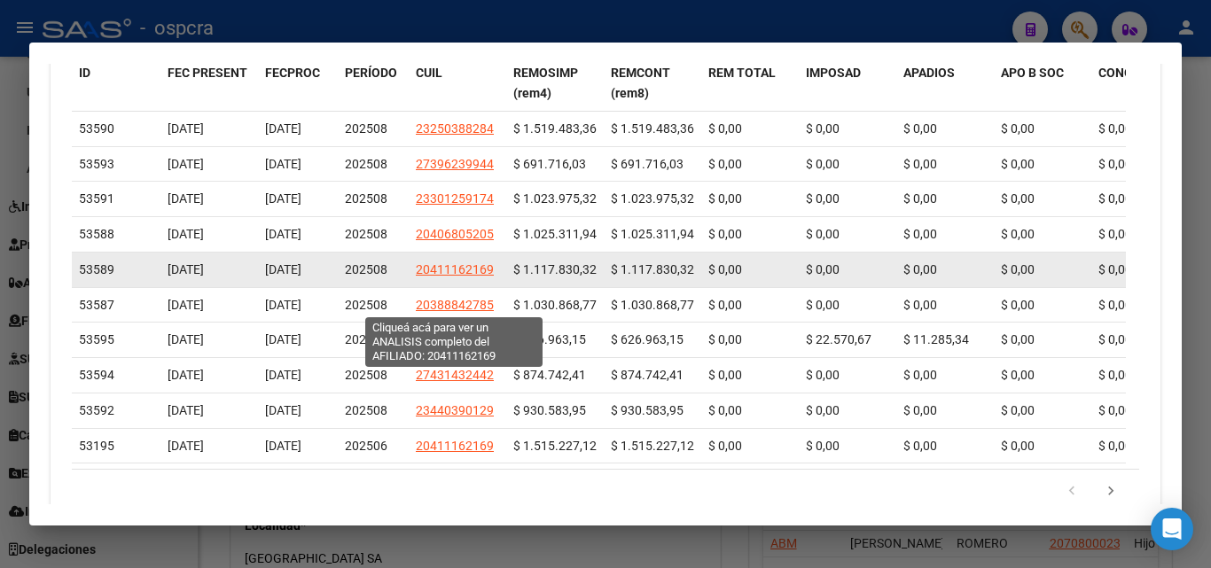
click at [446, 277] on span "20411162169" at bounding box center [455, 269] width 78 height 14
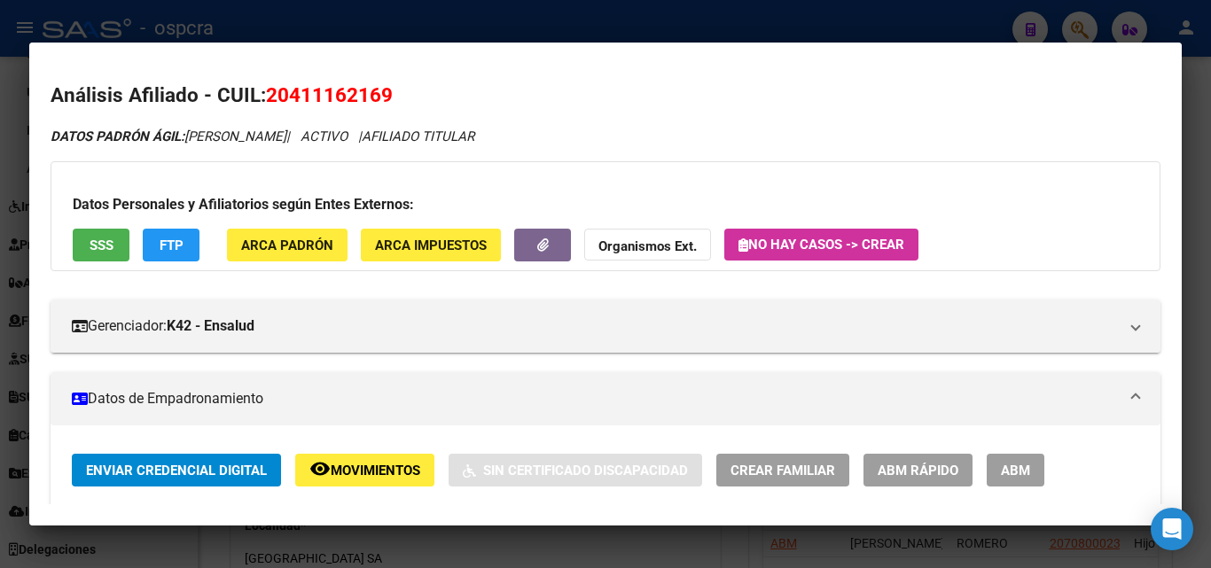
click at [0, 363] on div at bounding box center [605, 284] width 1211 height 568
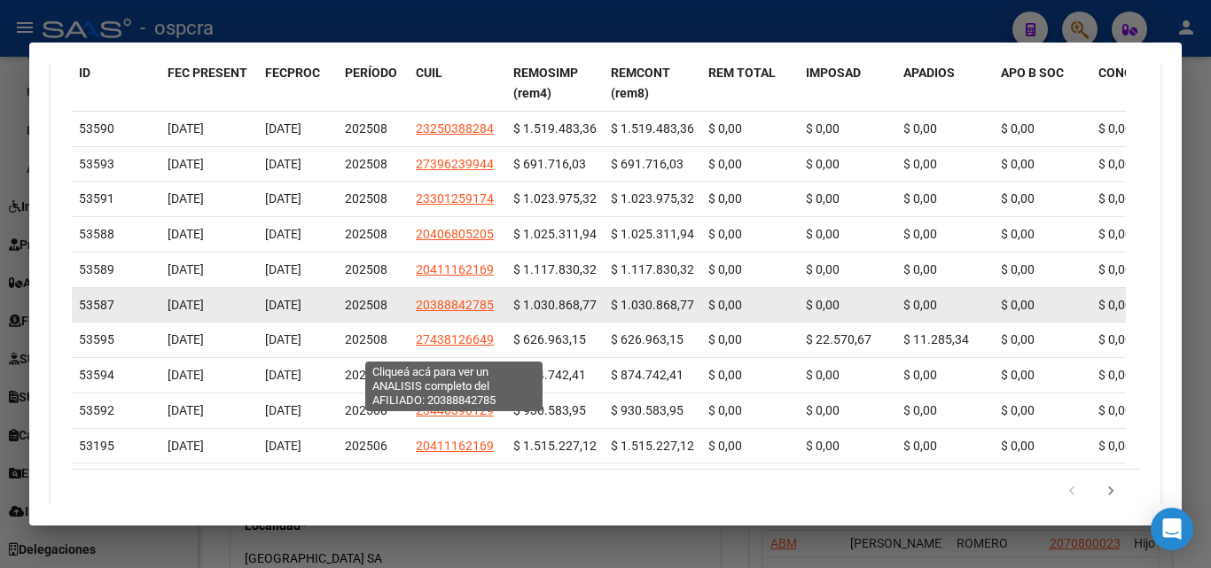
click at [486, 312] on span "20388842785" at bounding box center [455, 305] width 78 height 14
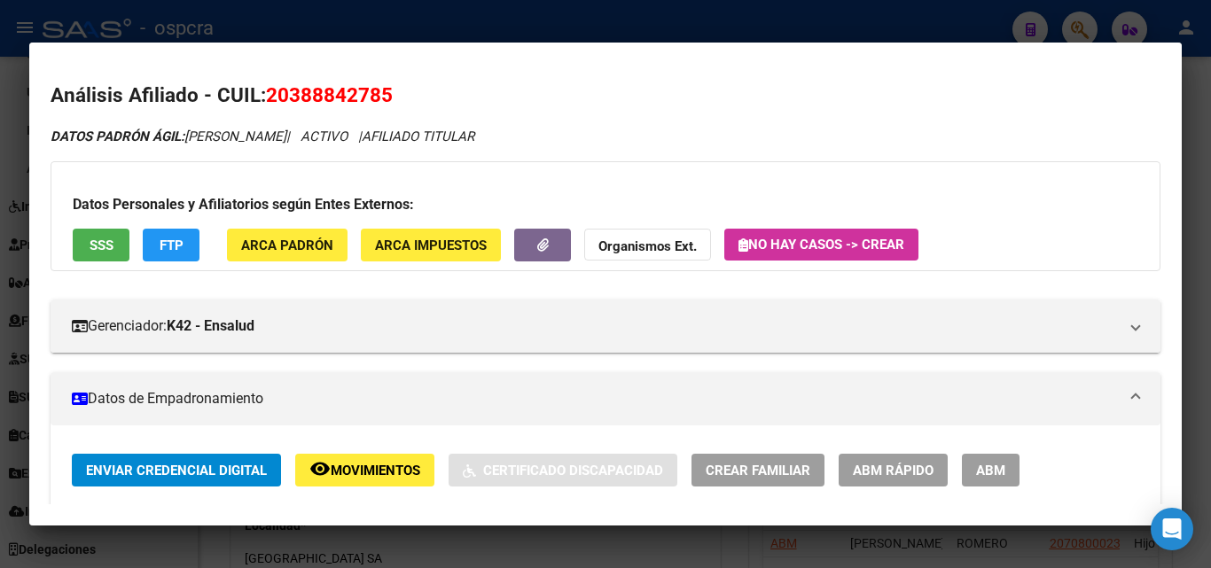
click at [0, 367] on div at bounding box center [605, 284] width 1211 height 568
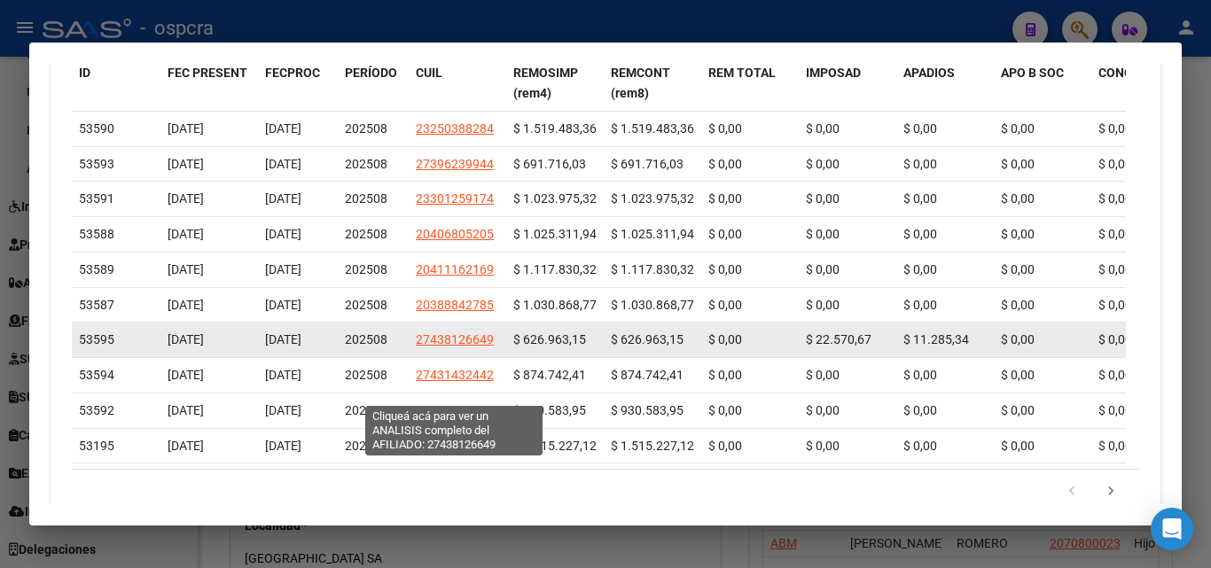
click at [443, 347] on span "27438126649" at bounding box center [455, 339] width 78 height 14
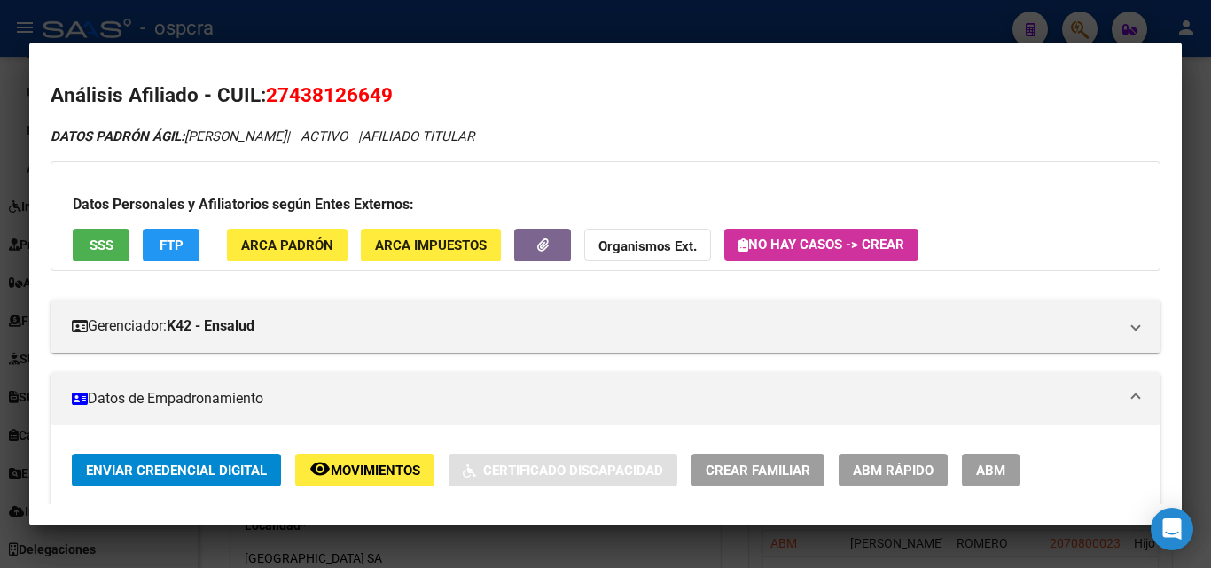
click at [0, 383] on div at bounding box center [605, 284] width 1211 height 568
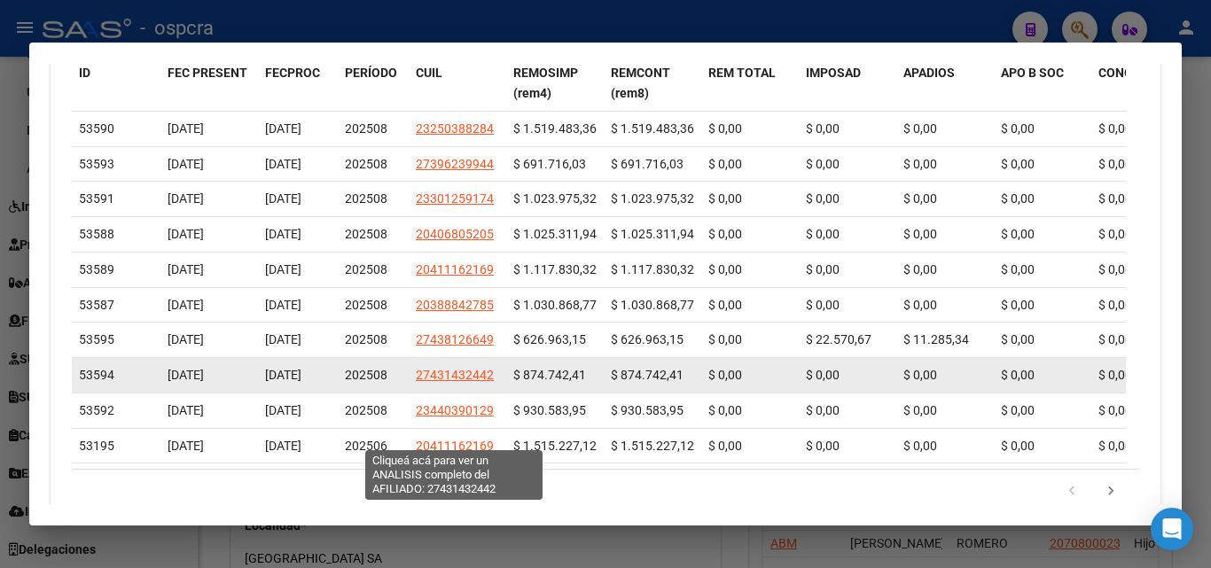
click at [456, 382] on span "27431432442" at bounding box center [455, 375] width 78 height 14
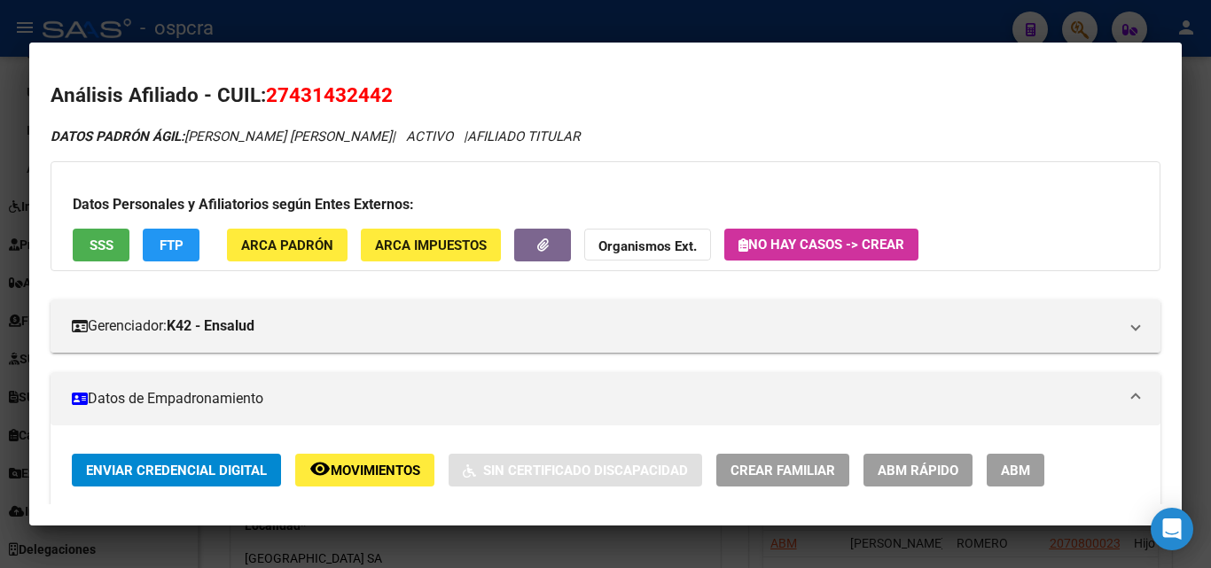
click at [0, 368] on div at bounding box center [605, 284] width 1211 height 568
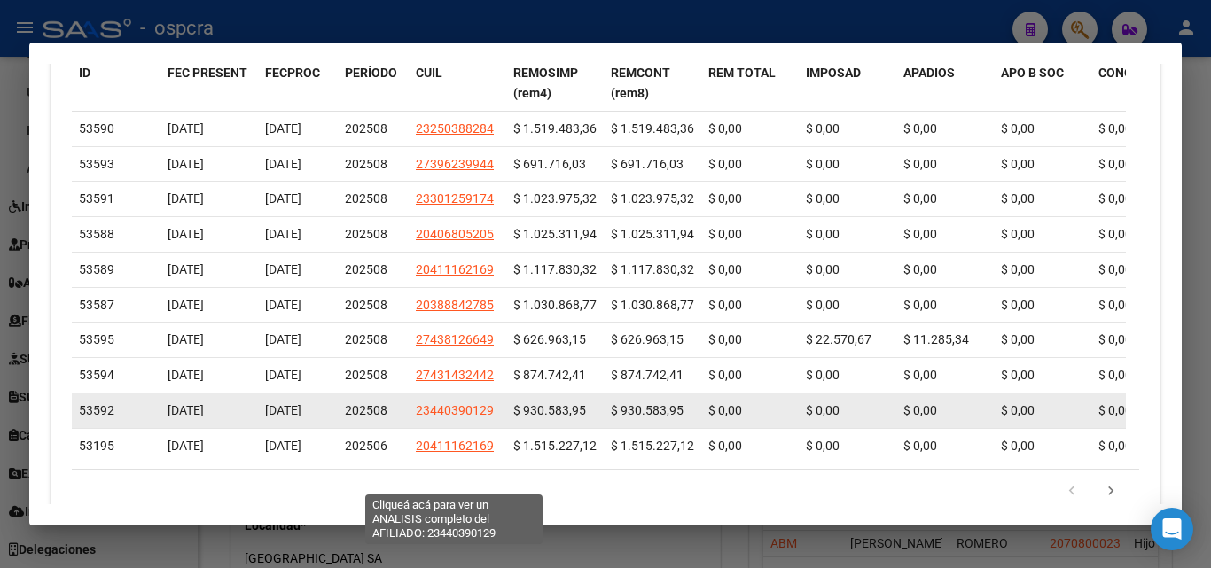
click at [488, 418] on span "23440390129" at bounding box center [455, 410] width 78 height 14
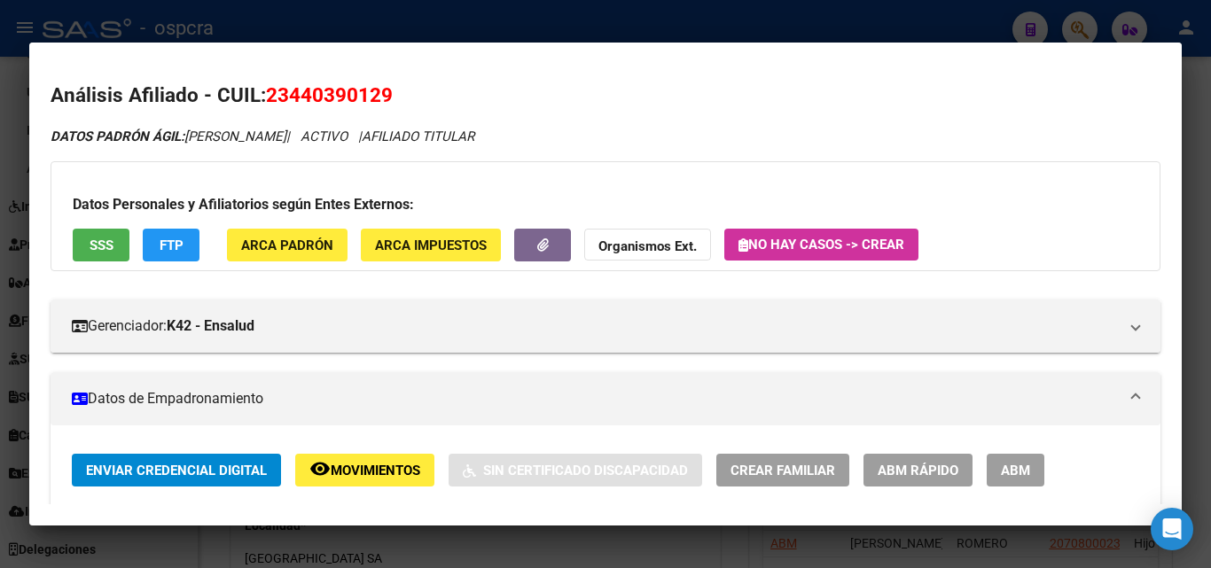
click at [0, 447] on div at bounding box center [605, 284] width 1211 height 568
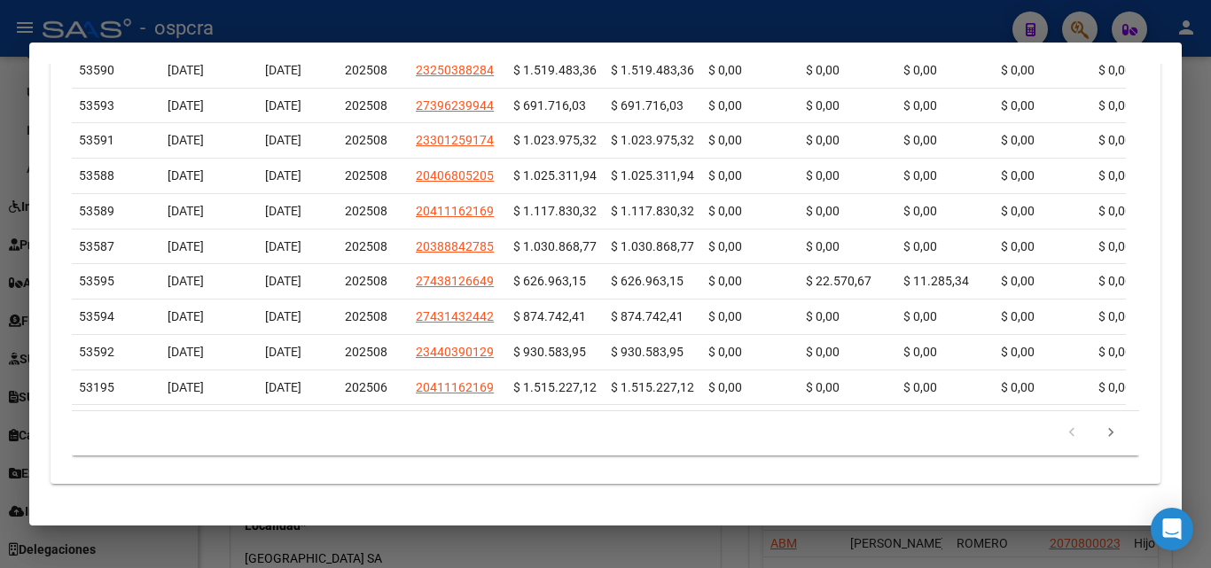
scroll to position [1029, 0]
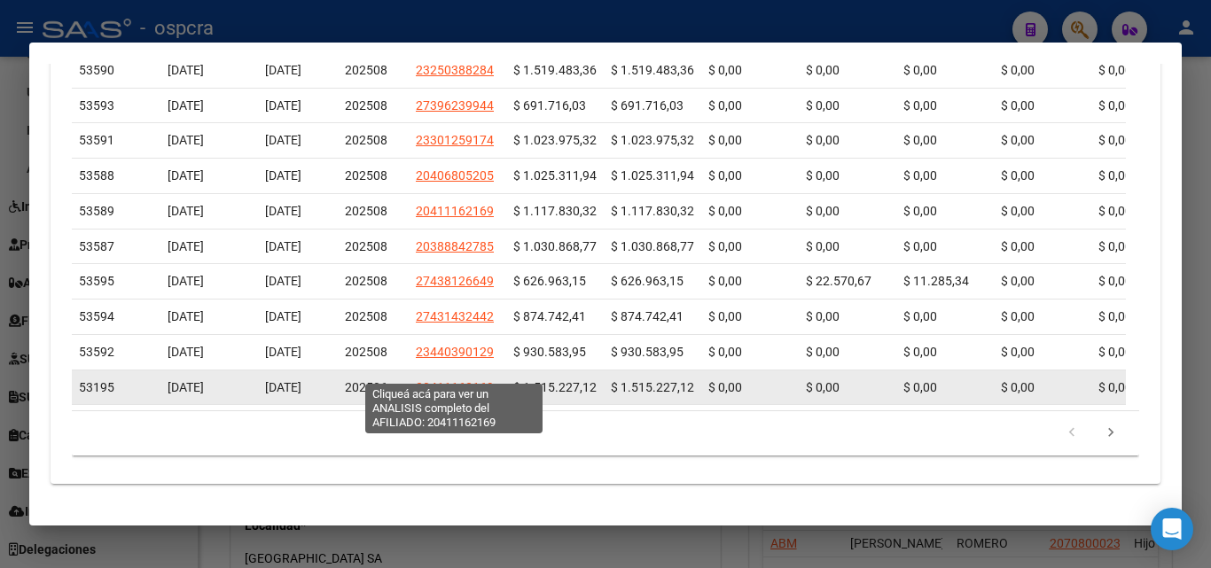
click at [464, 380] on span "20411162169" at bounding box center [455, 387] width 78 height 14
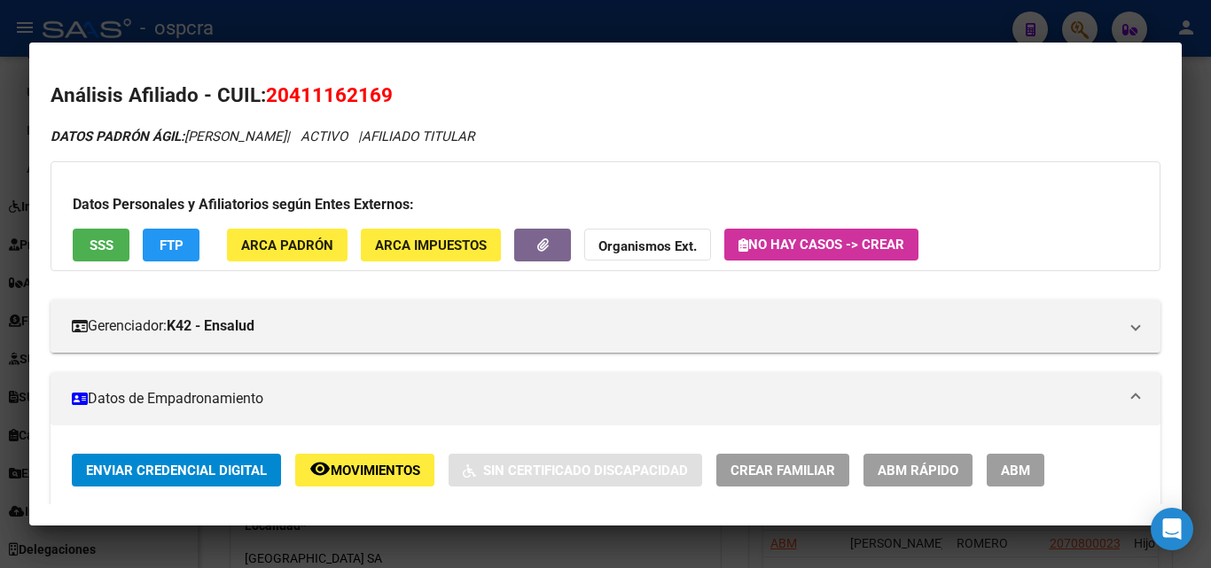
click at [0, 379] on div at bounding box center [605, 284] width 1211 height 568
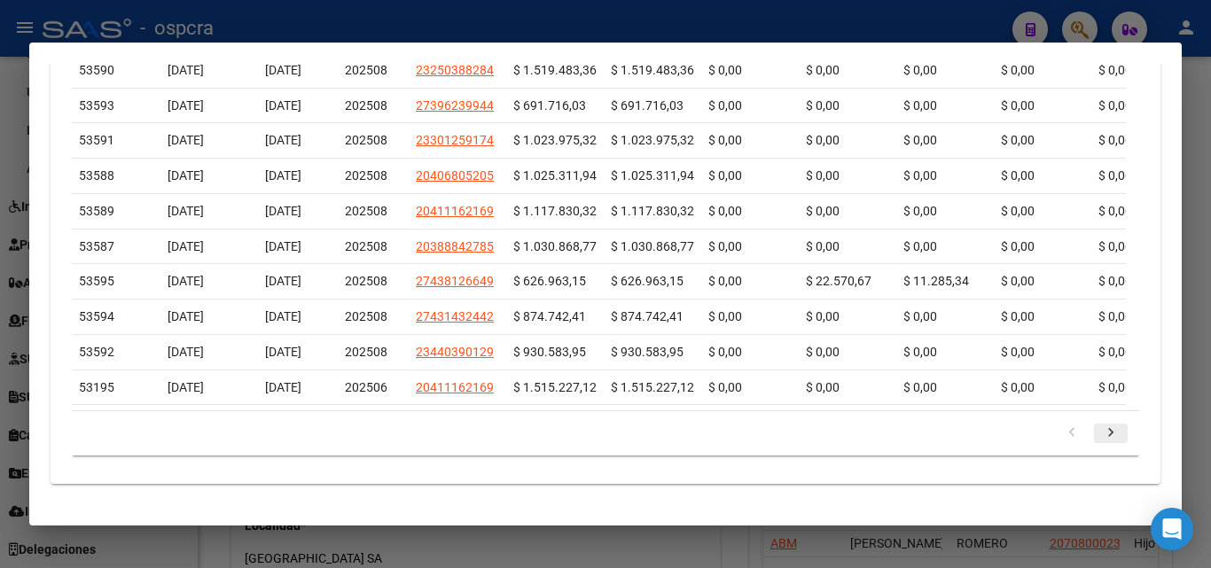
click at [1106, 431] on icon "go to next page" at bounding box center [1110, 435] width 23 height 21
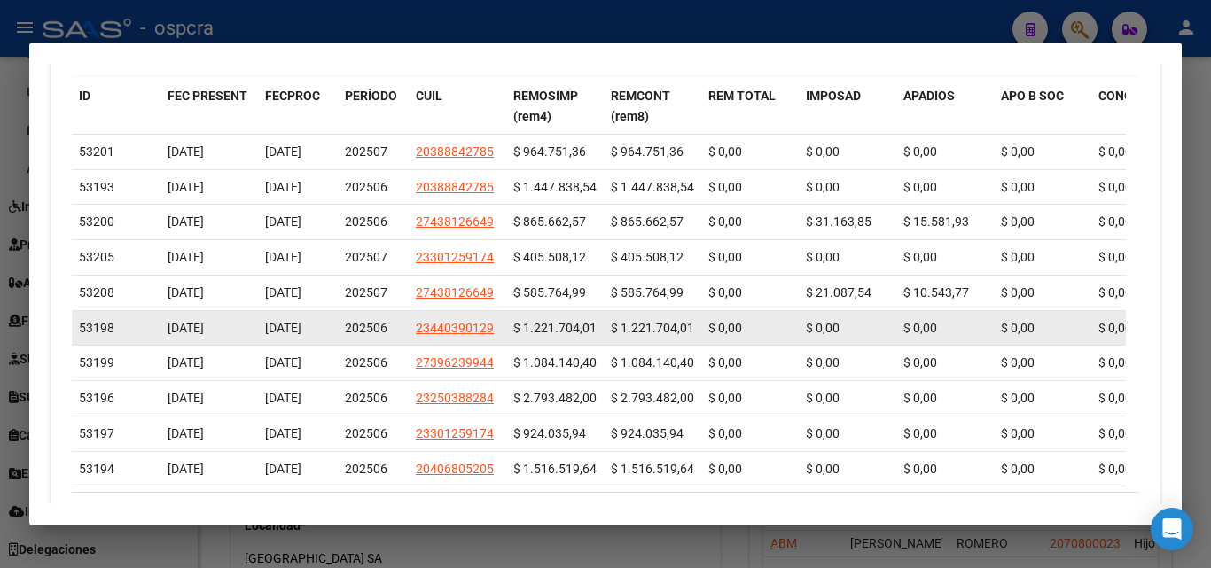
scroll to position [844, 0]
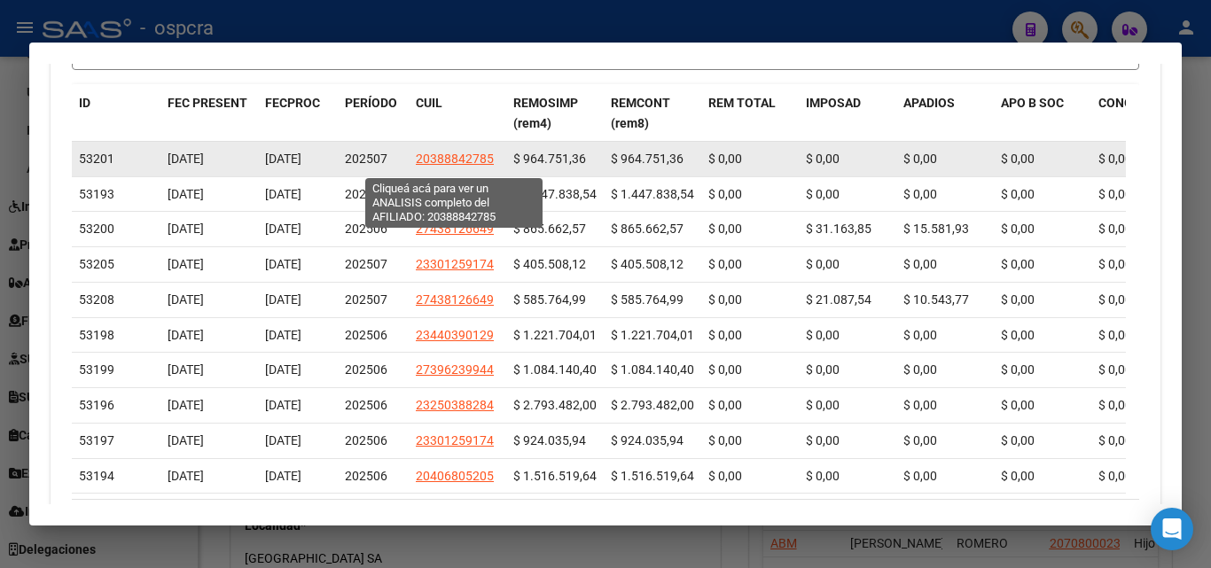
click at [456, 161] on span "20388842785" at bounding box center [455, 159] width 78 height 14
type textarea "20388842785"
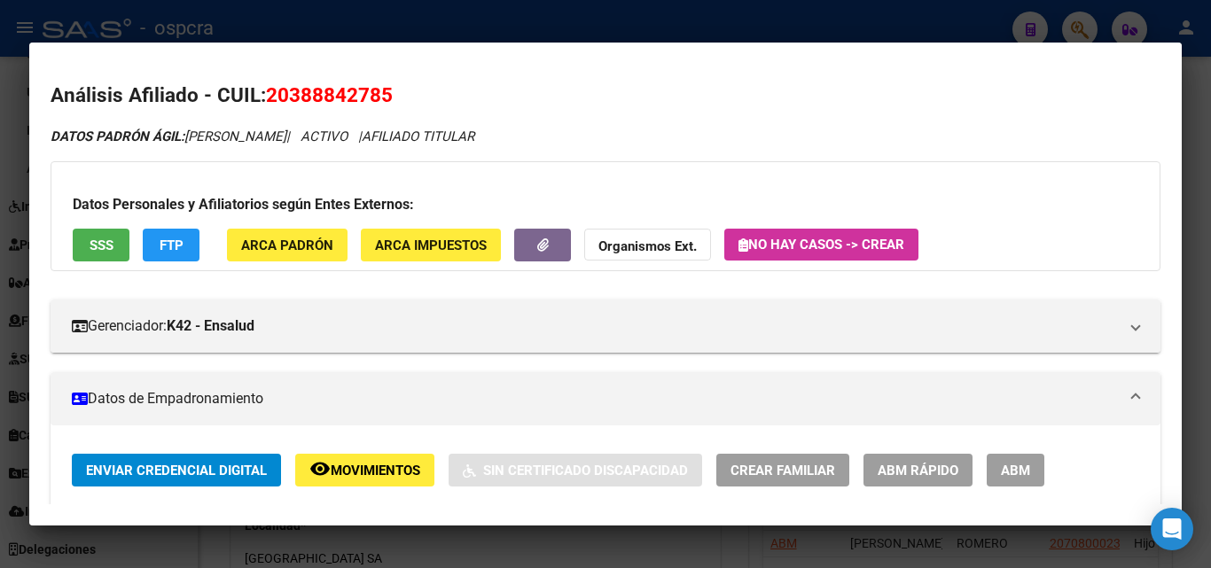
click at [0, 362] on div at bounding box center [605, 284] width 1211 height 568
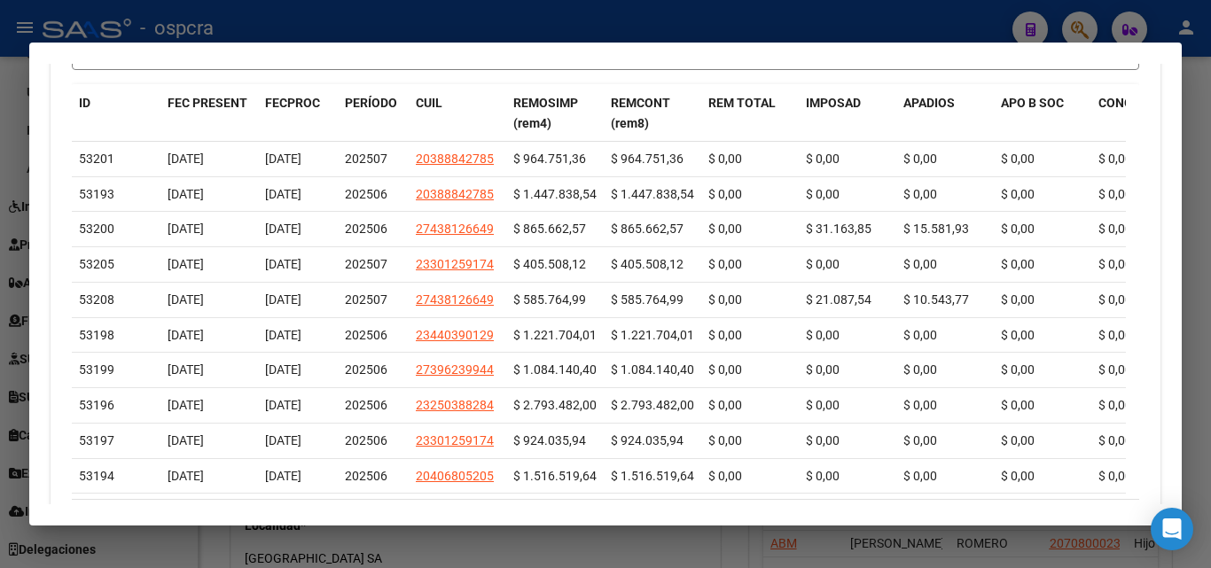
click at [0, 362] on div at bounding box center [605, 284] width 1211 height 568
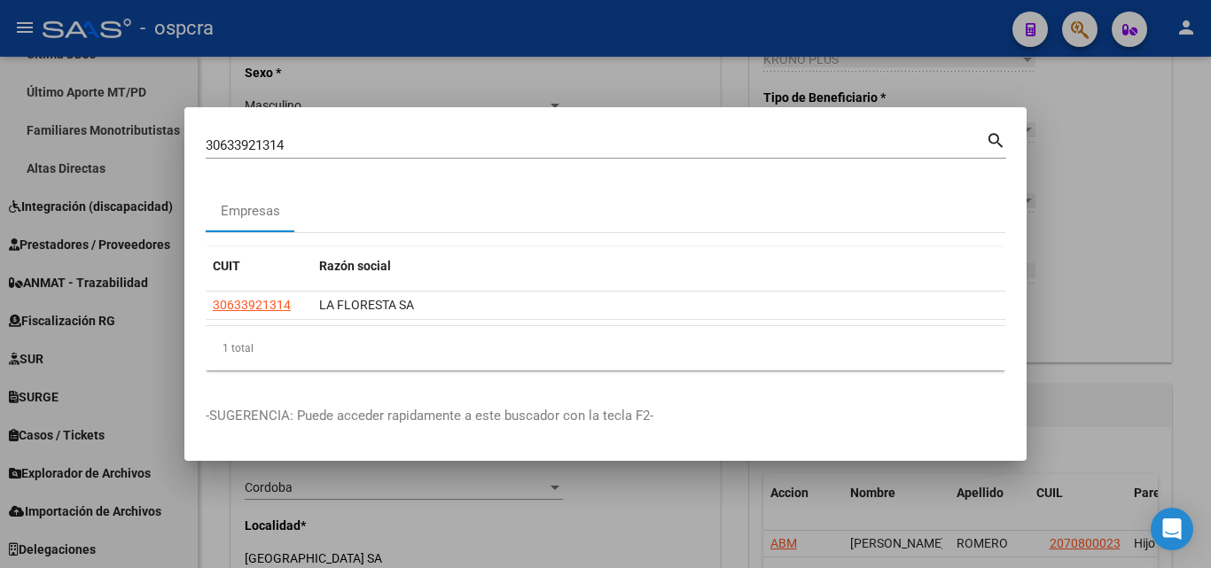
click at [1112, 179] on div at bounding box center [605, 284] width 1211 height 568
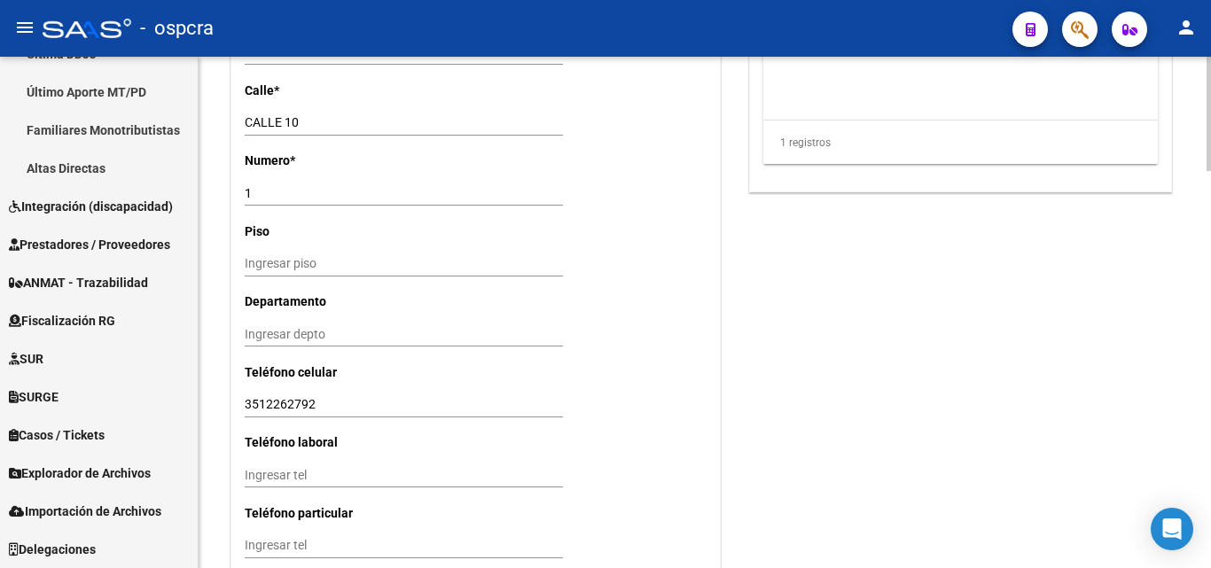
scroll to position [1770, 0]
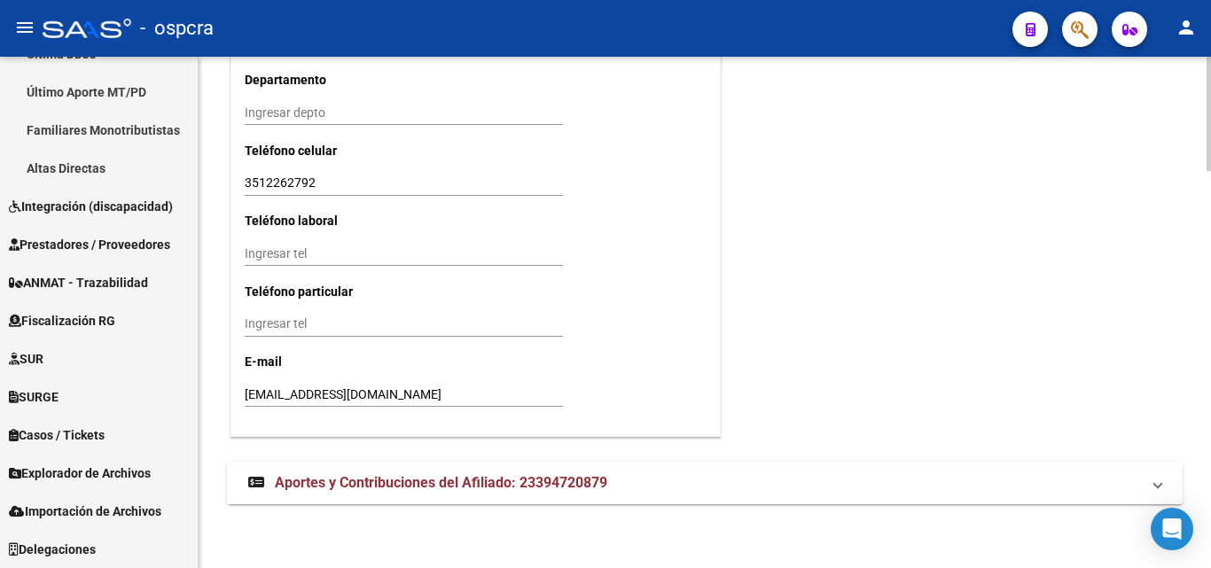
click at [415, 470] on mat-expansion-panel-header "Aportes y Contribuciones del Afiliado: 23394720879" at bounding box center [705, 483] width 956 height 43
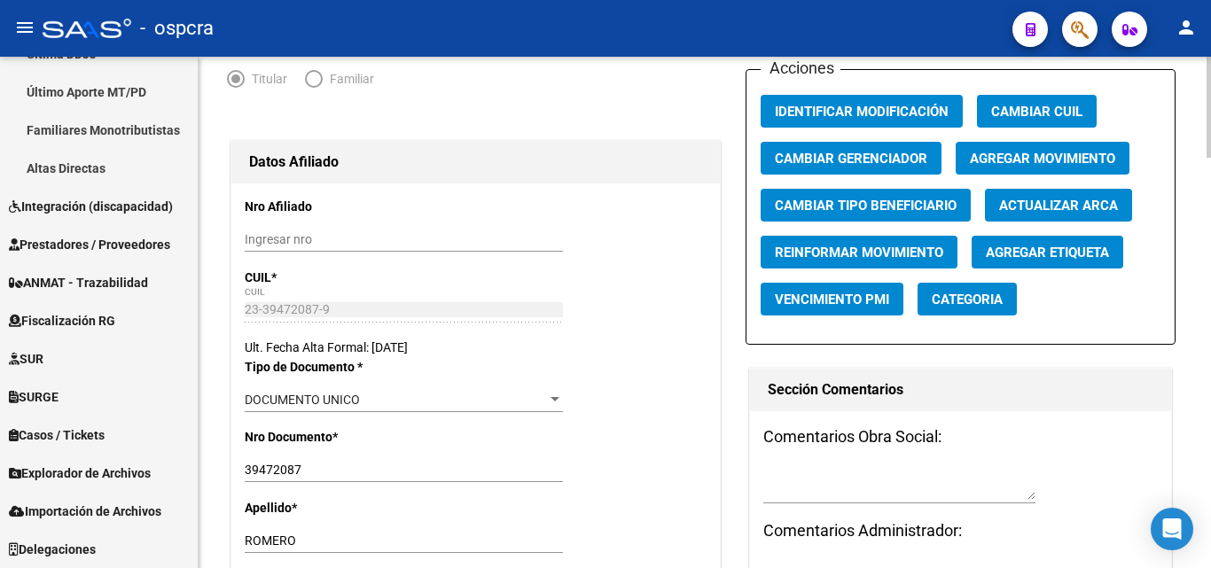
scroll to position [0, 0]
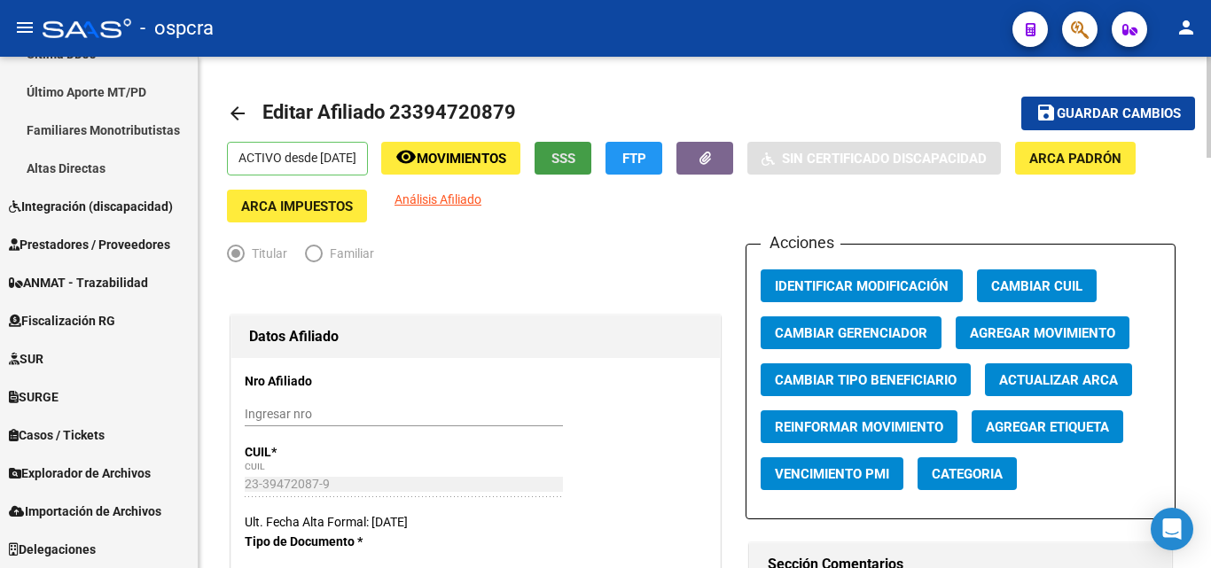
click at [575, 165] on span "SSS" at bounding box center [563, 159] width 24 height 16
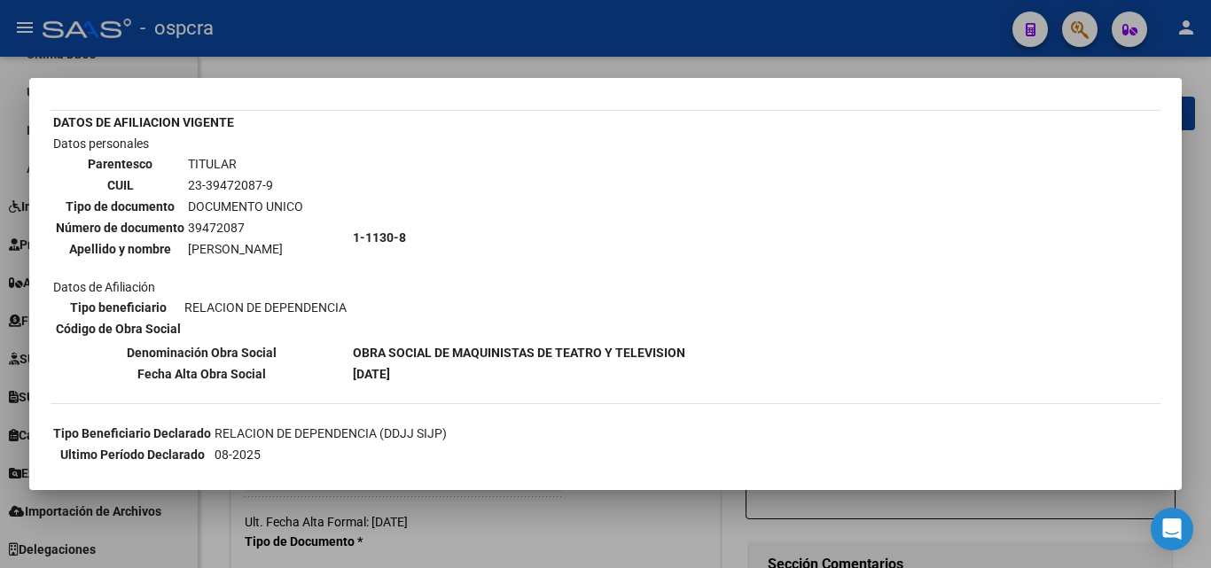
scroll to position [177, 0]
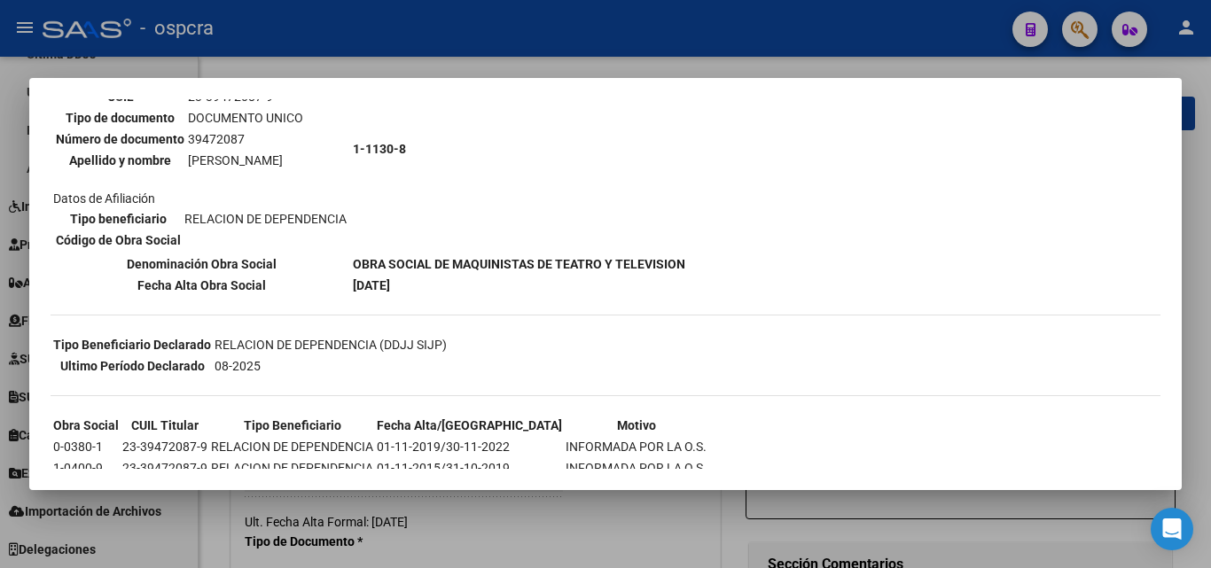
drag, startPoint x: 351, startPoint y: 267, endPoint x: 727, endPoint y: 257, distance: 376.0
click at [727, 257] on div "--INACTIVO en Obra Social-- --Se encuentra activo en el RNOS 111308-- DATOS DE …" at bounding box center [606, 248] width 1110 height 621
drag, startPoint x: 189, startPoint y: 372, endPoint x: 235, endPoint y: 364, distance: 46.8
click at [235, 364] on tr "Ultimo Período Declarado 08-2025" at bounding box center [249, 366] width 395 height 20
click at [310, 371] on td "08-2025" at bounding box center [331, 366] width 234 height 20
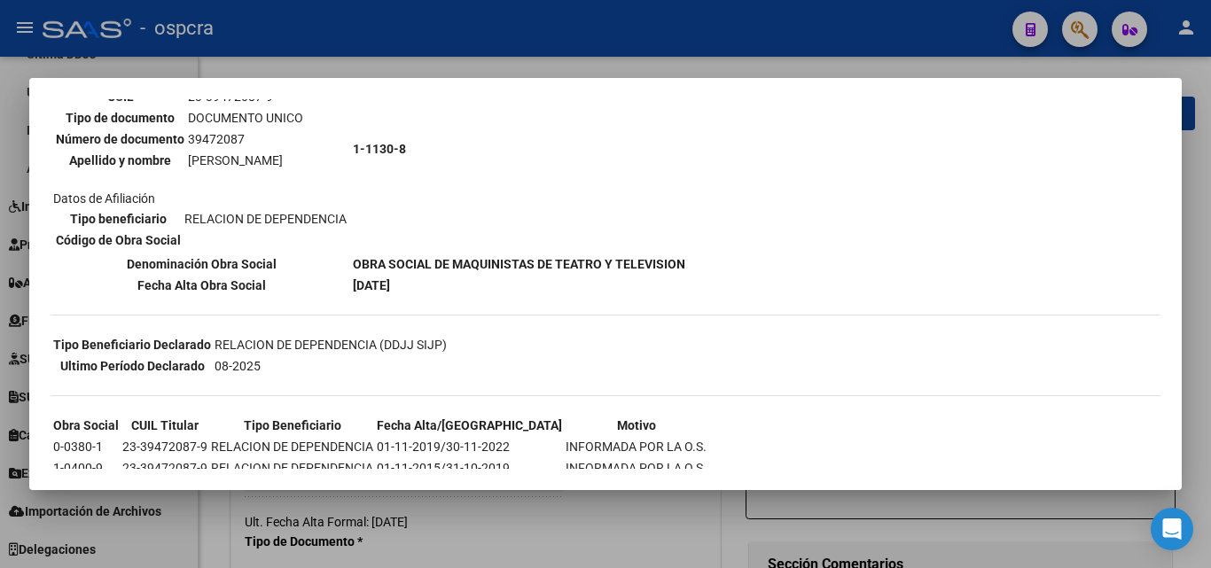
drag, startPoint x: 206, startPoint y: 369, endPoint x: 316, endPoint y: 364, distance: 110.0
click at [316, 364] on tr "Ultimo Período Declarado 08-2025" at bounding box center [249, 366] width 395 height 20
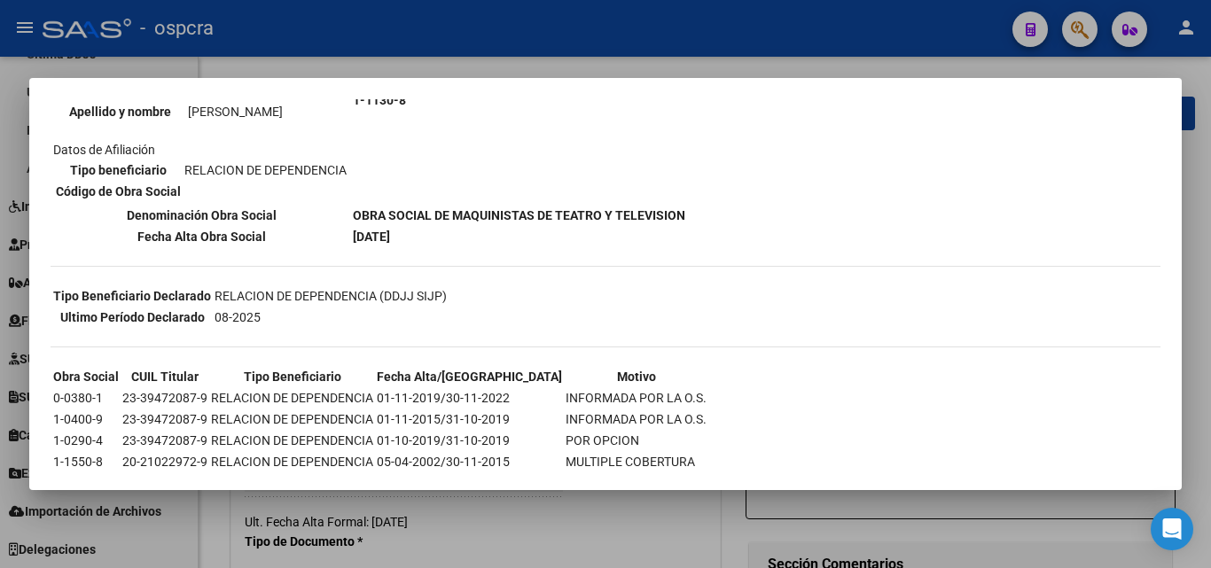
scroll to position [267, 0]
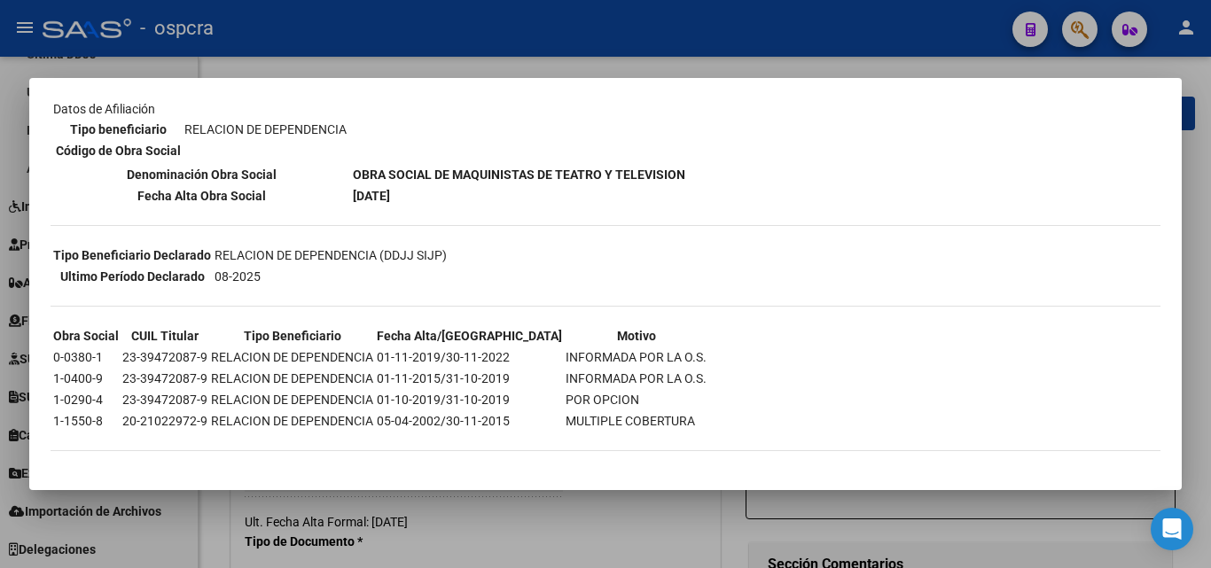
click at [599, 529] on div at bounding box center [605, 284] width 1211 height 568
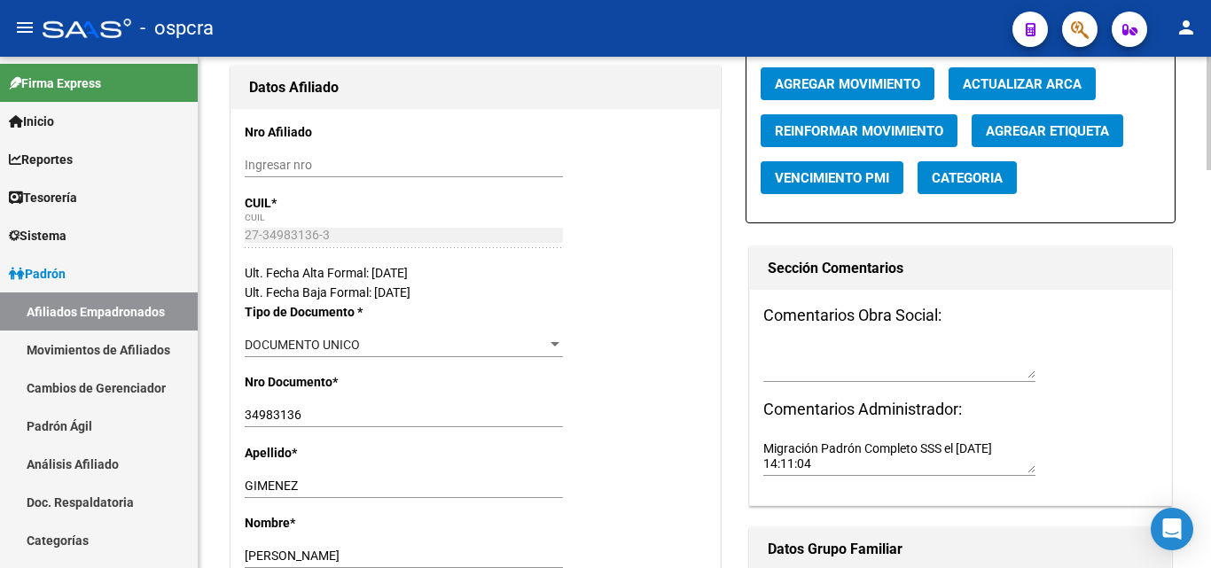
scroll to position [266, 0]
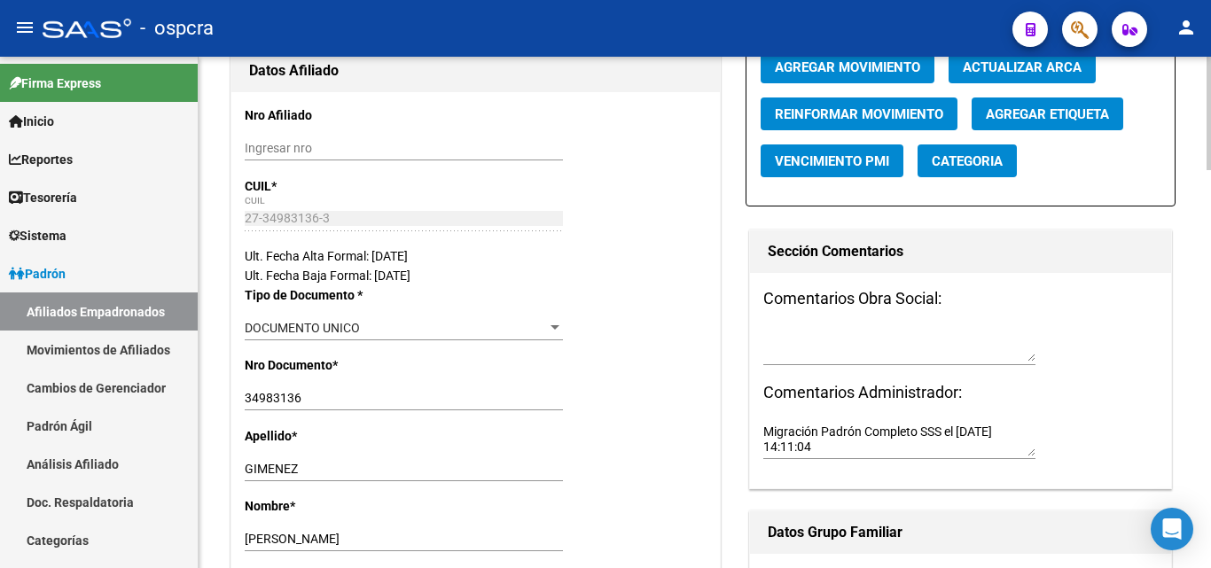
drag, startPoint x: 241, startPoint y: 215, endPoint x: 332, endPoint y: 210, distance: 90.5
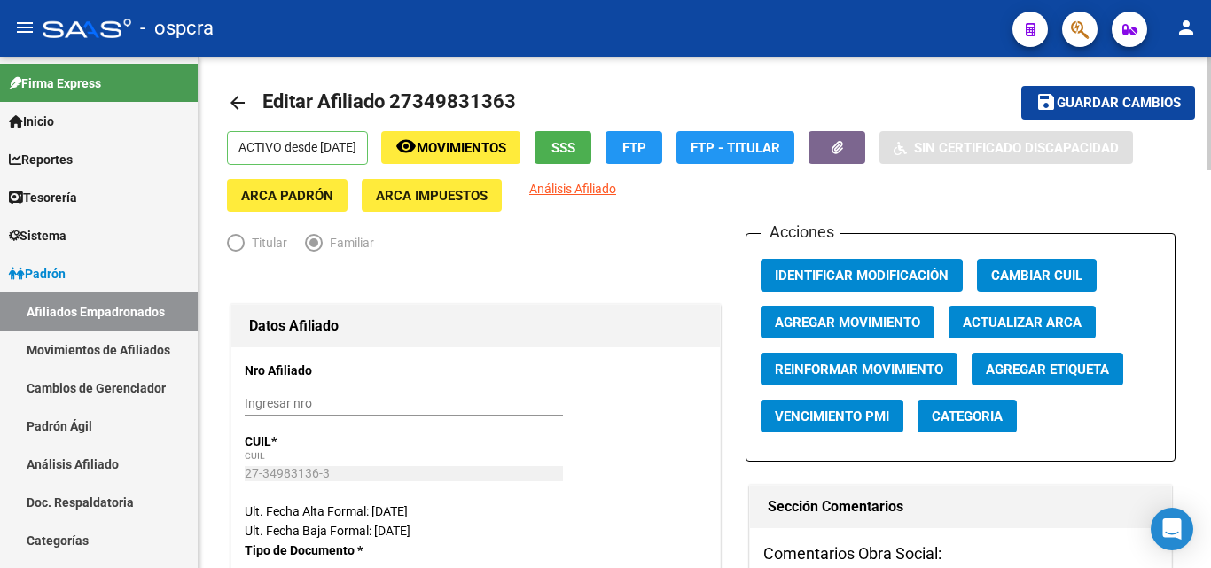
scroll to position [0, 0]
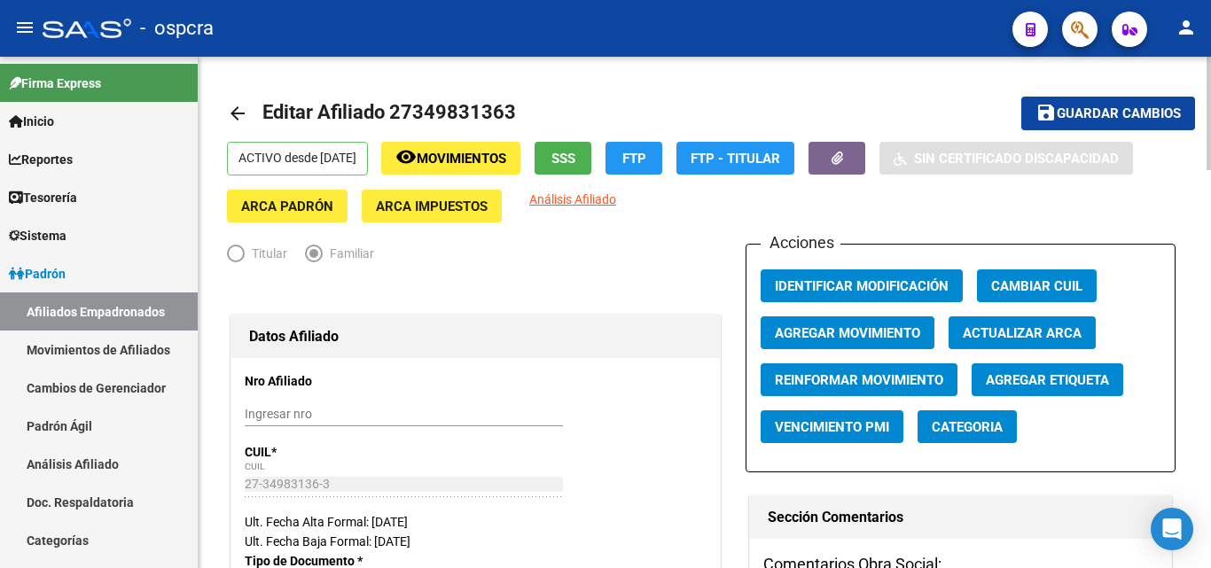
click at [472, 165] on span "Movimientos" at bounding box center [462, 159] width 90 height 16
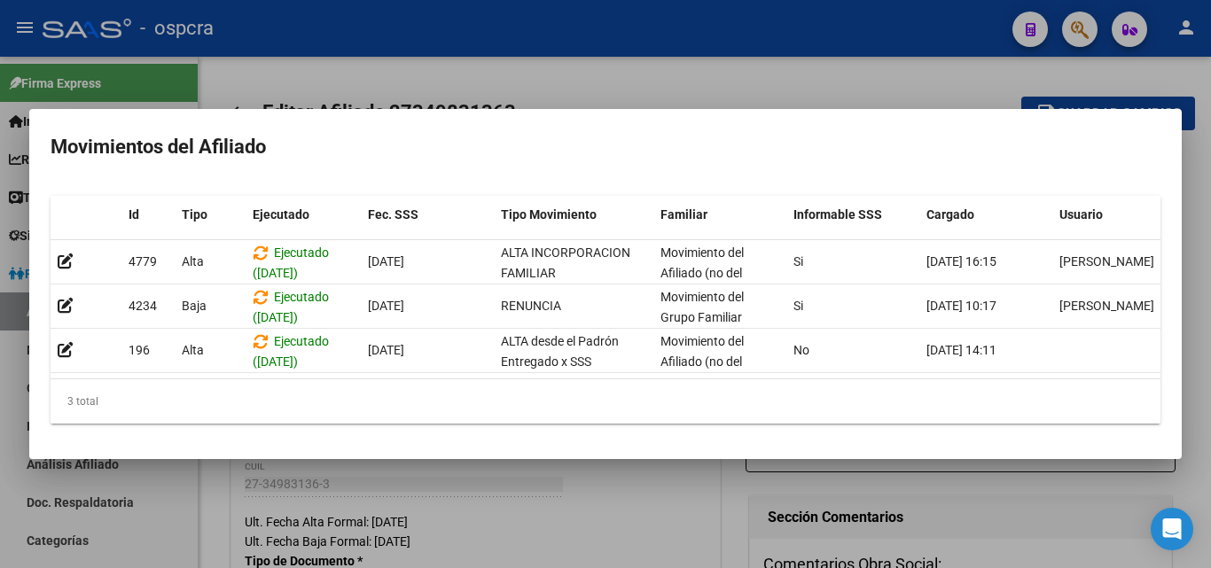
click at [580, 496] on div at bounding box center [605, 284] width 1211 height 568
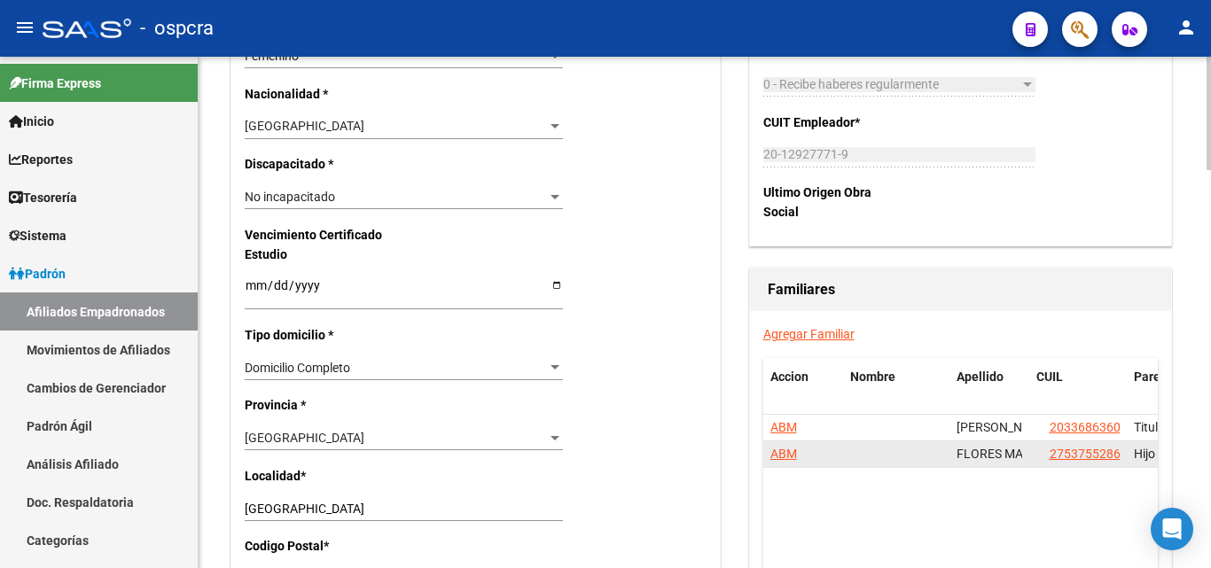
scroll to position [887, 0]
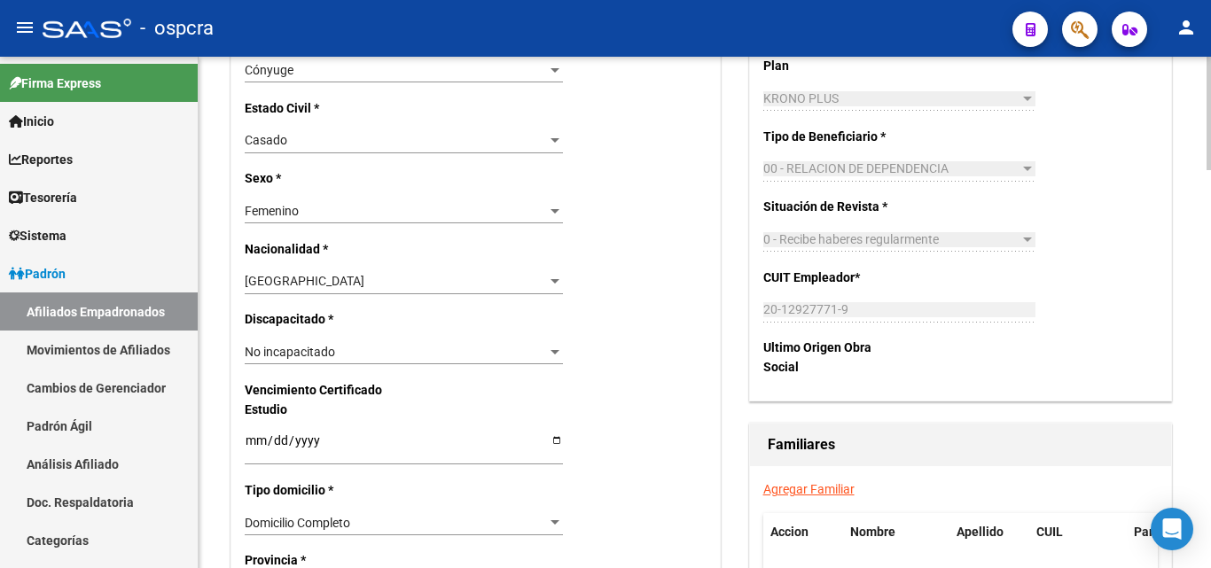
click at [861, 306] on div "CUIL Titular: 20336863601 Titular: FLORES [PERSON_NAME] * K42 - Ensalud Selecci…" at bounding box center [960, 167] width 421 height 467
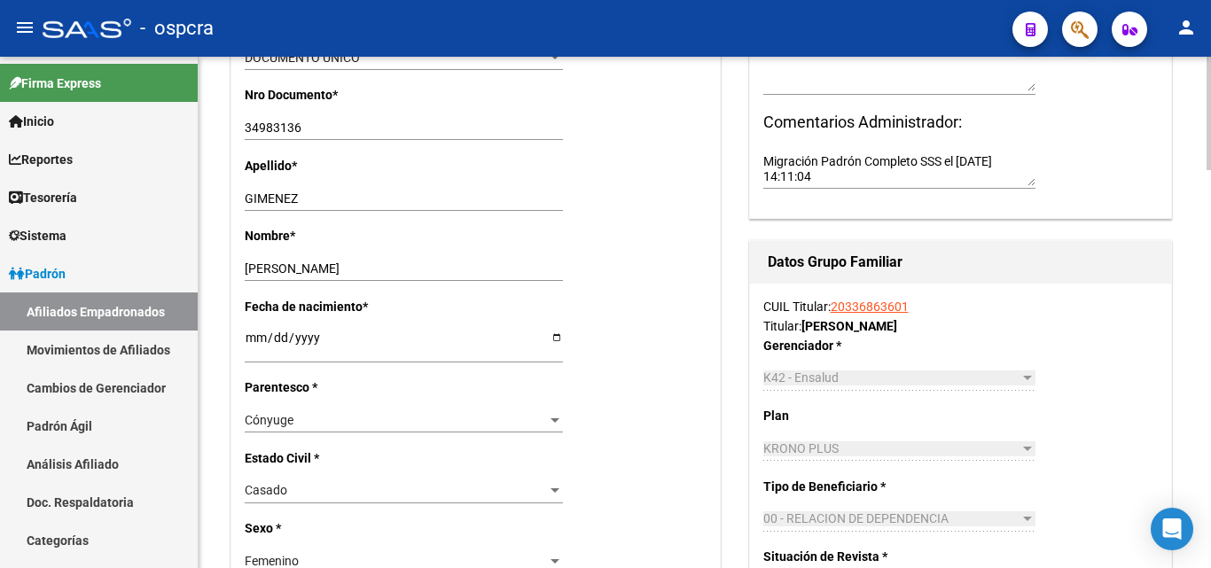
scroll to position [532, 0]
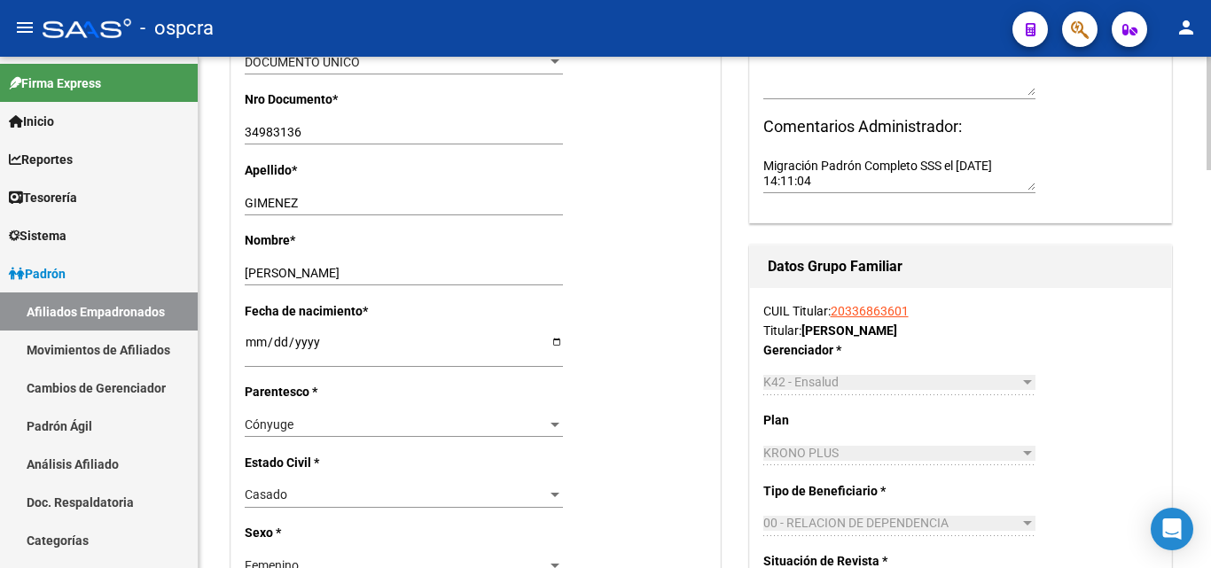
click at [881, 311] on link "20336863601" at bounding box center [870, 311] width 78 height 14
